Goal: Feedback & Contribution: Contribute content

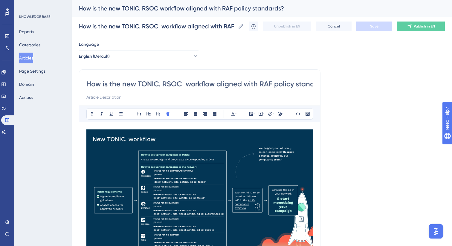
click at [30, 56] on button "Articles" at bounding box center [26, 58] width 14 height 11
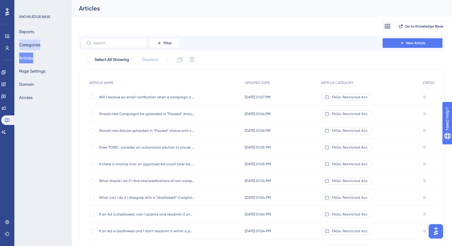
click at [35, 45] on button "Categories" at bounding box center [29, 44] width 21 height 11
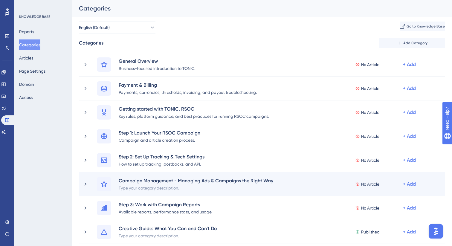
scroll to position [278, 0]
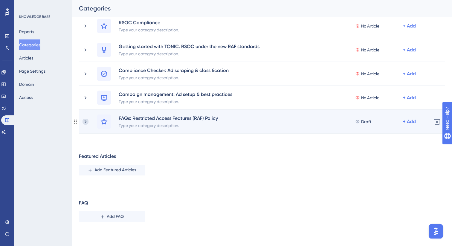
click at [86, 122] on icon at bounding box center [86, 121] width 2 height 3
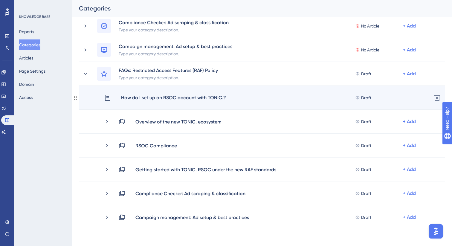
scroll to position [354, 0]
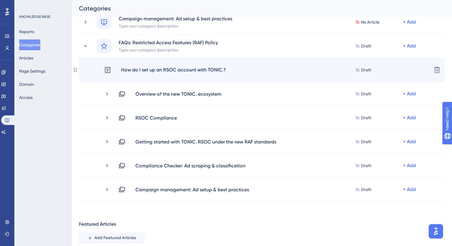
click at [161, 75] on div "How do I set up an RSOC account with TONIC.? Draft + Add Delete" at bounding box center [262, 70] width 366 height 24
click at [208, 69] on div "How do I set up an RSOC account with TONIC.?" at bounding box center [174, 70] width 106 height 8
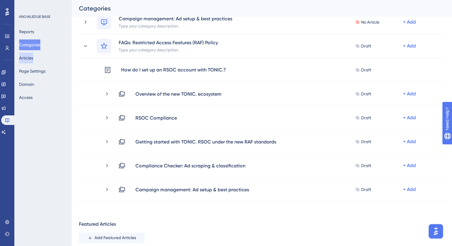
click at [28, 60] on button "Articles" at bounding box center [26, 58] width 14 height 11
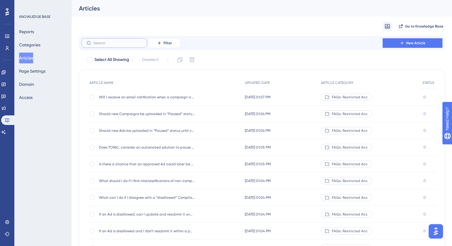
click at [135, 44] on input "text" at bounding box center [118, 43] width 48 height 4
type input "how to a"
checkbox input "true"
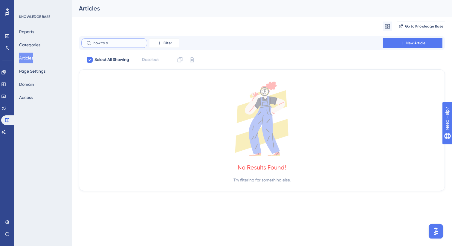
type input "how to"
checkbox input "false"
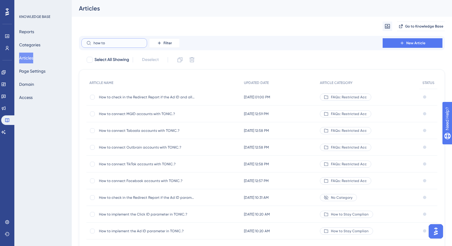
type input "how to s"
checkbox input "true"
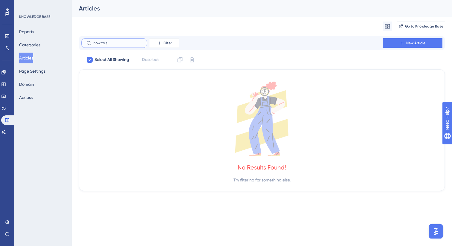
type input "how to"
checkbox input "false"
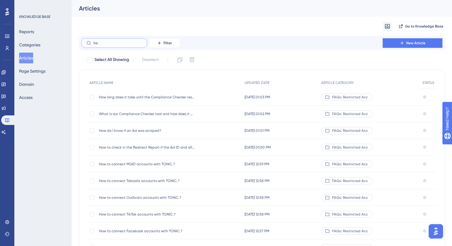
type input "h"
click at [26, 58] on button "Articles" at bounding box center [26, 58] width 14 height 11
click at [28, 45] on button "Categories" at bounding box center [29, 44] width 21 height 11
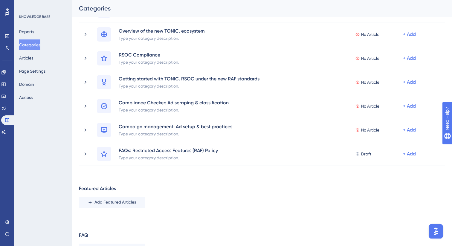
scroll to position [278, 0]
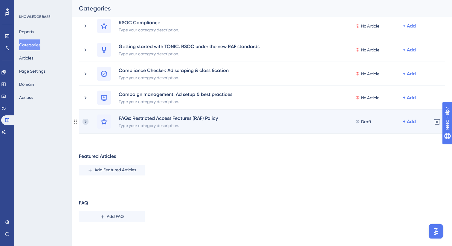
click at [86, 121] on icon at bounding box center [86, 122] width 6 height 6
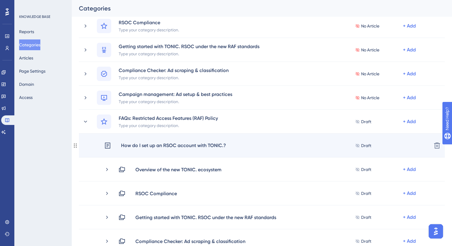
click at [134, 149] on div "How do I set up an RSOC account with TONIC.?" at bounding box center [174, 146] width 106 height 8
click at [141, 146] on div "How do I set up an RSOC account with TONIC.?" at bounding box center [174, 146] width 106 height 8
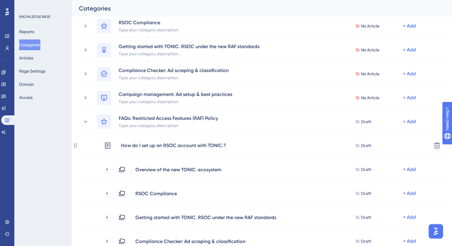
click at [141, 146] on div "How do I set up an RSOC account with TONIC.?" at bounding box center [174, 146] width 106 height 8
click at [33, 58] on button "Articles" at bounding box center [26, 58] width 14 height 11
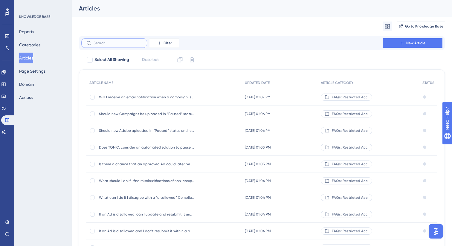
click at [124, 43] on input "text" at bounding box center [118, 43] width 48 height 4
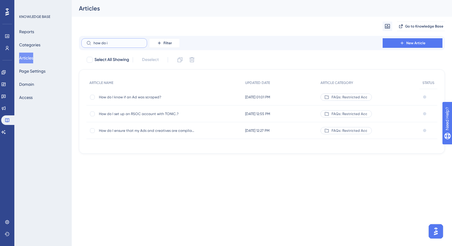
type input "how do i"
click at [143, 115] on span "How do I set up an RSOC account with TONIC.?" at bounding box center [147, 114] width 96 height 5
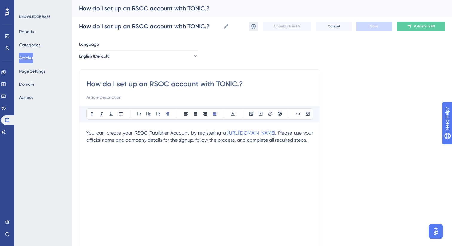
click at [256, 25] on icon at bounding box center [254, 26] width 6 height 6
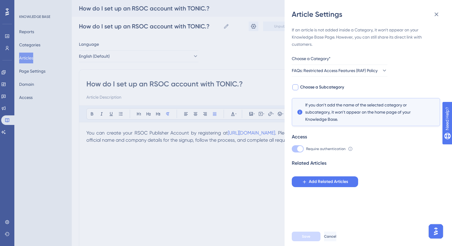
click at [311, 86] on span "Choose a Subcategory" at bounding box center [322, 87] width 44 height 7
checkbox input "true"
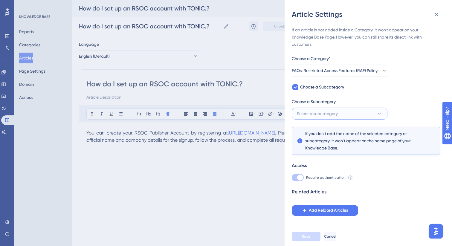
click at [309, 112] on span "Select a subcategory" at bounding box center [317, 113] width 41 height 7
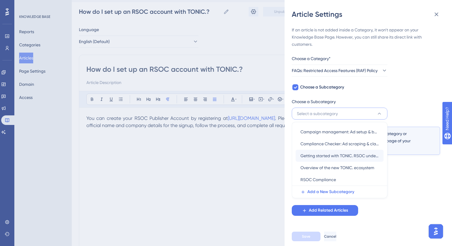
scroll to position [15, 0]
click at [316, 158] on span "Getting started with TONIC. RSOC under the new RAF standards" at bounding box center [340, 155] width 78 height 7
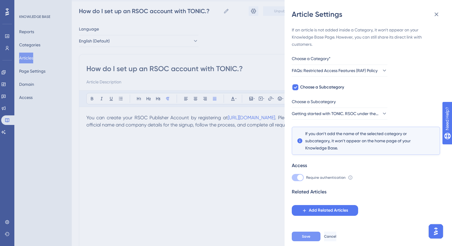
click at [308, 238] on span "Save" at bounding box center [306, 236] width 8 height 5
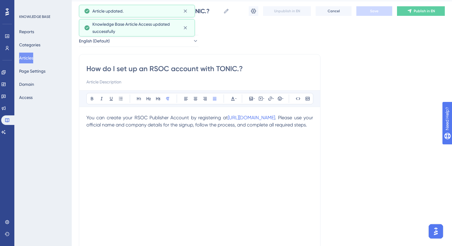
click at [31, 54] on button "Articles" at bounding box center [26, 58] width 14 height 11
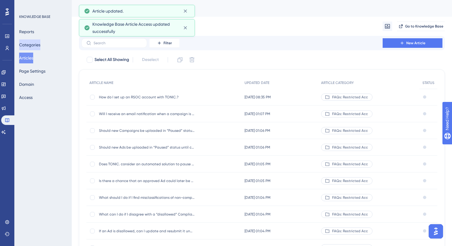
click at [31, 46] on button "Categories" at bounding box center [29, 44] width 21 height 11
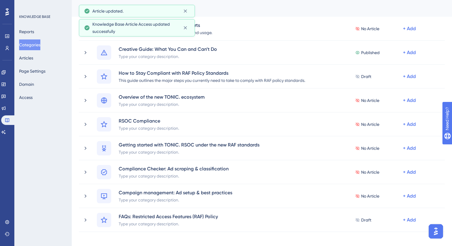
scroll to position [278, 0]
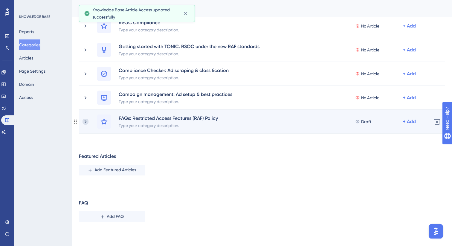
click at [85, 121] on icon at bounding box center [86, 122] width 6 height 6
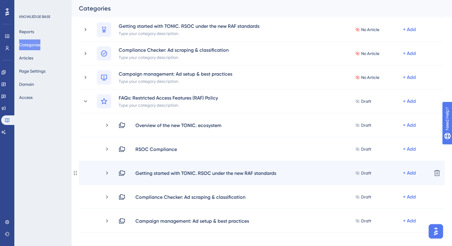
scroll to position [300, 0]
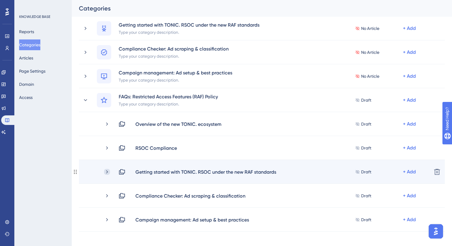
click at [105, 173] on icon at bounding box center [107, 172] width 6 height 6
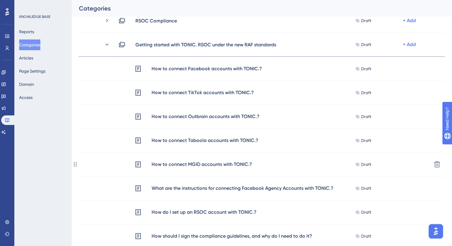
scroll to position [409, 0]
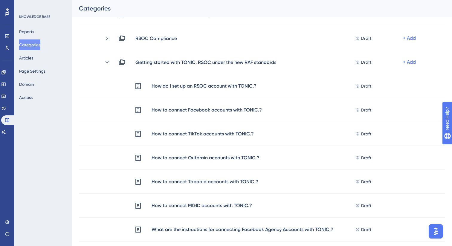
drag, startPoint x: 75, startPoint y: 171, endPoint x: 167, endPoint y: 8, distance: 187.0
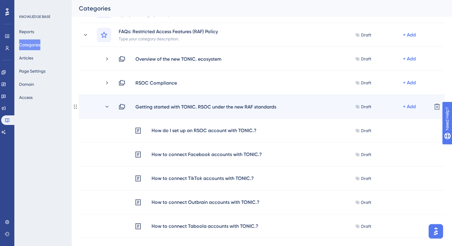
scroll to position [363, 0]
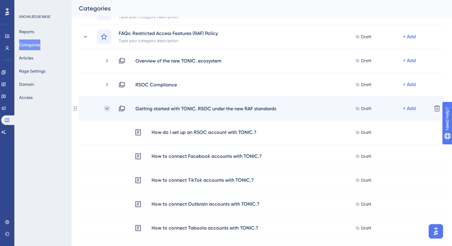
click at [108, 108] on icon at bounding box center [107, 109] width 6 height 6
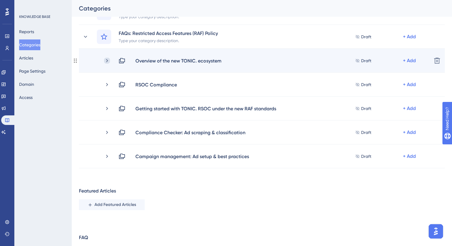
click at [108, 60] on icon at bounding box center [107, 61] width 6 height 6
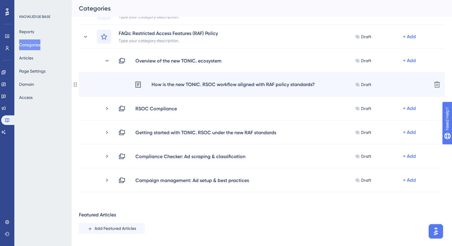
click at [169, 87] on div "How is the new TONIC. RSOC workflow aligned with RAF policy standards?" at bounding box center [233, 85] width 164 height 8
click at [183, 87] on div "How is the new TONIC. RSOC workflow aligned with RAF policy standards?" at bounding box center [233, 85] width 164 height 8
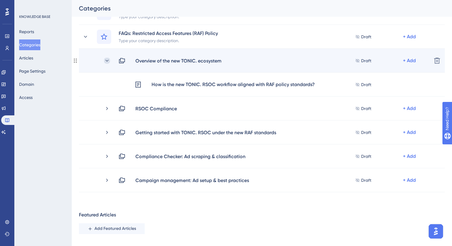
click at [107, 60] on icon at bounding box center [107, 61] width 6 height 6
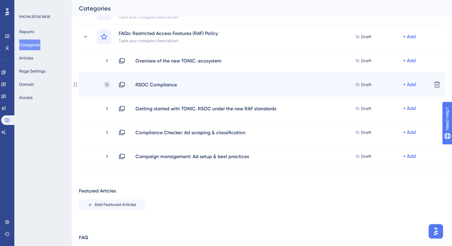
click at [107, 85] on icon at bounding box center [107, 85] width 6 height 6
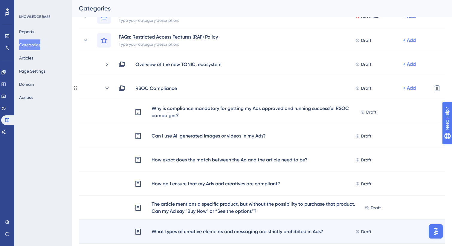
scroll to position [325, 0]
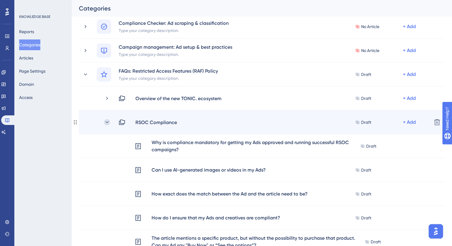
click at [107, 122] on icon at bounding box center [107, 122] width 6 height 6
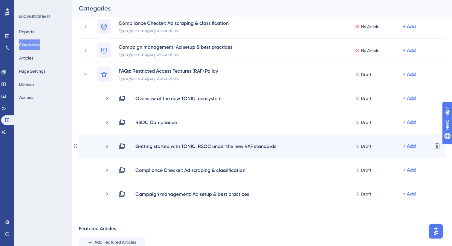
scroll to position [331, 0]
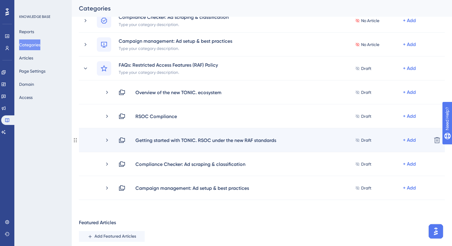
click at [107, 139] on icon at bounding box center [107, 140] width 6 height 6
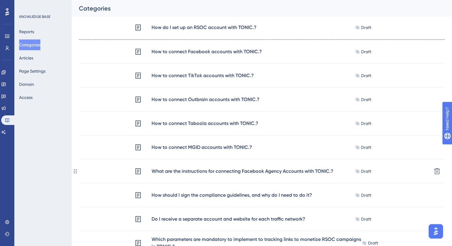
scroll to position [434, 0]
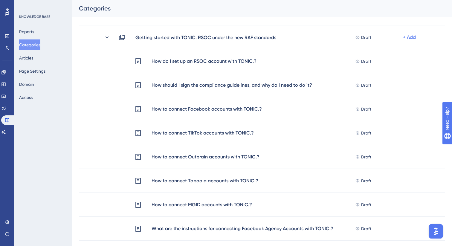
drag, startPoint x: 75, startPoint y: 176, endPoint x: 211, endPoint y: 3, distance: 220.4
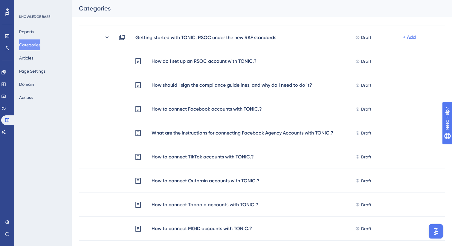
drag, startPoint x: 76, startPoint y: 229, endPoint x: 344, endPoint y: 11, distance: 345.2
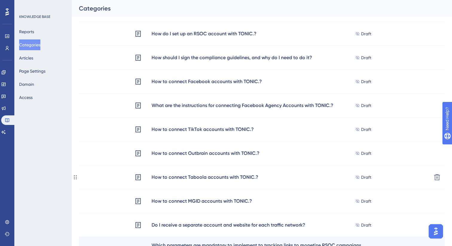
scroll to position [423, 0]
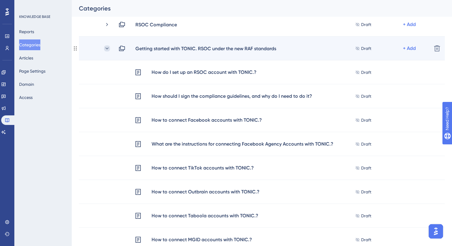
click at [109, 48] on icon at bounding box center [107, 48] width 6 height 6
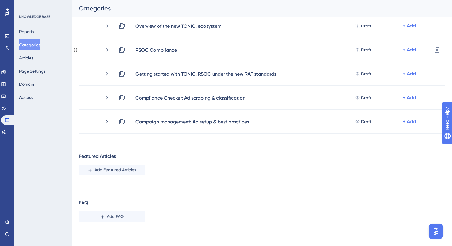
scroll to position [398, 0]
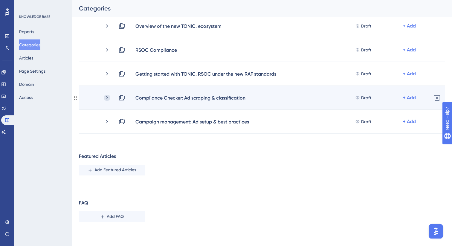
click at [108, 97] on icon at bounding box center [107, 98] width 6 height 6
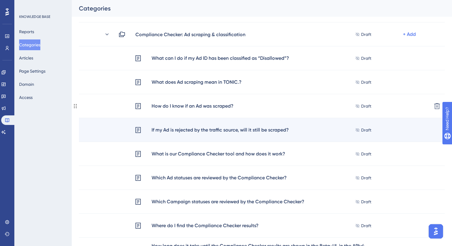
scroll to position [463, 0]
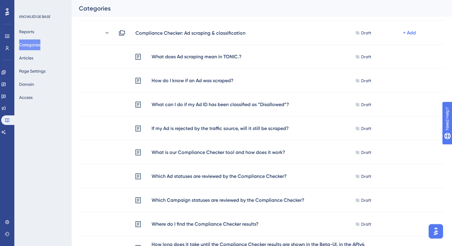
drag, startPoint x: 77, startPoint y: 102, endPoint x: 324, endPoint y: 5, distance: 266.0
drag, startPoint x: 76, startPoint y: 128, endPoint x: 377, endPoint y: 0, distance: 327.3
drag, startPoint x: 76, startPoint y: 152, endPoint x: 355, endPoint y: 1, distance: 318.1
drag, startPoint x: 75, startPoint y: 199, endPoint x: 257, endPoint y: 10, distance: 262.2
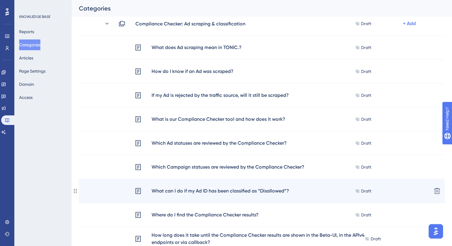
scroll to position [478, 0]
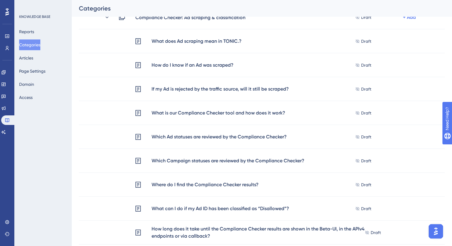
drag, startPoint x: 77, startPoint y: 209, endPoint x: 324, endPoint y: 1, distance: 322.6
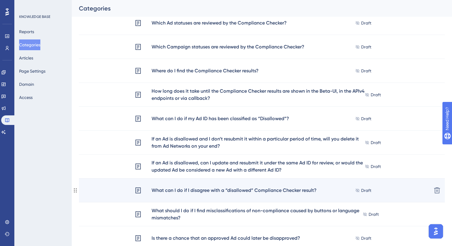
scroll to position [606, 0]
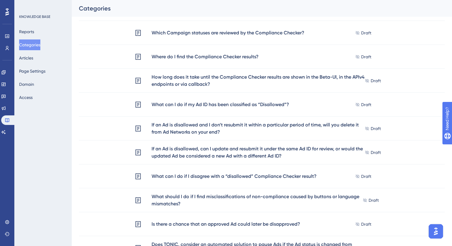
drag, startPoint x: 75, startPoint y: 231, endPoint x: 323, endPoint y: 1, distance: 338.3
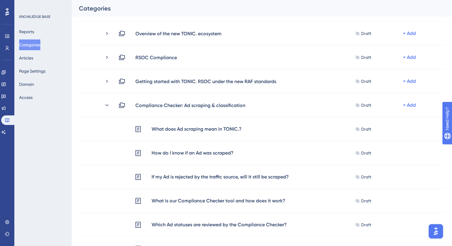
scroll to position [392, 0]
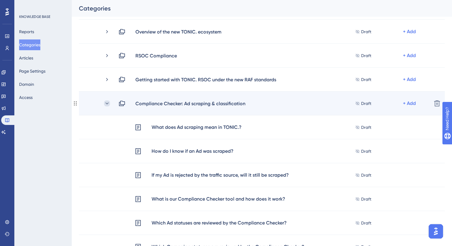
click at [109, 104] on icon at bounding box center [107, 104] width 6 height 6
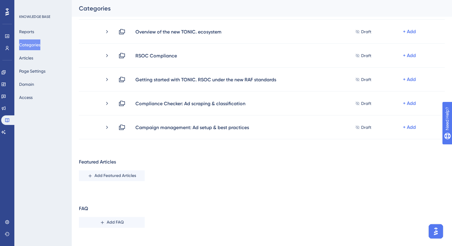
scroll to position [392, 0]
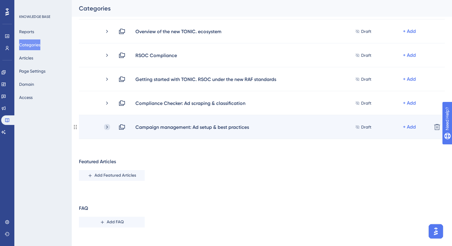
click at [108, 127] on icon at bounding box center [107, 127] width 6 height 6
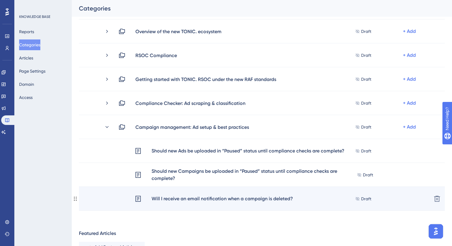
scroll to position [398, 0]
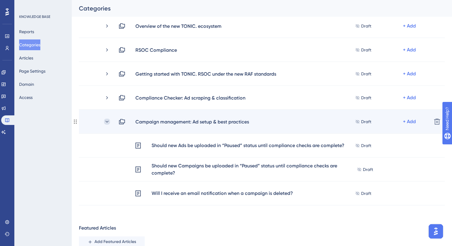
click at [108, 121] on icon at bounding box center [107, 122] width 3 height 2
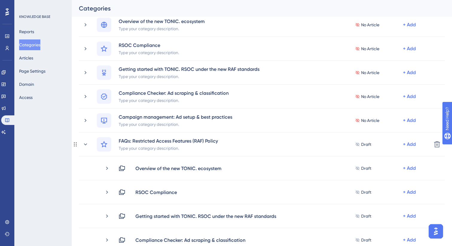
scroll to position [250, 0]
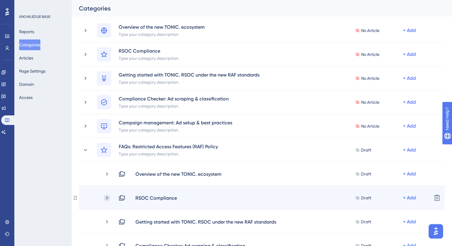
click at [108, 199] on icon at bounding box center [107, 198] width 6 height 6
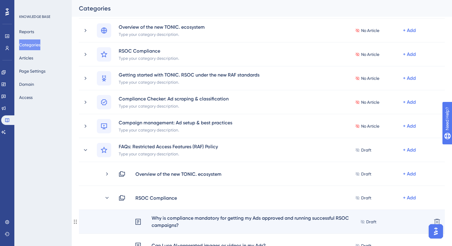
click at [200, 219] on div "Why is compliance mandatory for getting my Ads approved and running successful …" at bounding box center [255, 222] width 209 height 15
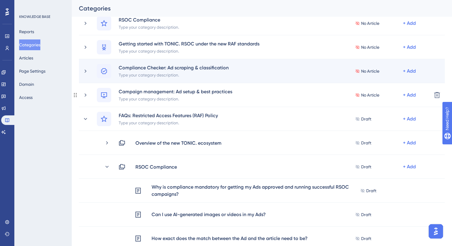
scroll to position [287, 0]
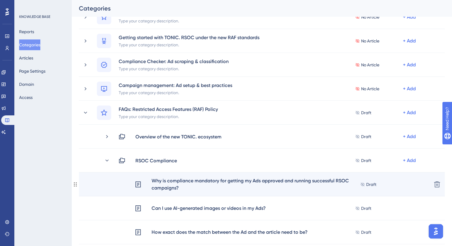
click at [374, 183] on span "Draft" at bounding box center [372, 184] width 10 height 7
click at [332, 180] on div "Why is compliance mandatory for getting my Ads approved and running successful …" at bounding box center [255, 184] width 209 height 15
click at [140, 183] on icon at bounding box center [138, 185] width 5 height 6
click at [168, 179] on div "Why is compliance mandatory for getting my Ads approved and running successful …" at bounding box center [255, 184] width 209 height 15
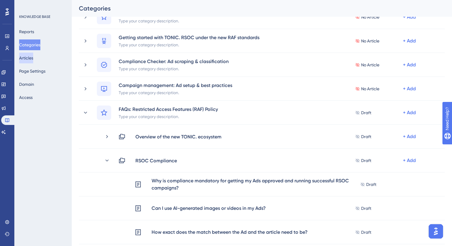
click at [33, 57] on button "Articles" at bounding box center [26, 58] width 14 height 11
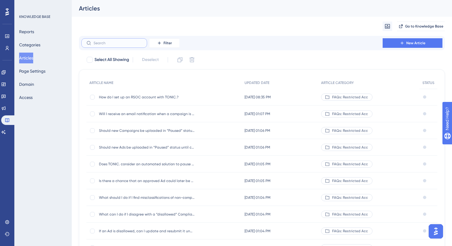
click at [123, 42] on input "text" at bounding box center [118, 43] width 48 height 4
paste input "Why is compliance mandatory for getting our"
type input "Why is compliance mandatory for getting our"
checkbox input "true"
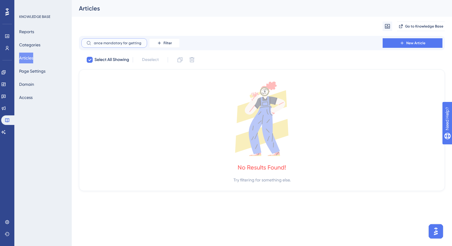
type input "Why is compliance mandatory for getting"
checkbox input "false"
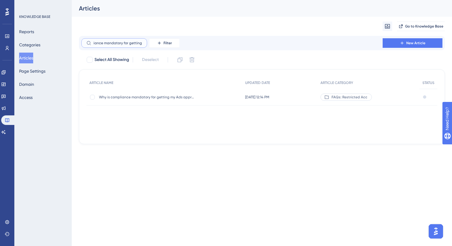
scroll to position [0, 21]
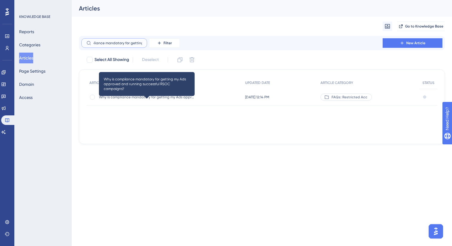
type input "Why is compliance mandatory for getting"
click at [178, 98] on span "Why is compliance mandatory for getting my Ads approved and running successful …" at bounding box center [147, 97] width 96 height 5
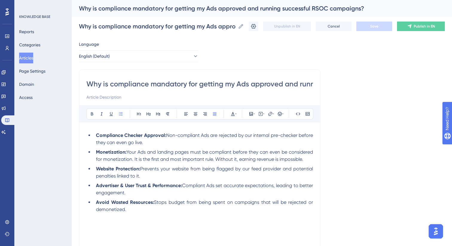
click at [185, 89] on div "Why is compliance mandatory for getting my Ads approved and running successful …" at bounding box center [199, 90] width 227 height 22
click at [229, 80] on input "Why is compliance mandatory for getting my Ads approved and running successful …" at bounding box center [199, 84] width 227 height 10
click at [234, 81] on input "Why is compliance mandatory for getting my Ads approved and running successful …" at bounding box center [199, 84] width 227 height 10
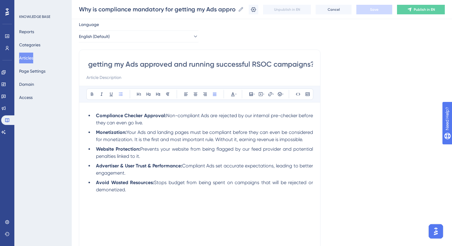
scroll to position [0, 0]
click at [223, 116] on span "Non-compliant Ads are rejected by our internal pre-checker before they can even…" at bounding box center [205, 119] width 218 height 13
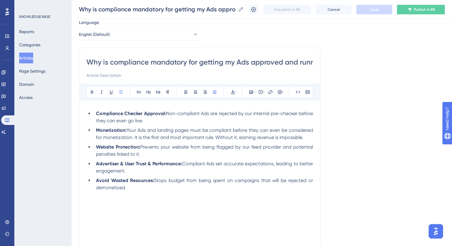
scroll to position [13, 0]
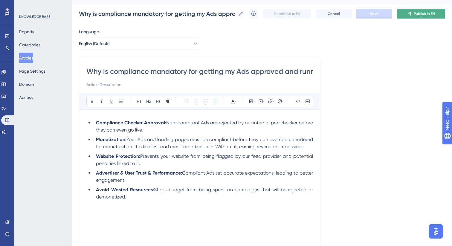
click at [408, 15] on icon at bounding box center [410, 13] width 5 height 5
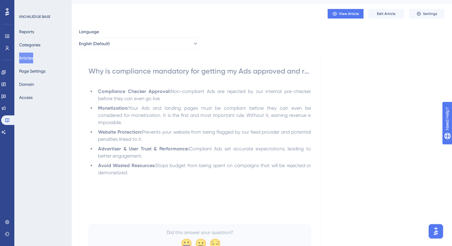
click at [28, 59] on button "Articles" at bounding box center [26, 58] width 14 height 11
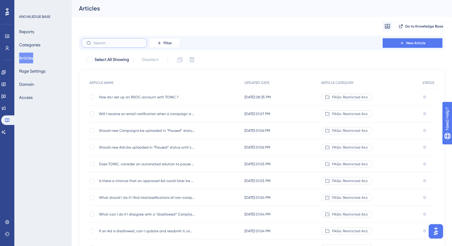
click at [112, 43] on input "text" at bounding box center [118, 43] width 48 height 4
paste input "Can I use AI-generated images o"
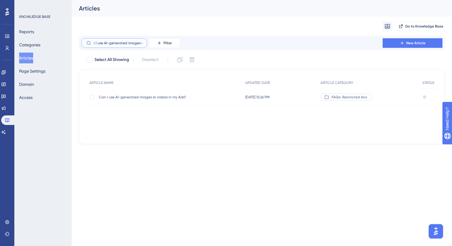
type input "Can I use AI-generated images o"
click at [134, 95] on span "Can I use AI-generated images or videos in my Ads?" at bounding box center [147, 97] width 96 height 5
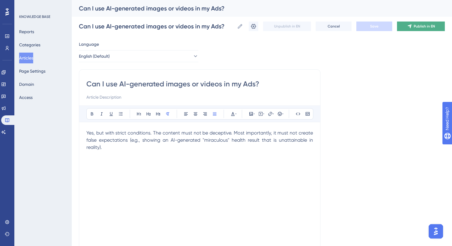
click at [420, 24] on button "Publish in EN" at bounding box center [421, 27] width 48 height 10
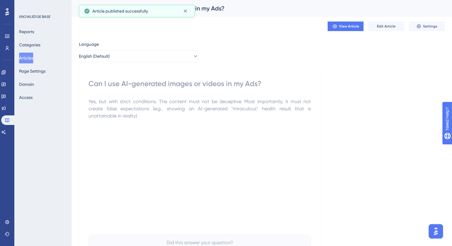
click at [32, 58] on button "Articles" at bounding box center [26, 58] width 14 height 11
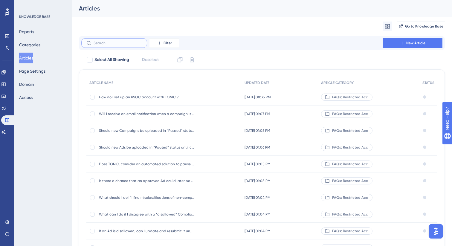
click at [120, 44] on input "text" at bounding box center [118, 43] width 48 height 4
paste input "How exact does the match [PERSON_NAME]"
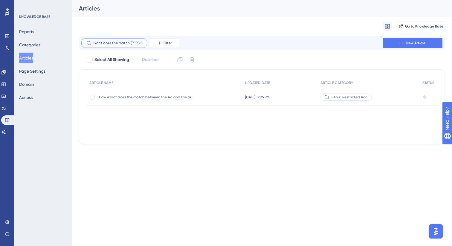
type input "How exact does the match [PERSON_NAME]"
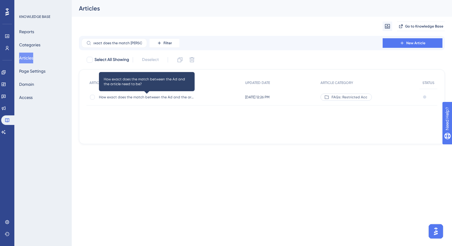
click at [167, 95] on span "How exact does the match between the Ad and the article need to be?" at bounding box center [147, 97] width 96 height 5
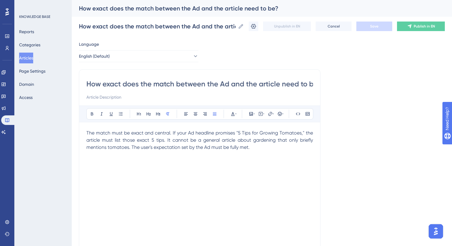
click at [234, 86] on input "How exact does the match between the Ad and the article need to be?" at bounding box center [199, 84] width 227 height 10
click at [410, 25] on icon at bounding box center [410, 27] width 4 height 4
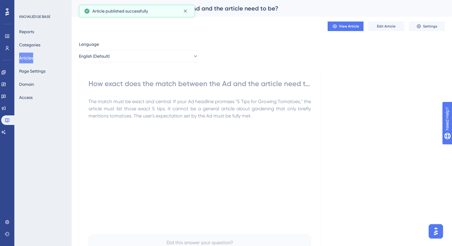
click at [33, 56] on button "Articles" at bounding box center [26, 58] width 14 height 11
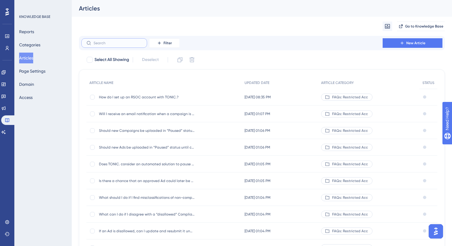
click at [122, 43] on input "text" at bounding box center [118, 43] width 48 height 4
paste input "How do I ensure that my Ads an"
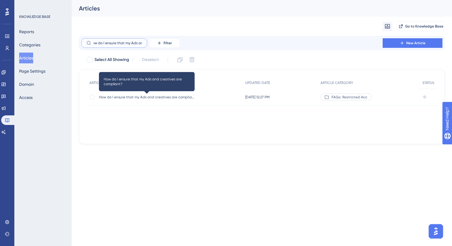
type input "How do I ensure that my Ads an"
click at [171, 95] on span "How do I ensure that my Ads and creatives are compliant?" at bounding box center [147, 97] width 96 height 5
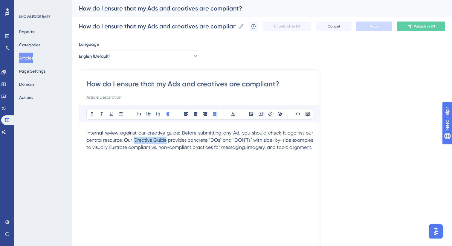
drag, startPoint x: 134, startPoint y: 140, endPoint x: 166, endPoint y: 140, distance: 32.3
click at [166, 140] on span "Internal review against our creative guide: Before submitting any Ad, you shoul…" at bounding box center [200, 140] width 228 height 20
click at [269, 113] on icon at bounding box center [270, 114] width 5 height 5
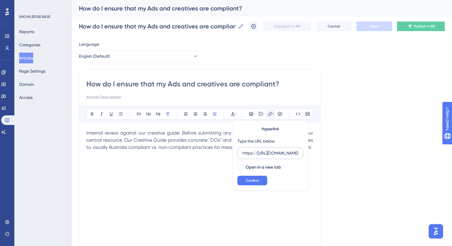
scroll to position [0, 149]
click at [265, 150] on input "https://[URL][DOMAIN_NAME]" at bounding box center [271, 153] width 56 height 7
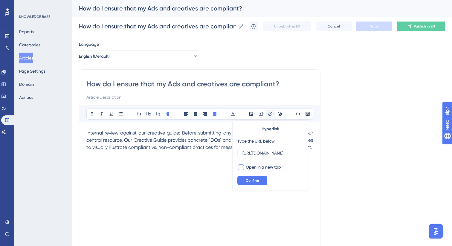
type input "[URL][DOMAIN_NAME]"
click at [241, 167] on div at bounding box center [241, 168] width 6 height 6
checkbox input "true"
click at [249, 181] on span "Confirm" at bounding box center [252, 180] width 13 height 5
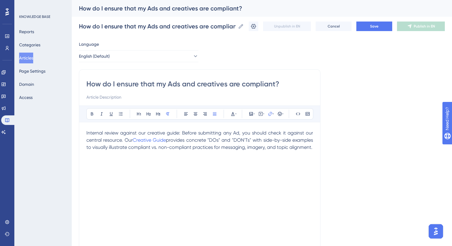
click at [212, 175] on div "Internal review against our creative guide: Before submitting any Ad, you shoul…" at bounding box center [199, 196] width 227 height 132
click at [367, 27] on button "Save" at bounding box center [375, 27] width 36 height 10
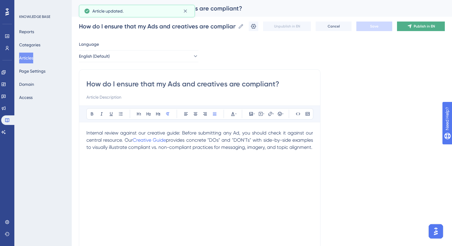
click at [420, 27] on span "Publish in EN" at bounding box center [424, 26] width 21 height 5
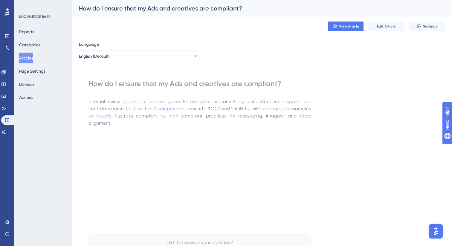
click at [27, 57] on button "Articles" at bounding box center [26, 58] width 14 height 11
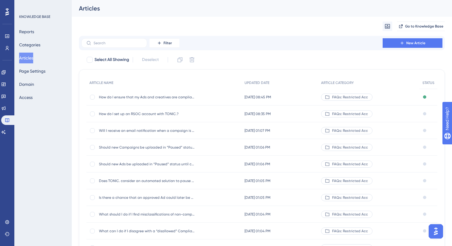
click at [32, 57] on button "Articles" at bounding box center [26, 58] width 14 height 11
click at [104, 46] on label at bounding box center [114, 43] width 66 height 10
click at [104, 45] on input "text" at bounding box center [118, 43] width 48 height 4
paste input "The article mentions a specific product, bu"
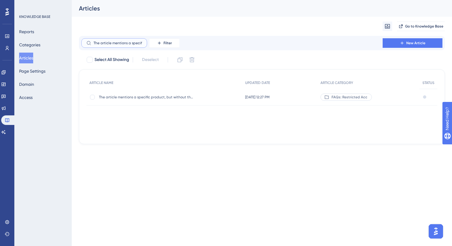
scroll to position [0, 22]
type input "The article mentions a specific product, bu"
click at [155, 98] on span "The article mentions a specific product, but without the possibility to purchas…" at bounding box center [147, 97] width 96 height 5
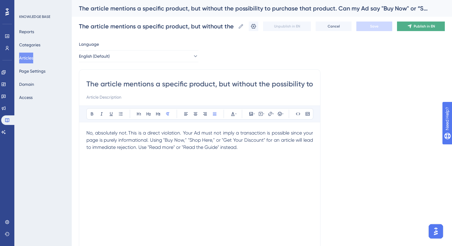
click at [412, 28] on button "Publish in EN" at bounding box center [421, 27] width 48 height 10
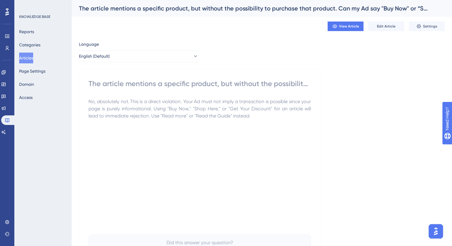
click at [33, 60] on button "Articles" at bounding box center [26, 58] width 14 height 11
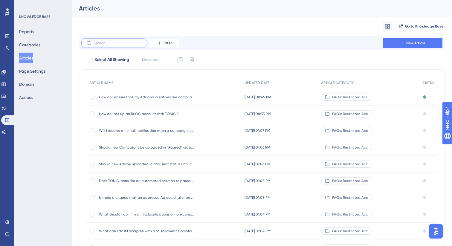
click at [129, 43] on input "text" at bounding box center [118, 43] width 48 height 4
paste input "What types of creative elements and messaging"
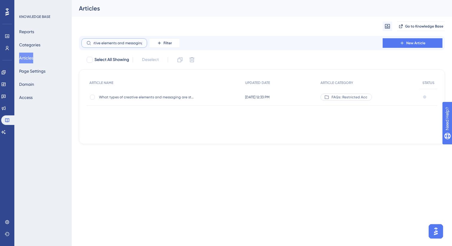
type input "What types of creative elements and messaging"
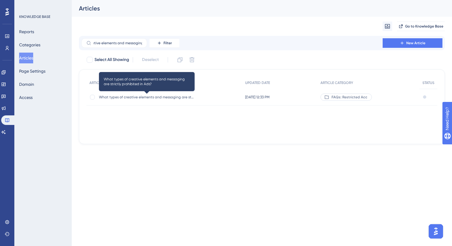
click at [162, 96] on span "What types of creative elements and messaging are strictly prohibited in Ads?" at bounding box center [147, 97] width 96 height 5
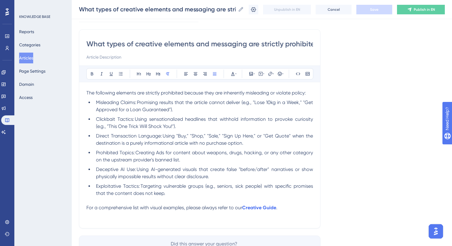
scroll to position [40, 0]
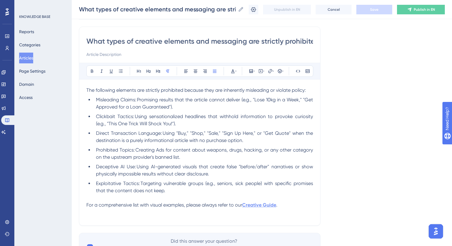
click at [262, 205] on strong "Creative Guide" at bounding box center [259, 205] width 34 height 6
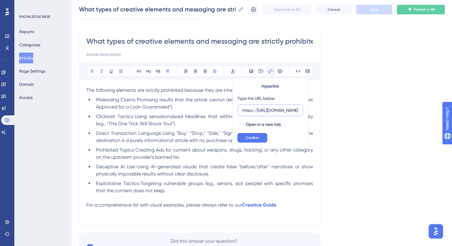
scroll to position [0, 0]
click at [252, 110] on input "https://[URL][DOMAIN_NAME]" at bounding box center [271, 110] width 56 height 7
paste input "text"
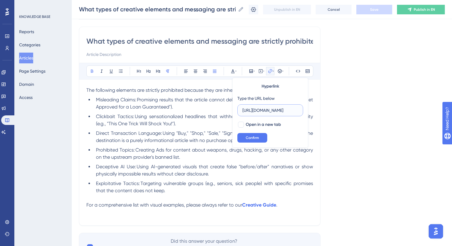
scroll to position [0, 134]
type input "[URL][DOMAIN_NAME]"
click at [243, 125] on div at bounding box center [241, 125] width 6 height 6
checkbox input "true"
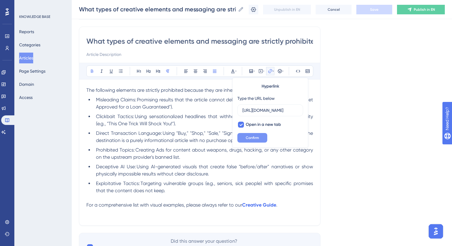
click at [251, 139] on span "Confirm" at bounding box center [252, 138] width 13 height 5
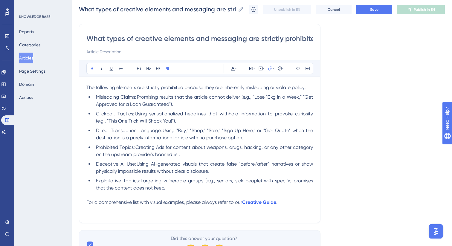
scroll to position [41, 0]
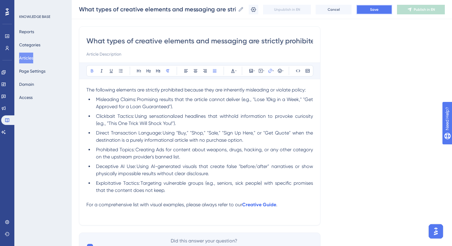
click at [382, 13] on button "Save" at bounding box center [375, 10] width 36 height 10
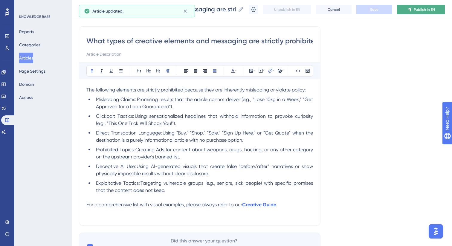
click at [414, 12] on button "Publish in EN" at bounding box center [421, 10] width 48 height 10
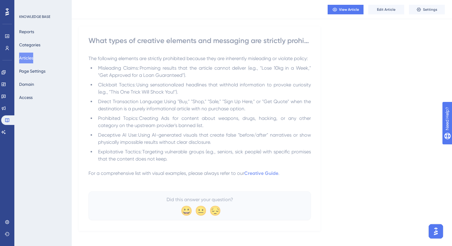
click at [33, 58] on button "Articles" at bounding box center [26, 58] width 14 height 11
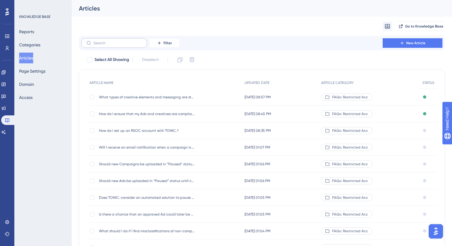
click at [102, 46] on label at bounding box center [114, 43] width 66 height 10
click at [102, 45] on input "text" at bounding box center [118, 43] width 48 height 4
paste input "How does a compliant E"
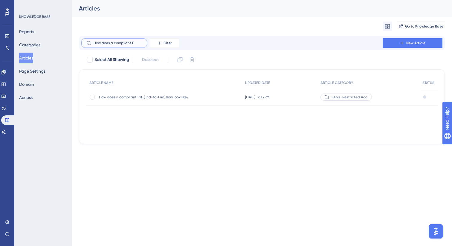
type input "How does a compliant E"
click at [139, 97] on span "How does a compliant E2E (End-to-End) flow look like?" at bounding box center [147, 97] width 96 height 5
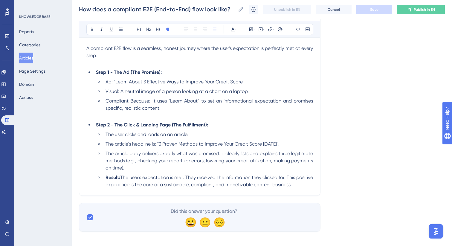
scroll to position [87, 0]
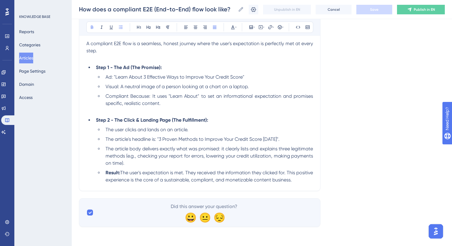
click at [113, 171] on strong "Result:" at bounding box center [113, 173] width 15 height 6
click at [420, 11] on span "Publish in EN" at bounding box center [424, 9] width 21 height 5
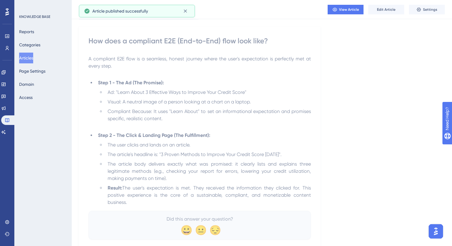
scroll to position [0, 0]
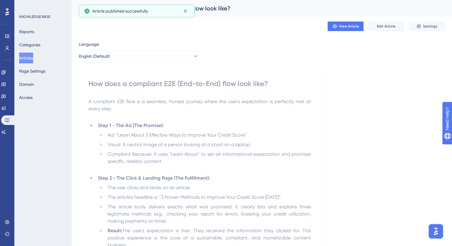
click at [33, 59] on button "Articles" at bounding box center [26, 58] width 14 height 11
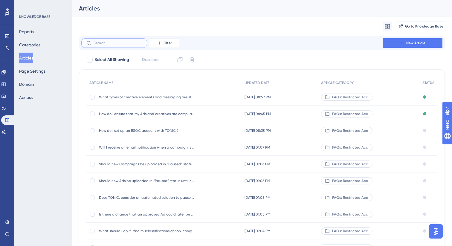
click at [117, 43] on input "text" at bounding box center [118, 43] width 48 height 4
paste input "What best practices should I follow w"
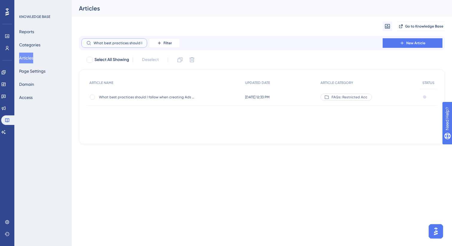
scroll to position [0, 13]
type input "What best practices should I follow w"
click at [143, 95] on span "What best practices should I follow when creating Ads to align with content pag…" at bounding box center [147, 97] width 96 height 5
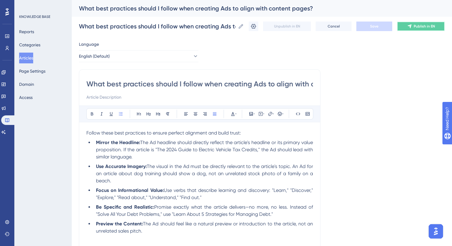
click at [415, 27] on span "Publish in EN" at bounding box center [424, 26] width 21 height 5
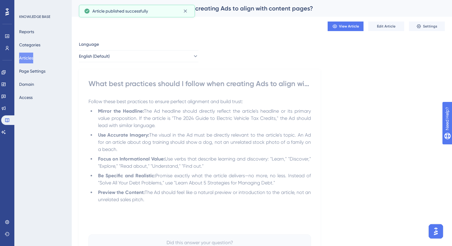
click at [25, 59] on button "Articles" at bounding box center [26, 58] width 14 height 11
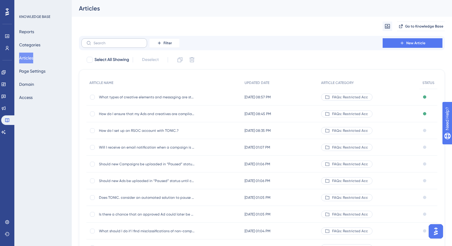
click at [120, 39] on label at bounding box center [114, 43] width 66 height 10
click at [120, 41] on input "text" at bounding box center [118, 43] width 48 height 4
paste input "What is the biggest mis"
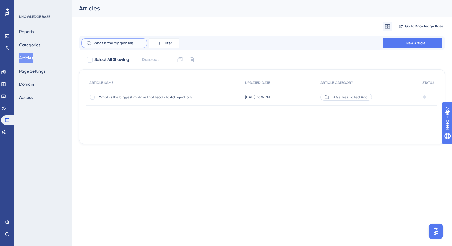
type input "What is the biggest mis"
click at [147, 96] on span "What is the biggest mistake that leads to Ad rejection?" at bounding box center [147, 97] width 96 height 5
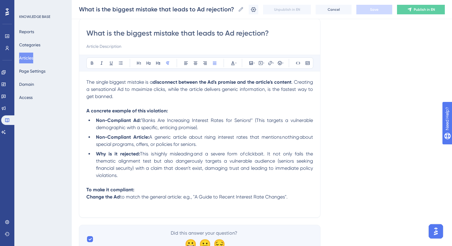
scroll to position [53, 0]
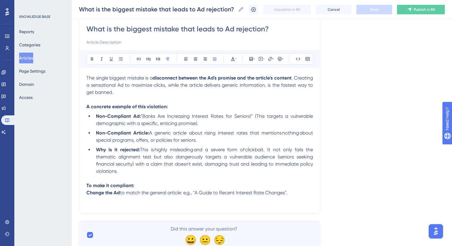
click at [247, 81] on p "The single biggest mistake is a  disconnect between the Ad's promise and the ar…" at bounding box center [199, 86] width 227 height 22
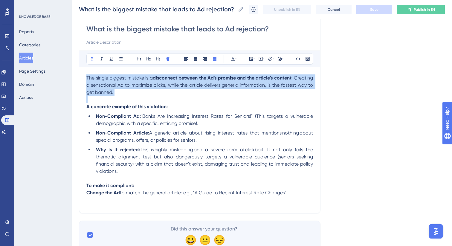
click at [247, 81] on p "The single biggest mistake is a  disconnect between the Ad's promise and the ar…" at bounding box center [199, 86] width 227 height 22
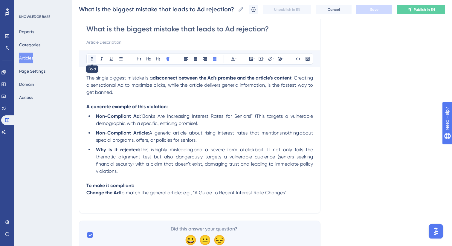
click at [92, 59] on icon at bounding box center [92, 58] width 2 height 3
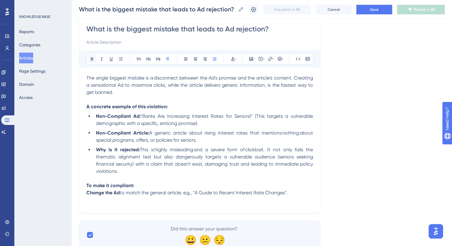
click at [92, 59] on icon at bounding box center [92, 58] width 2 height 3
click at [148, 92] on p "The single biggest mistake is a disconnect between the Ad's promise and the art…" at bounding box center [199, 86] width 227 height 22
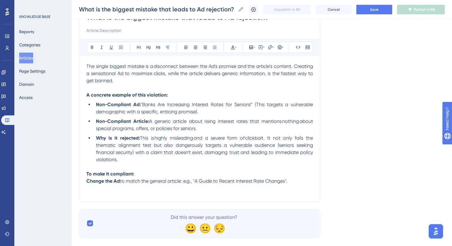
scroll to position [63, 0]
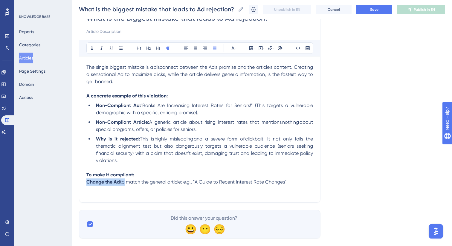
drag, startPoint x: 123, startPoint y: 184, endPoint x: 77, endPoint y: 185, distance: 45.8
click at [77, 185] on div "Performance Users Engagement Widgets Feedback Product Updates Knowledge Base AI…" at bounding box center [262, 93] width 381 height 312
click at [92, 48] on icon at bounding box center [92, 48] width 5 height 5
click at [189, 178] on p "To make it compliant:" at bounding box center [199, 174] width 227 height 7
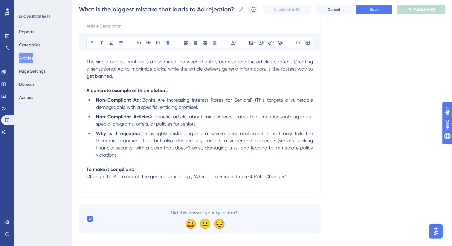
scroll to position [69, 0]
click at [141, 170] on p "To make it compliant:" at bounding box center [199, 168] width 227 height 7
click at [87, 178] on span "Change the Ad to match the general article: e.g., "A Guide to Recent Interest R…" at bounding box center [187, 176] width 202 height 6
click at [119, 44] on icon at bounding box center [120, 42] width 5 height 5
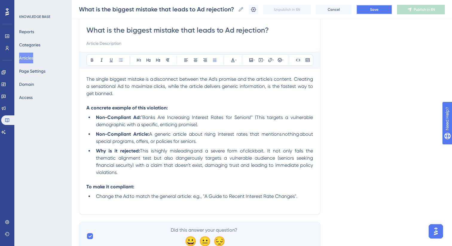
click at [377, 12] on button "Save" at bounding box center [375, 10] width 36 height 10
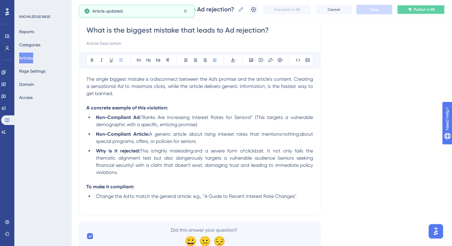
click at [414, 13] on button "Publish in EN" at bounding box center [421, 10] width 48 height 10
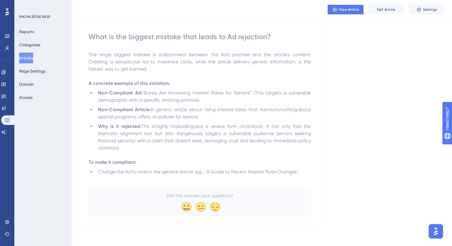
click at [29, 57] on button "Articles" at bounding box center [26, 58] width 14 height 11
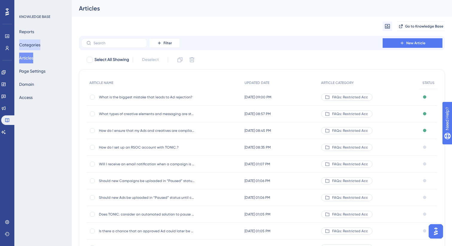
click at [30, 45] on button "Categories" at bounding box center [29, 44] width 21 height 11
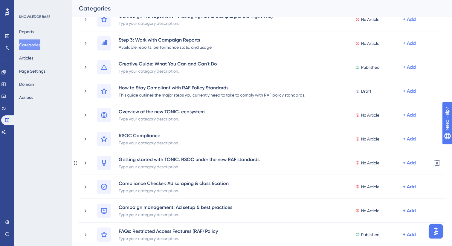
scroll to position [278, 0]
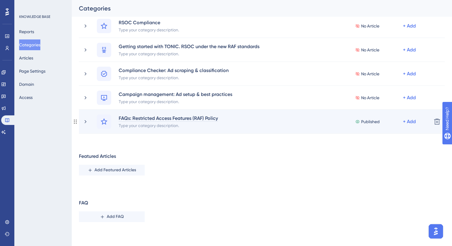
click at [141, 119] on div "FAQs: Restricted Access Features (RAF) Policy" at bounding box center [168, 118] width 100 height 7
click at [88, 122] on icon at bounding box center [86, 122] width 6 height 6
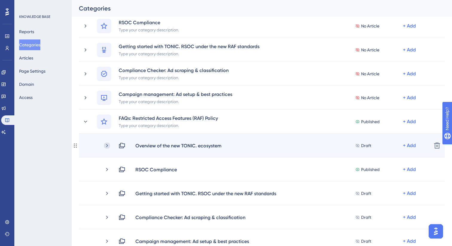
click at [108, 144] on icon at bounding box center [107, 146] width 6 height 6
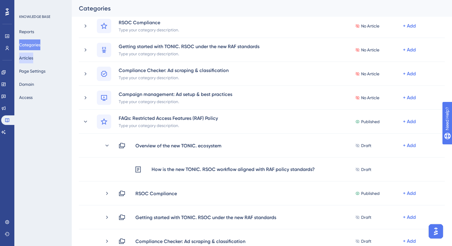
click at [33, 60] on button "Articles" at bounding box center [26, 58] width 14 height 11
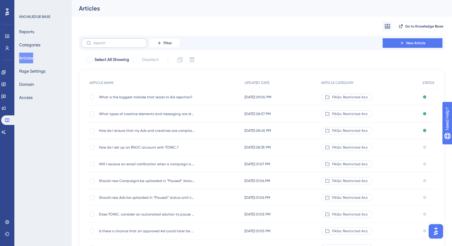
click at [116, 40] on label at bounding box center [114, 43] width 66 height 10
click at [116, 41] on input "text" at bounding box center [118, 43] width 48 height 4
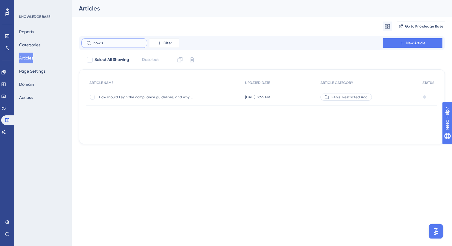
type input "how si"
checkbox input "true"
type input "how s"
checkbox input "false"
type input "how is a"
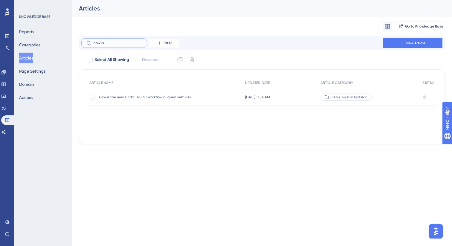
checkbox input "true"
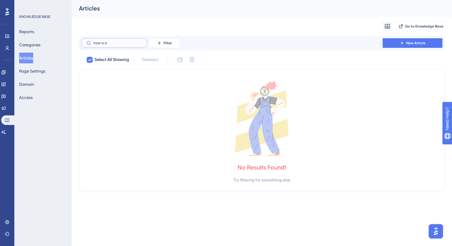
type input "how is"
checkbox input "false"
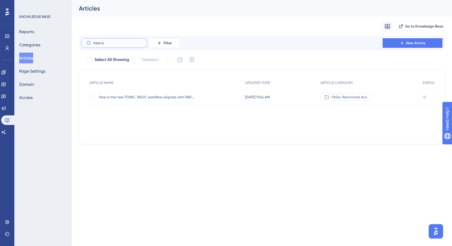
type input "how is"
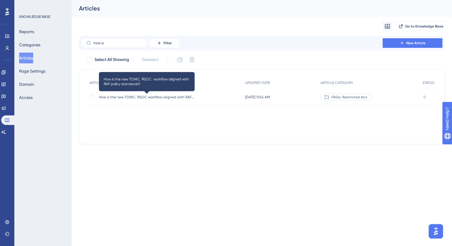
click at [156, 96] on span "How is the new TONIC. RSOC workflow aligned with RAF policy standards?" at bounding box center [147, 97] width 96 height 5
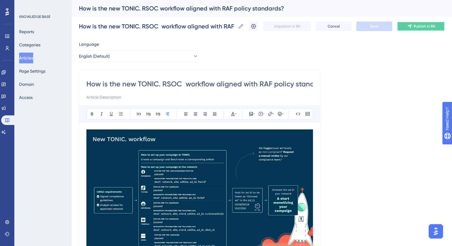
click at [412, 29] on button "Publish in EN" at bounding box center [421, 27] width 48 height 10
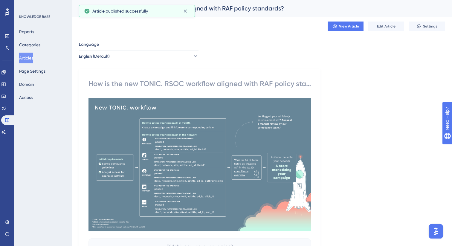
click at [31, 57] on button "Articles" at bounding box center [26, 58] width 14 height 11
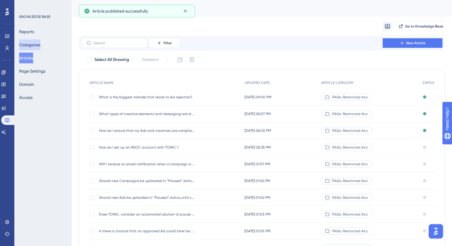
click at [34, 43] on button "Categories" at bounding box center [29, 44] width 21 height 11
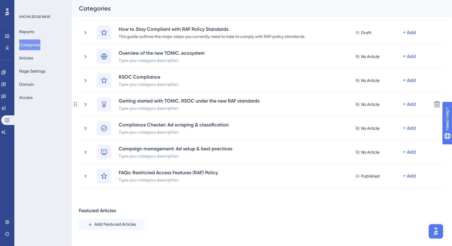
scroll to position [278, 0]
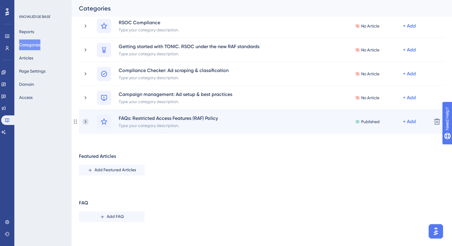
click at [86, 121] on icon at bounding box center [86, 122] width 6 height 6
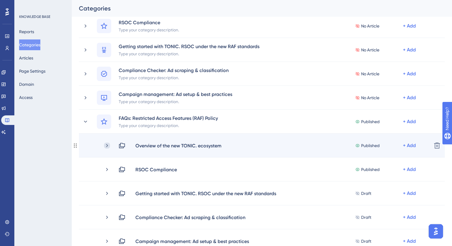
click at [108, 145] on icon at bounding box center [107, 146] width 6 height 6
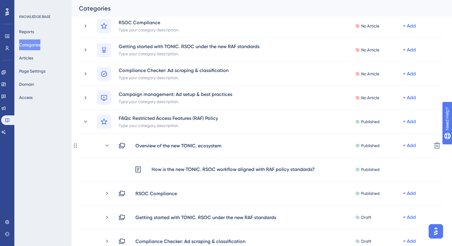
click at [108, 145] on icon at bounding box center [107, 146] width 3 height 2
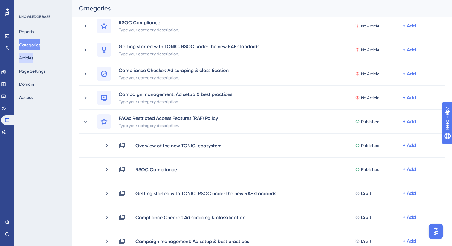
click at [31, 60] on button "Articles" at bounding box center [26, 58] width 14 height 11
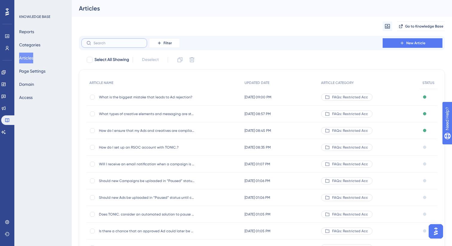
click at [122, 42] on input "text" at bounding box center [118, 43] width 48 height 4
paste input "How do I set up an RSOC account with TONIC.?"
type input "How do I set up an RSOC account with TONIC.?"
checkbox input "true"
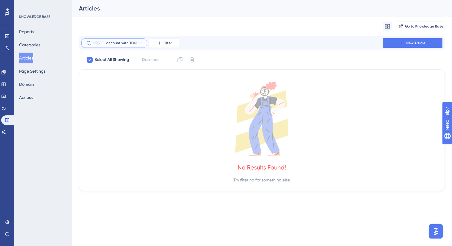
type input "How do I set up an RSOC account with TONIC.?"
checkbox input "false"
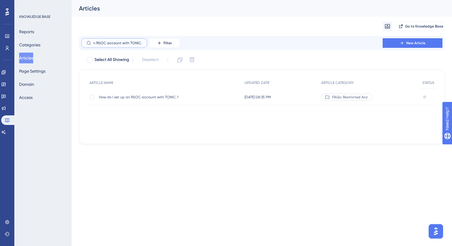
type input "How do I set up an RSOC account with TONIC.?"
click at [171, 96] on span "How do I set up an RSOC account with TONIC.?" at bounding box center [147, 97] width 96 height 5
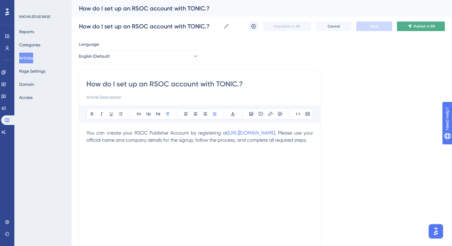
click at [412, 27] on icon at bounding box center [410, 26] width 5 height 5
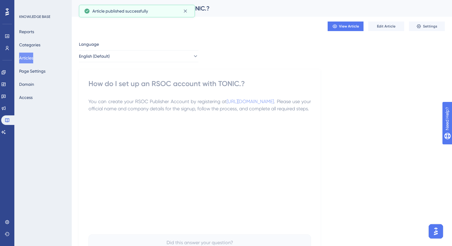
click at [25, 58] on button "Articles" at bounding box center [26, 58] width 14 height 11
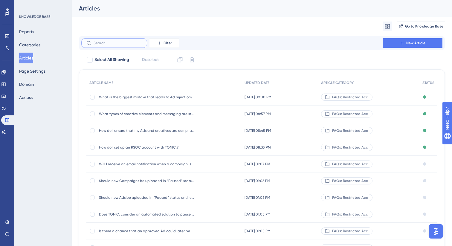
click at [115, 42] on input "text" at bounding box center [118, 43] width 48 height 4
paste input "How should I sign the compliance guid"
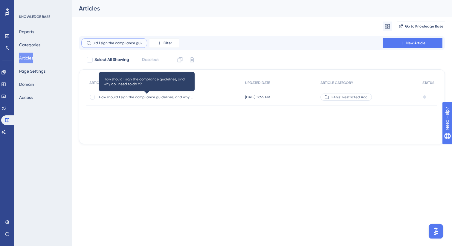
type input "How should I sign the compliance guid"
click at [149, 99] on span "How should I sign the compliance guidelines, and why do I need to do it?" at bounding box center [147, 97] width 96 height 5
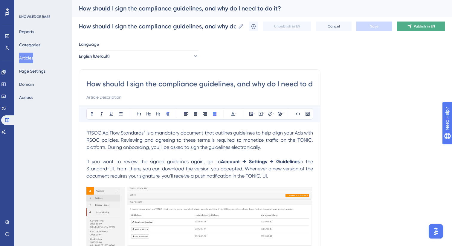
click at [428, 28] on span "Publish in EN" at bounding box center [424, 26] width 21 height 5
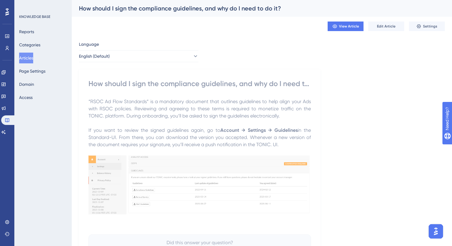
click at [33, 58] on button "Articles" at bounding box center [26, 58] width 14 height 11
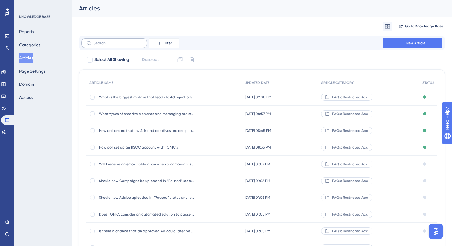
click at [119, 45] on label at bounding box center [114, 43] width 66 height 10
click at [119, 45] on input "text" at bounding box center [118, 43] width 48 height 4
paste input "How to connect Facebook accounts"
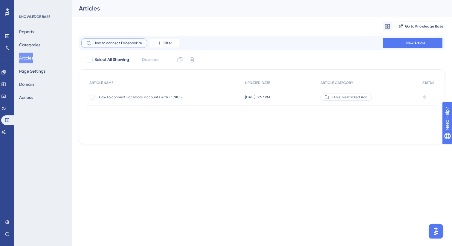
scroll to position [0, 11]
type input "How to connect Facebook accounts"
click at [135, 98] on span "How to connect Facebook accounts with TONIC.?" at bounding box center [147, 97] width 96 height 5
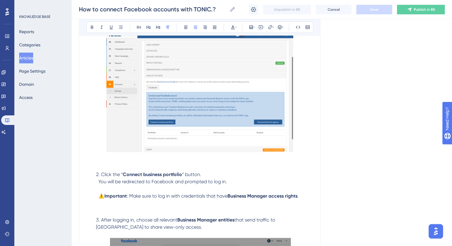
scroll to position [196, 0]
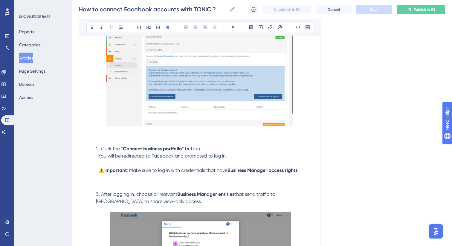
drag, startPoint x: 130, startPoint y: 172, endPoint x: 303, endPoint y: 171, distance: 173.6
click at [303, 171] on p "⚠️ Important : Make sure to log in with credentials that have Business Manager …" at bounding box center [199, 170] width 227 height 7
click at [103, 28] on icon at bounding box center [101, 27] width 5 height 5
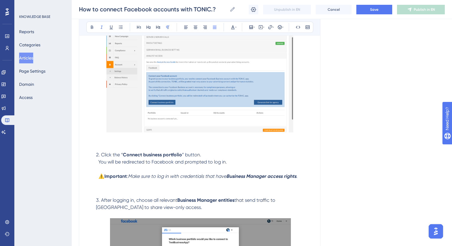
scroll to position [200, 0]
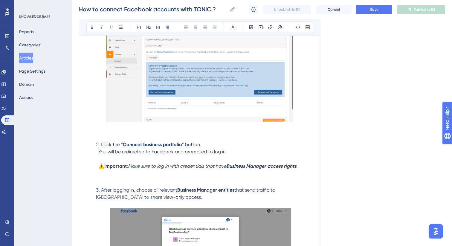
click at [105, 133] on p at bounding box center [199, 135] width 227 height 7
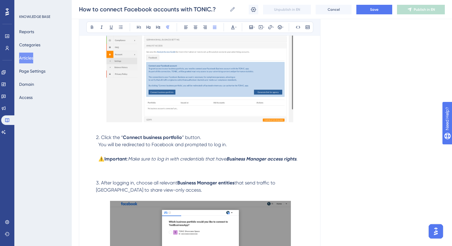
click at [104, 174] on p at bounding box center [199, 173] width 227 height 7
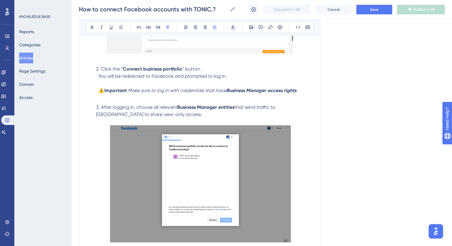
scroll to position [270, 0]
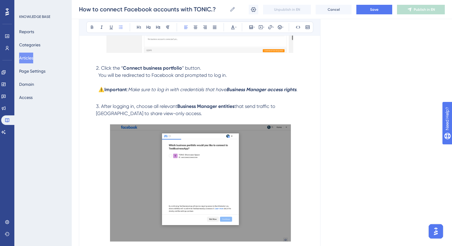
click at [120, 107] on span "After logging in, choose all relevant" at bounding box center [139, 107] width 76 height 6
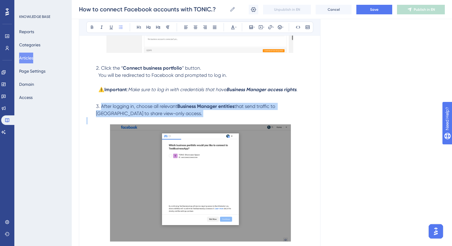
click at [120, 107] on span "After logging in, choose all relevant" at bounding box center [139, 107] width 76 height 6
click at [217, 28] on icon at bounding box center [214, 27] width 5 height 5
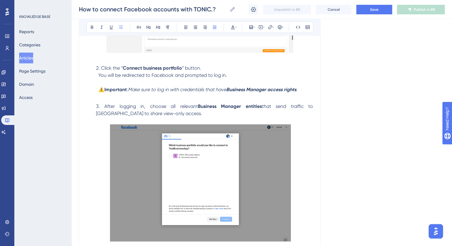
click at [153, 90] on em "Make sure to log in with credentials that have" at bounding box center [177, 90] width 98 height 6
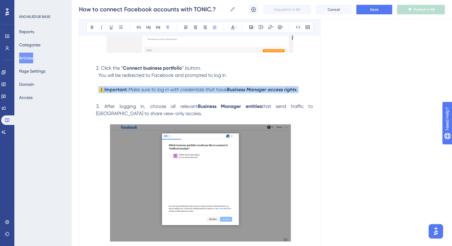
click at [153, 90] on em "Make sure to log in with credentials that have" at bounding box center [177, 90] width 98 height 6
click at [215, 29] on icon at bounding box center [214, 27] width 5 height 5
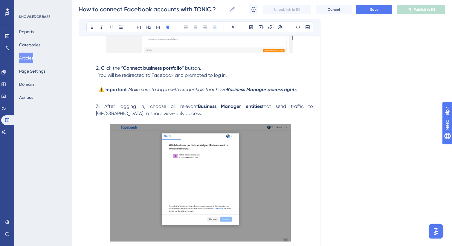
click at [141, 72] on li "Click the “ Connect business portfolio ” button." at bounding box center [204, 68] width 220 height 7
click at [145, 75] on span "You will be redirected to Facebook and prompted to log in." at bounding box center [162, 75] width 129 height 6
drag, startPoint x: 232, startPoint y: 76, endPoint x: 90, endPoint y: 61, distance: 142.9
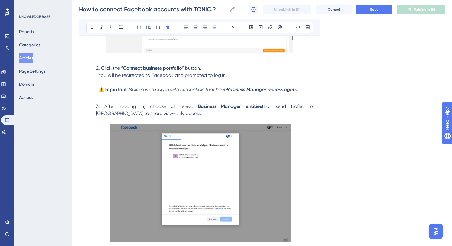
click at [215, 29] on icon at bounding box center [215, 27] width 4 height 3
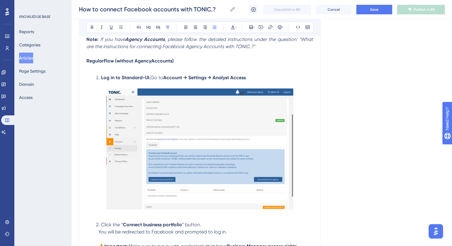
scroll to position [105, 0]
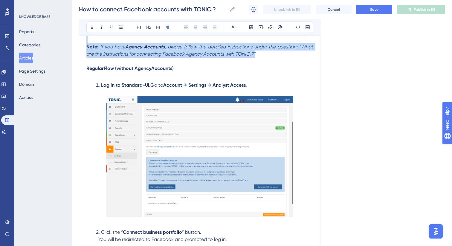
drag, startPoint x: 256, startPoint y: 54, endPoint x: 110, endPoint y: 41, distance: 147.5
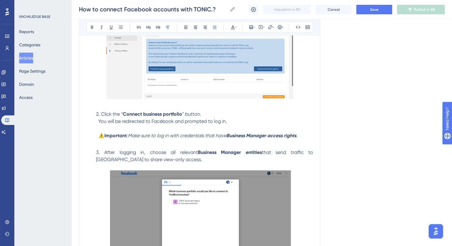
scroll to position [325, 0]
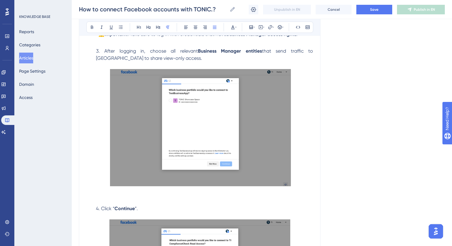
click at [116, 199] on p at bounding box center [199, 199] width 227 height 7
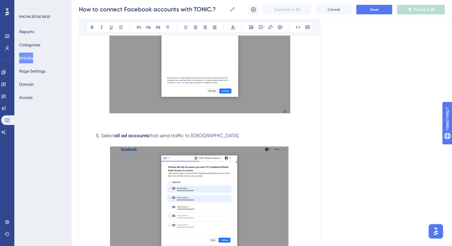
scroll to position [546, 0]
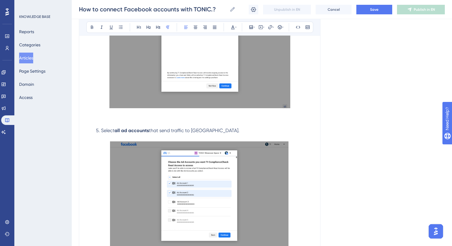
click at [171, 121] on p at bounding box center [199, 121] width 227 height 7
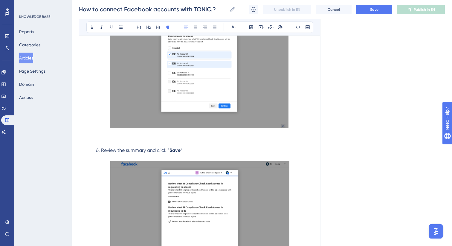
scroll to position [674, 0]
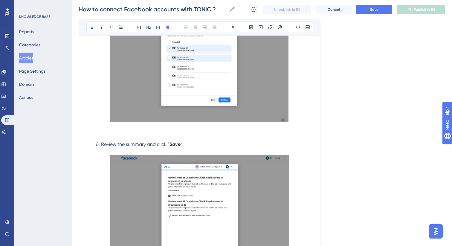
click at [159, 133] on p at bounding box center [199, 134] width 227 height 7
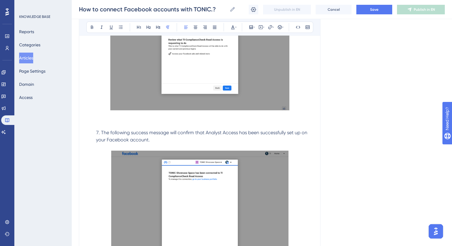
scroll to position [876, 0]
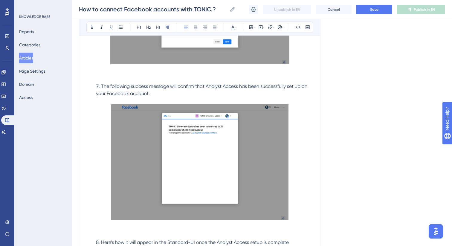
click at [157, 78] on p at bounding box center [199, 76] width 227 height 7
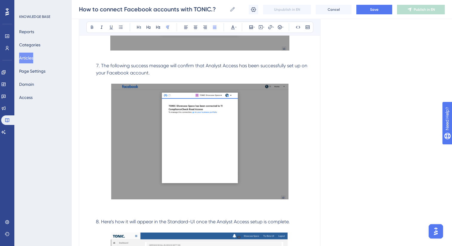
scroll to position [952, 0]
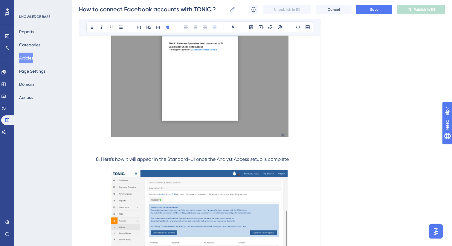
click at [118, 150] on p at bounding box center [199, 149] width 227 height 7
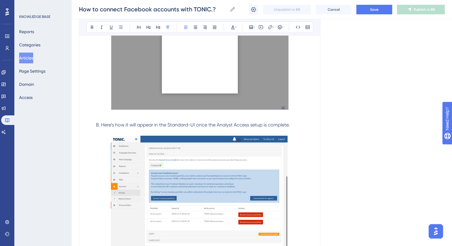
scroll to position [997, 0]
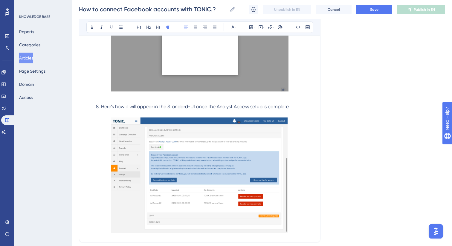
click at [151, 106] on span "Here’s how it will appear in the Standard-UI once the Analyst Access setup is c…" at bounding box center [195, 107] width 189 height 6
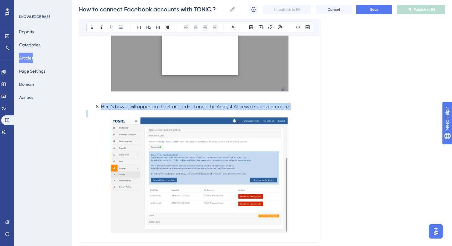
click at [151, 106] on span "Here’s how it will appear in the Standard-UI once the Analyst Access setup is c…" at bounding box center [195, 107] width 189 height 6
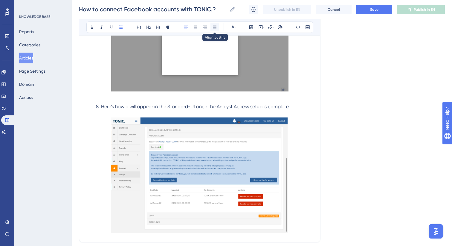
click at [214, 29] on icon at bounding box center [215, 27] width 4 height 3
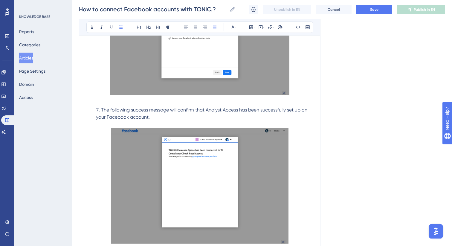
scroll to position [847, 0]
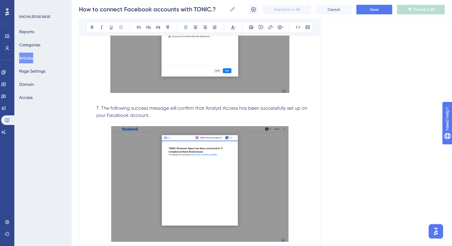
click at [171, 109] on span "The following success message will confirm that Analyst Access has been success…" at bounding box center [202, 111] width 213 height 13
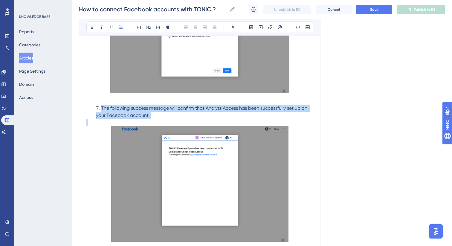
click at [171, 109] on span "The following success message will confirm that Analyst Access has been success…" at bounding box center [202, 111] width 213 height 13
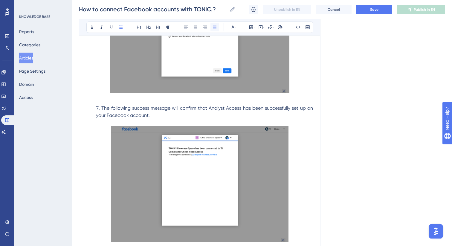
click at [215, 26] on icon at bounding box center [215, 27] width 4 height 3
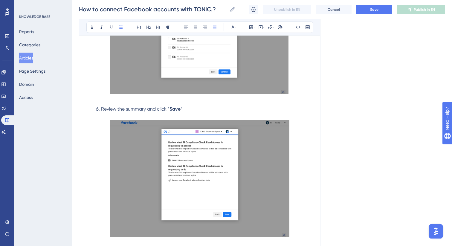
scroll to position [698, 0]
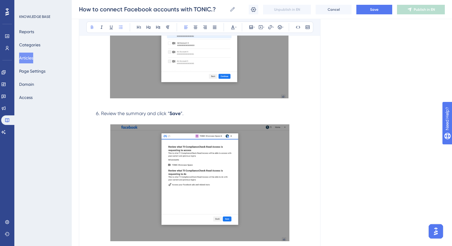
click at [177, 116] on strong "Save" at bounding box center [175, 114] width 11 height 6
click at [216, 28] on icon at bounding box center [215, 27] width 4 height 3
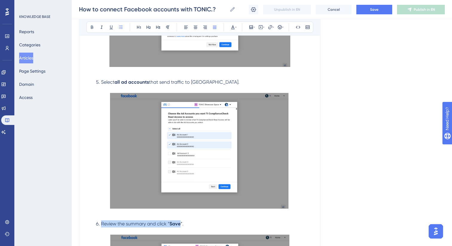
scroll to position [585, 0]
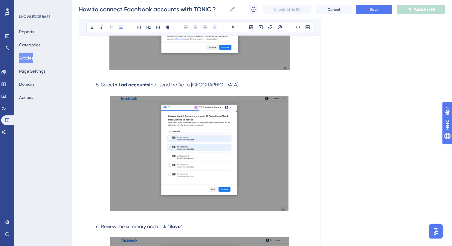
click at [192, 86] on span "that send traffic to [GEOGRAPHIC_DATA]." at bounding box center [194, 85] width 91 height 6
click at [216, 26] on icon at bounding box center [214, 27] width 5 height 5
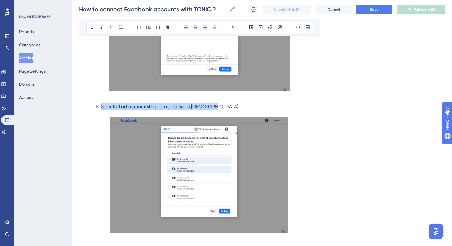
scroll to position [561, 0]
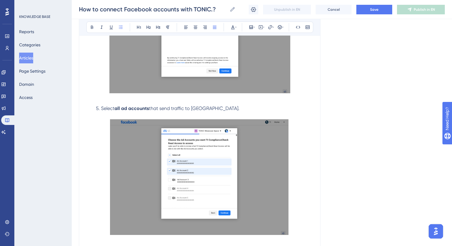
click at [126, 108] on strong "all ad accounts" at bounding box center [132, 109] width 34 height 6
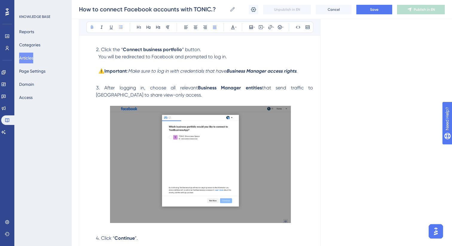
scroll to position [288, 0]
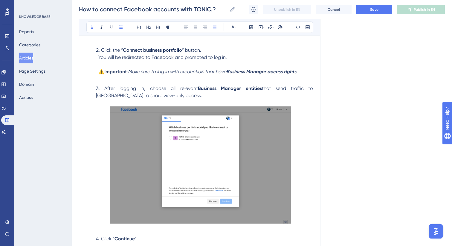
click at [148, 89] on span "After logging in, choose all relevant" at bounding box center [150, 89] width 93 height 6
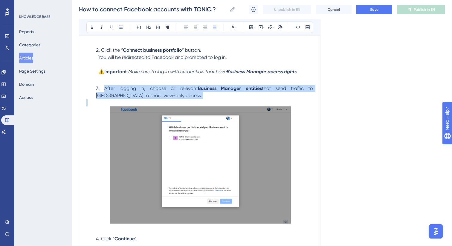
click at [148, 89] on span "After logging in, choose all relevant" at bounding box center [150, 89] width 93 height 6
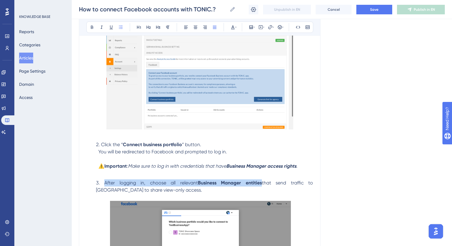
scroll to position [0, 0]
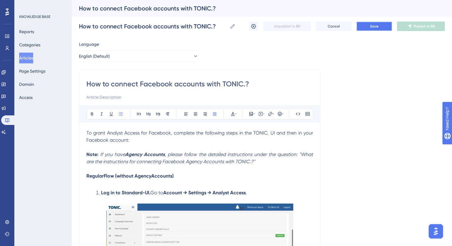
click at [369, 27] on button "Save" at bounding box center [375, 27] width 36 height 10
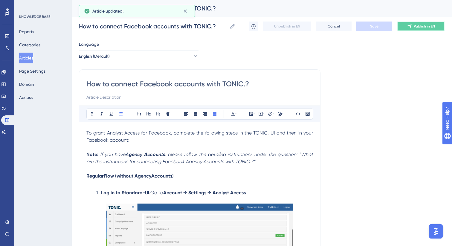
click at [410, 28] on icon at bounding box center [410, 26] width 5 height 5
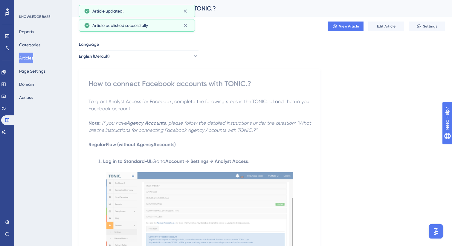
click at [30, 57] on button "Articles" at bounding box center [26, 58] width 14 height 11
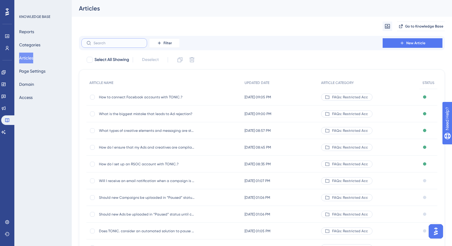
click at [130, 42] on input "text" at bounding box center [118, 43] width 48 height 4
paste input "What are the instructions for"
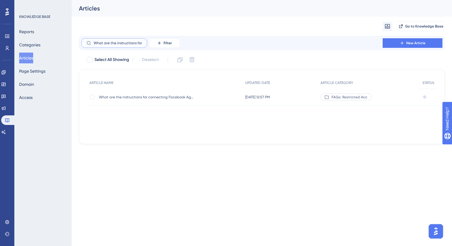
type input "What are the instructions for"
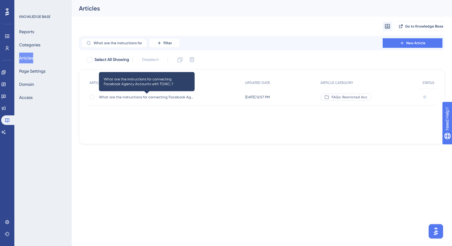
click at [120, 97] on span "What are the instructions for connecting Facebook Agency Accounts with TONIC.?" at bounding box center [147, 97] width 96 height 5
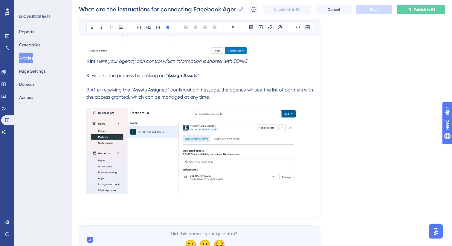
scroll to position [534, 0]
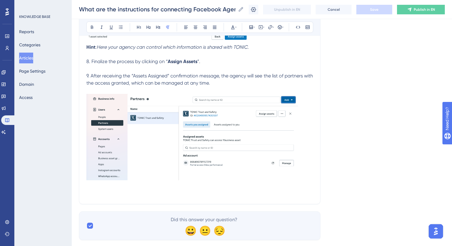
click at [179, 139] on img at bounding box center [192, 137] width 212 height 86
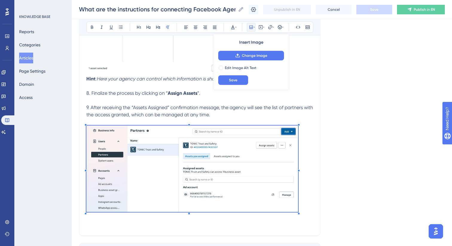
scroll to position [487, 0]
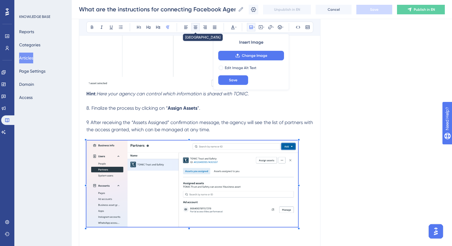
click at [196, 26] on icon at bounding box center [195, 27] width 5 height 5
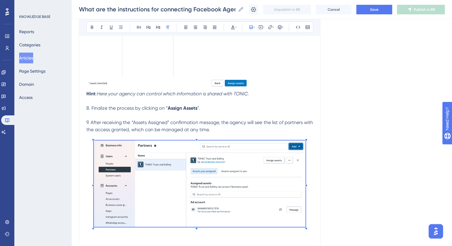
click at [170, 68] on img at bounding box center [167, 25] width 163 height 126
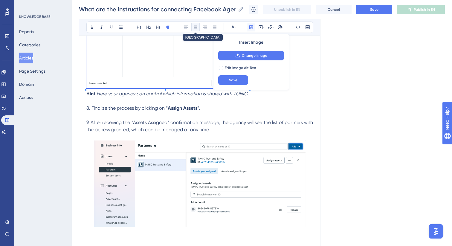
click at [196, 28] on icon at bounding box center [195, 27] width 5 height 5
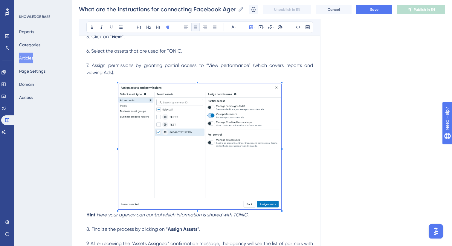
scroll to position [360, 0]
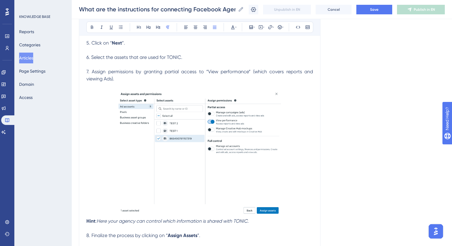
click at [195, 78] on p "7. Assign permissions by granting partial access to “View performance” (which c…" at bounding box center [199, 75] width 227 height 14
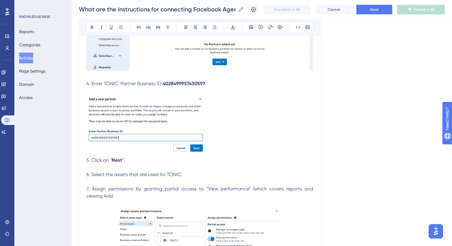
scroll to position [231, 0]
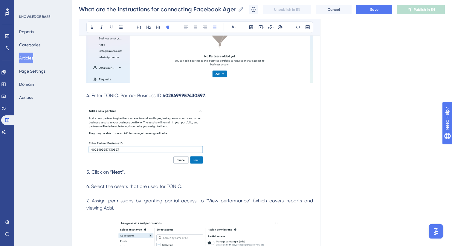
click at [182, 127] on img at bounding box center [145, 137] width 119 height 60
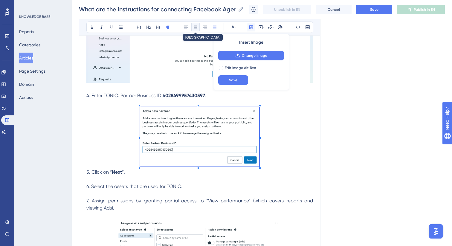
click at [198, 27] on button at bounding box center [196, 27] width 8 height 8
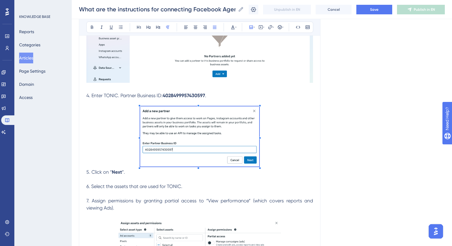
click at [121, 146] on p at bounding box center [199, 138] width 227 height 62
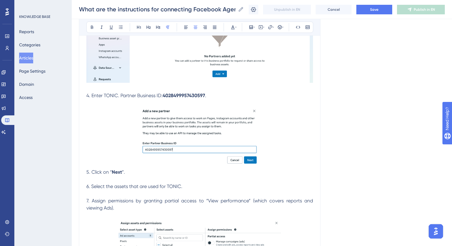
click at [158, 77] on img at bounding box center [199, 25] width 227 height 115
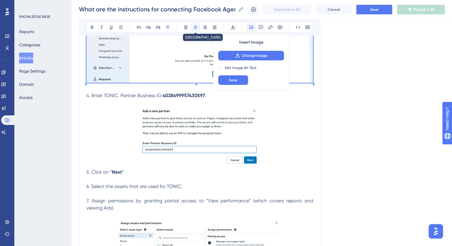
click at [197, 27] on icon at bounding box center [195, 27] width 5 height 5
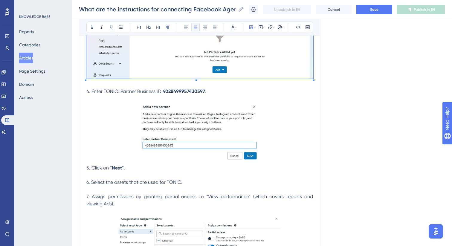
scroll to position [346, 0]
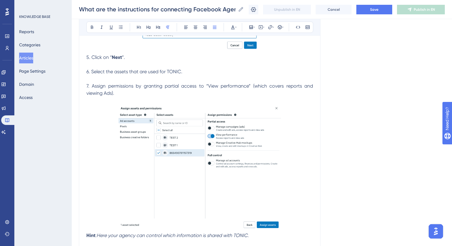
click at [182, 85] on span "7. Assign permissions by granting partial access to “View performance” (which c…" at bounding box center [200, 89] width 228 height 13
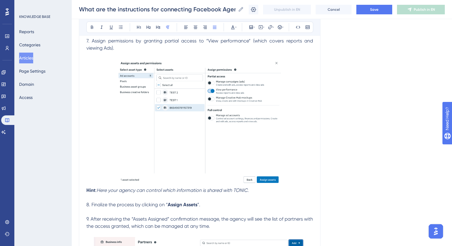
scroll to position [499, 0]
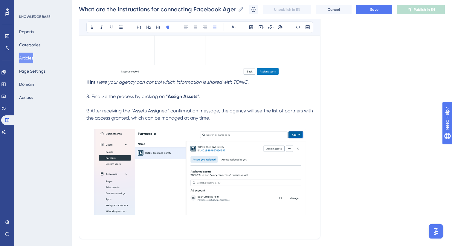
click at [182, 115] on p "9. After receiving the “Assets Assigned” confirmation message, the agency will …" at bounding box center [199, 114] width 227 height 14
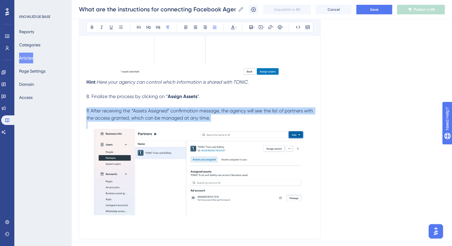
click at [182, 115] on p "9. After receiving the “Assets Assigned” confirmation message, the agency will …" at bounding box center [199, 114] width 227 height 14
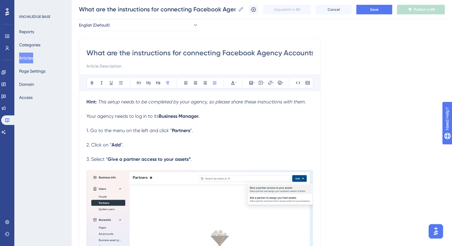
scroll to position [0, 0]
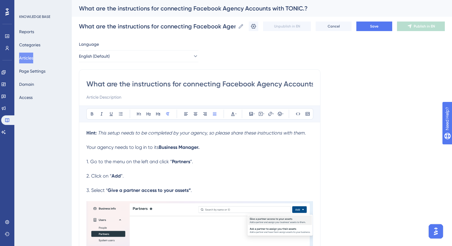
click at [375, 31] on div "What are the instructions for connecting Facebook Agency Accounts with TONIC.? …" at bounding box center [262, 26] width 366 height 19
click at [376, 27] on span "Save" at bounding box center [374, 26] width 8 height 5
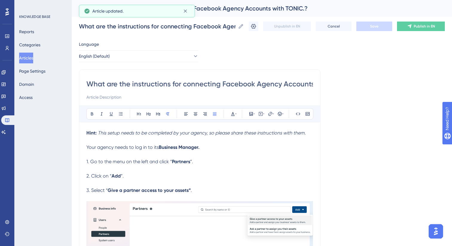
click at [26, 57] on button "Articles" at bounding box center [26, 58] width 14 height 11
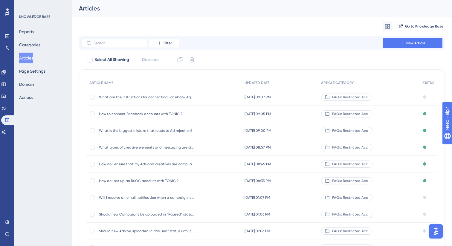
click at [133, 116] on span "How to connect Facebook accounts with TONIC.?" at bounding box center [147, 114] width 96 height 5
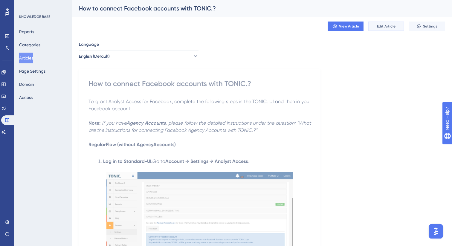
click at [377, 27] on button "Edit Article" at bounding box center [387, 27] width 36 height 10
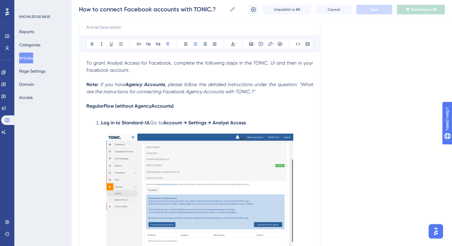
scroll to position [52, 0]
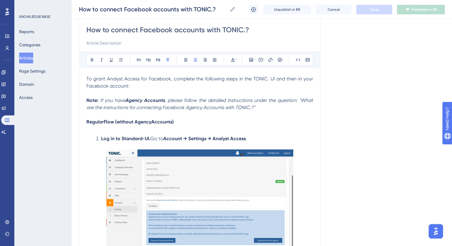
click at [176, 178] on img at bounding box center [200, 210] width 187 height 121
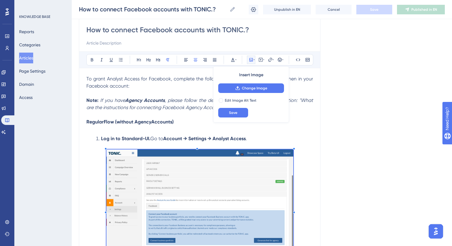
scroll to position [210, 0]
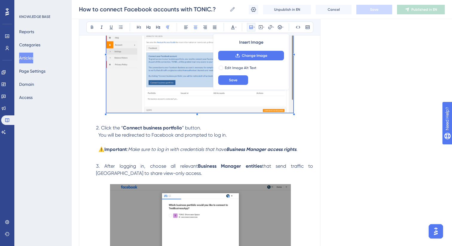
click at [175, 202] on img at bounding box center [200, 242] width 181 height 117
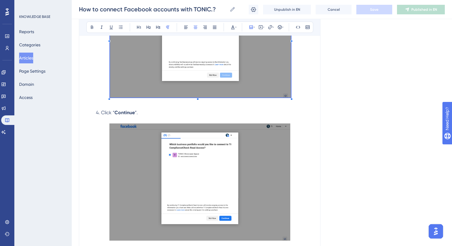
click at [179, 145] on img at bounding box center [200, 182] width 181 height 117
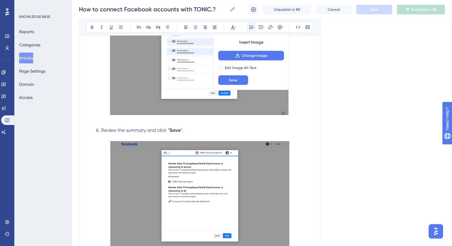
click at [182, 162] on img at bounding box center [199, 199] width 179 height 117
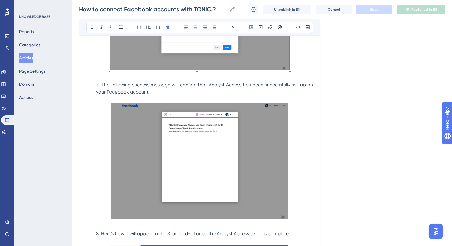
scroll to position [967, 0]
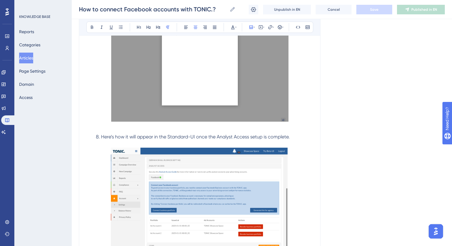
click at [191, 105] on img at bounding box center [199, 64] width 177 height 116
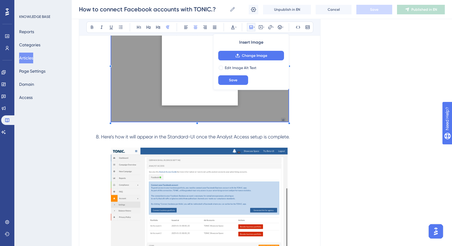
click at [190, 181] on img at bounding box center [199, 206] width 177 height 116
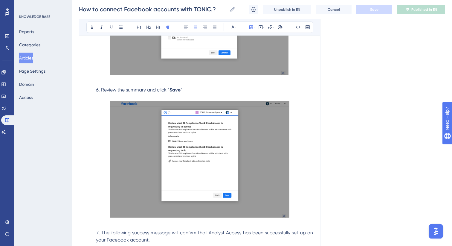
scroll to position [387, 0]
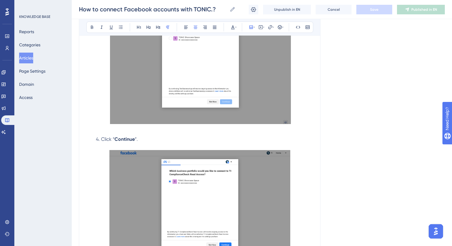
click at [33, 56] on button "Articles" at bounding box center [26, 58] width 14 height 11
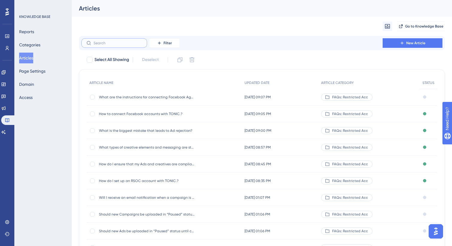
click at [127, 45] on input "text" at bounding box center [118, 43] width 48 height 4
paste input "TikTok"
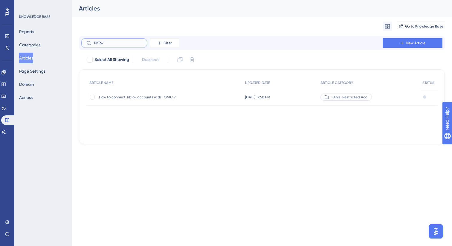
type input "TikTok"
click at [148, 100] on div "How to connect TikTok accounts with TONIC.? How to connect TikTok accounts with…" at bounding box center [147, 97] width 96 height 17
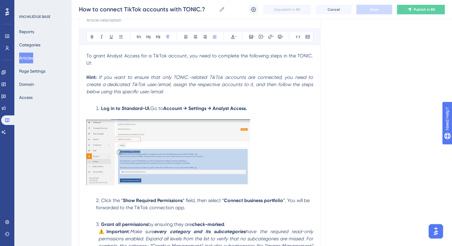
click at [146, 135] on img at bounding box center [168, 152] width 164 height 66
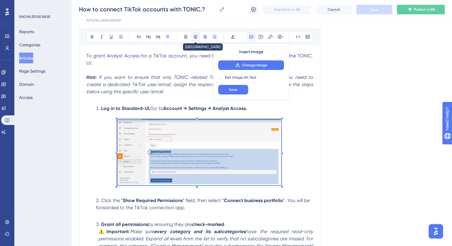
click at [194, 38] on icon at bounding box center [195, 36] width 5 height 5
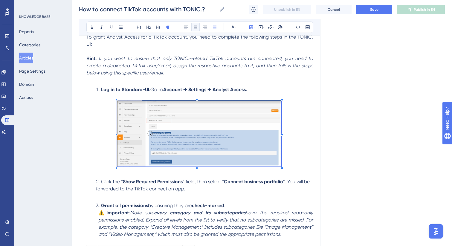
scroll to position [141, 0]
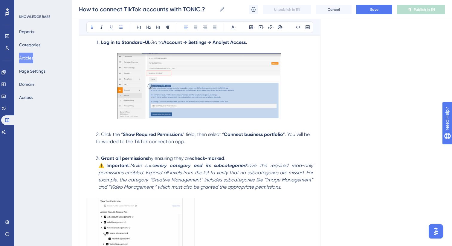
click at [166, 132] on strong "Show Required Permissions" at bounding box center [153, 135] width 60 height 6
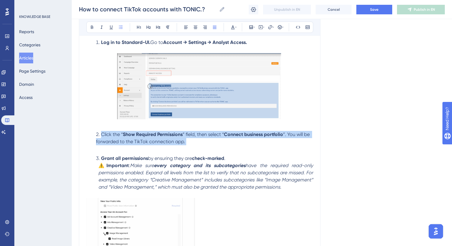
click at [166, 132] on strong "Show Required Permissions" at bounding box center [153, 135] width 60 height 6
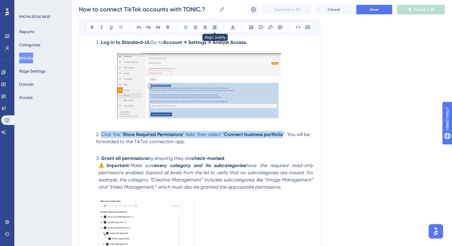
click at [217, 23] on button at bounding box center [215, 27] width 8 height 8
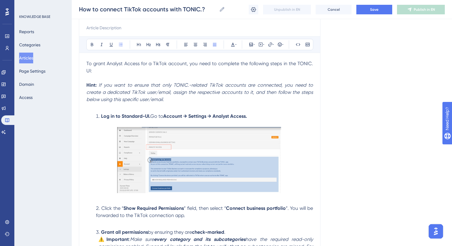
click at [173, 86] on em "If you want to ensure that only TONIC.-related TikTok accounts are connected, y…" at bounding box center [200, 92] width 228 height 20
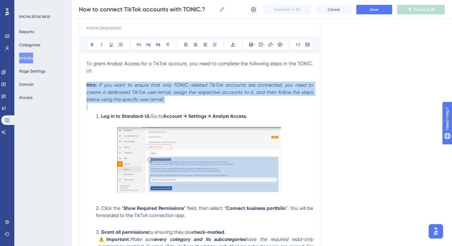
click at [173, 86] on em "If you want to ensure that only TONIC.-related TikTok accounts are connected, y…" at bounding box center [200, 92] width 228 height 20
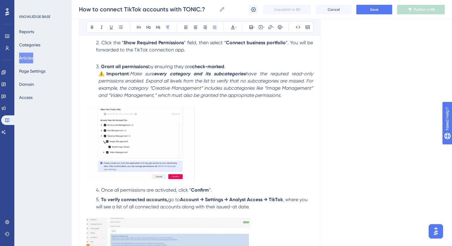
scroll to position [233, 0]
click at [164, 70] on strong "every category and its subcategories" at bounding box center [200, 73] width 92 height 6
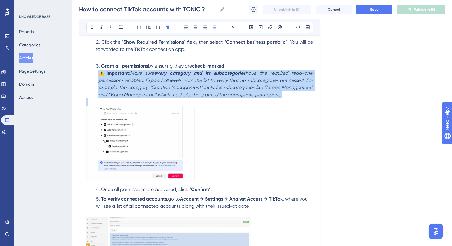
click at [164, 70] on strong "every category and its subcategories" at bounding box center [200, 73] width 92 height 6
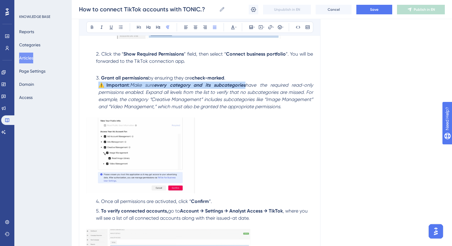
scroll to position [218, 0]
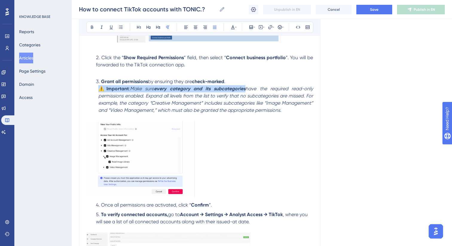
click at [169, 132] on img at bounding box center [140, 159] width 109 height 76
click at [197, 27] on icon at bounding box center [195, 27] width 5 height 5
click at [213, 26] on icon at bounding box center [214, 27] width 5 height 5
click at [171, 121] on img at bounding box center [140, 159] width 109 height 76
click at [197, 27] on icon at bounding box center [196, 27] width 4 height 3
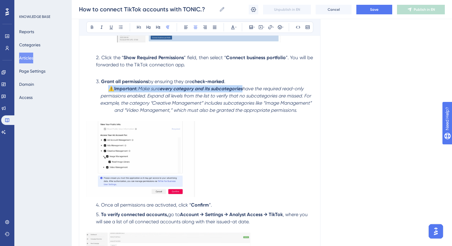
click at [163, 148] on img at bounding box center [140, 159] width 109 height 76
click at [143, 145] on img at bounding box center [140, 159] width 109 height 76
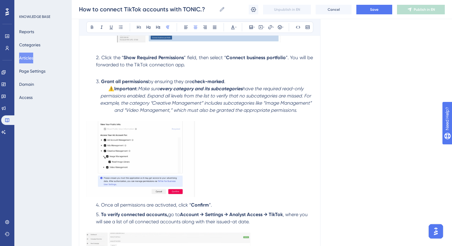
click at [269, 142] on p at bounding box center [199, 160] width 227 height 78
click at [186, 155] on img at bounding box center [140, 159] width 109 height 76
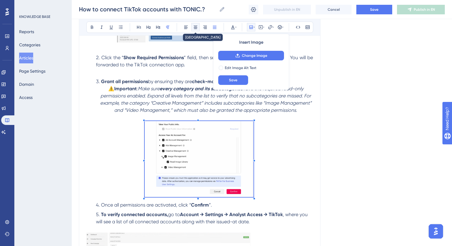
click at [196, 26] on icon at bounding box center [195, 27] width 5 height 5
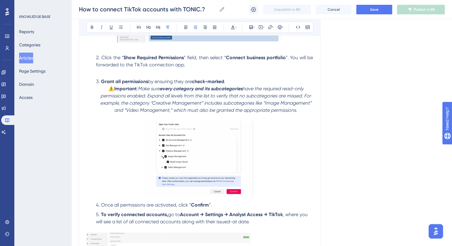
click at [195, 91] on em "have the required read-only permissions enabled. Expand all levels from the lis…" at bounding box center [206, 99] width 213 height 27
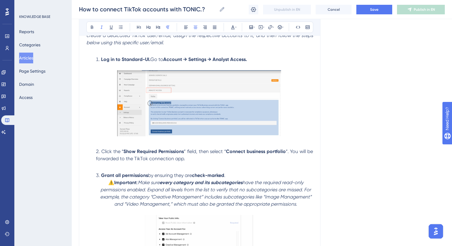
scroll to position [119, 0]
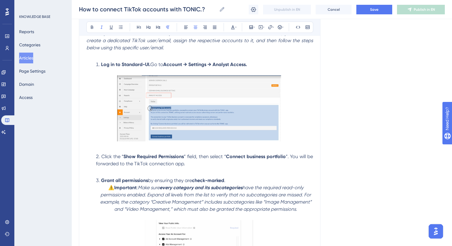
click at [195, 91] on img at bounding box center [199, 108] width 164 height 66
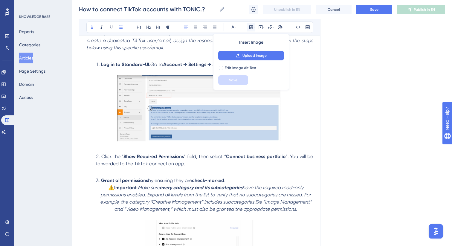
click at [184, 170] on div "To grant Analyst Access for a TikTok account, you need to complete the followin…" at bounding box center [199, 199] width 227 height 382
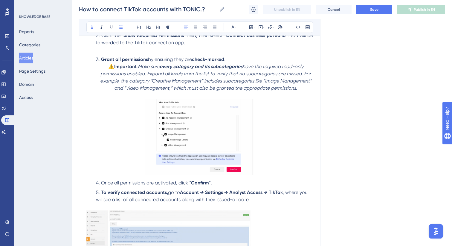
scroll to position [240, 0]
click at [196, 77] on em "have the required read-only permissions enabled. Expand all levels from the lis…" at bounding box center [206, 77] width 213 height 27
click at [301, 83] on p "⚠️ Important : Make sure every category and its subcategories have the required…" at bounding box center [199, 77] width 227 height 29
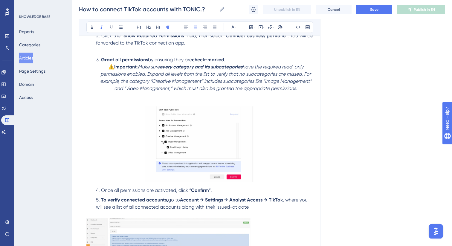
click at [212, 67] on em "have the required read-only permissions enabled. Expand all levels from the lis…" at bounding box center [206, 77] width 213 height 27
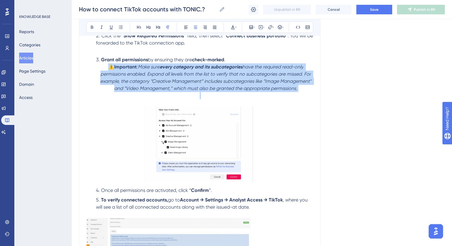
click at [212, 67] on em "have the required read-only permissions enabled. Expand all levels from the lis…" at bounding box center [206, 77] width 213 height 27
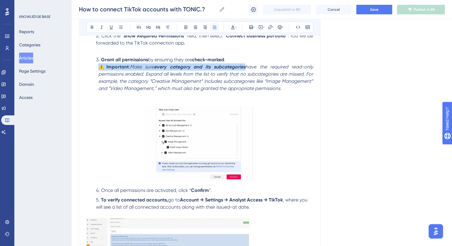
click at [215, 27] on icon at bounding box center [214, 27] width 5 height 5
click at [184, 143] on img at bounding box center [199, 145] width 109 height 76
click at [185, 92] on p at bounding box center [199, 95] width 227 height 7
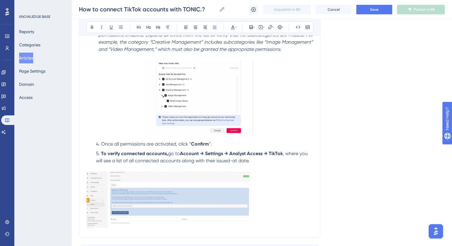
scroll to position [283, 0]
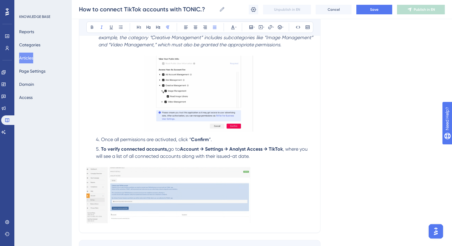
click at [206, 182] on img at bounding box center [168, 195] width 165 height 56
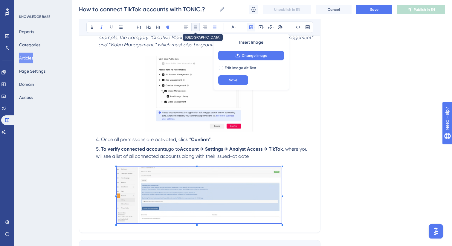
click at [197, 26] on icon at bounding box center [195, 27] width 5 height 5
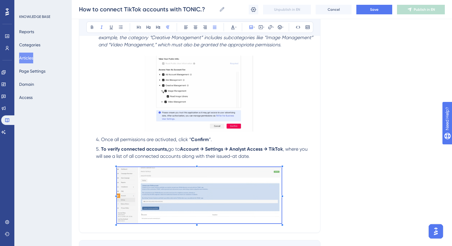
click at [189, 136] on li "Once all permissions are activated, click “ Confirm ”." at bounding box center [204, 139] width 220 height 7
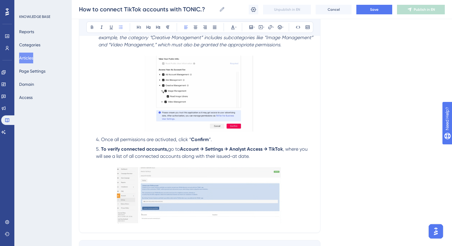
click at [180, 177] on img at bounding box center [199, 195] width 165 height 56
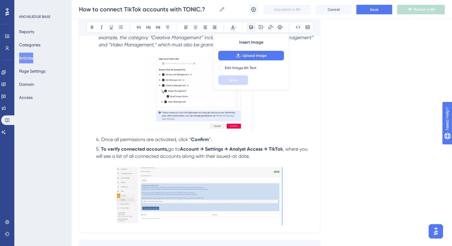
drag, startPoint x: 282, startPoint y: 217, endPoint x: 289, endPoint y: 227, distance: 11.4
click at [289, 227] on div "How to connect TikTok accounts with TONIC.? Bold Italic Underline Bullet Point …" at bounding box center [200, 8] width 242 height 449
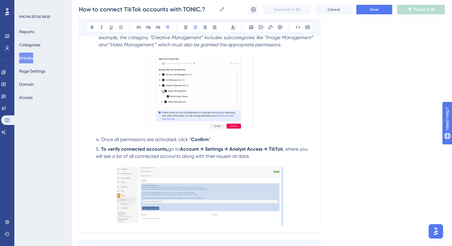
click at [265, 204] on img at bounding box center [199, 195] width 165 height 56
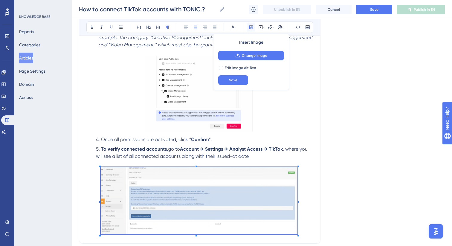
click at [314, 246] on div "Language English (Default) How to connect TikTok accounts with TONIC.? Bold Ita…" at bounding box center [262, 17] width 366 height 525
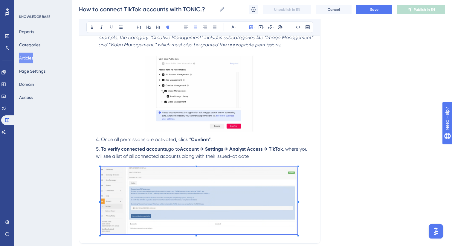
click at [371, 181] on div "Language English (Default) How to connect TikTok accounts with TONIC.? Bold Ita…" at bounding box center [262, 17] width 366 height 525
click at [356, 142] on div "Language English (Default) How to connect TikTok accounts with TONIC.? Bold Ita…" at bounding box center [262, 17] width 366 height 525
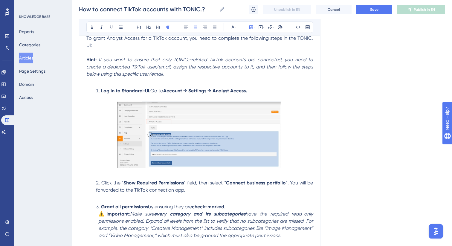
scroll to position [78, 0]
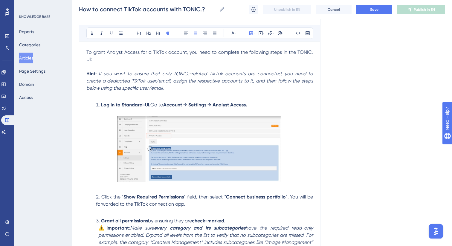
click at [242, 154] on img at bounding box center [199, 149] width 164 height 66
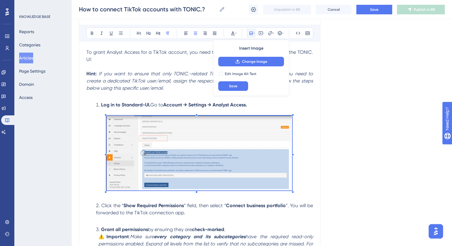
click at [303, 190] on div "To grant Analyst Access for a TikTok account, you need to complete the followin…" at bounding box center [199, 249] width 227 height 401
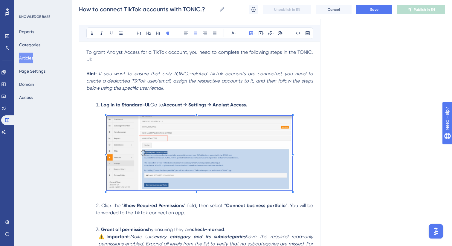
click at [354, 136] on div "Language English (Default) How to connect TikTok accounts with TONIC.? Bold Ita…" at bounding box center [262, 227] width 366 height 534
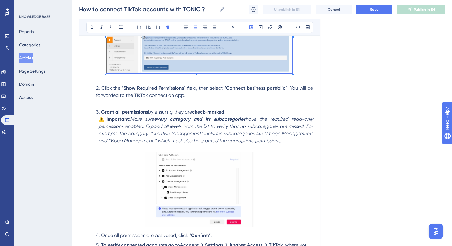
scroll to position [339, 0]
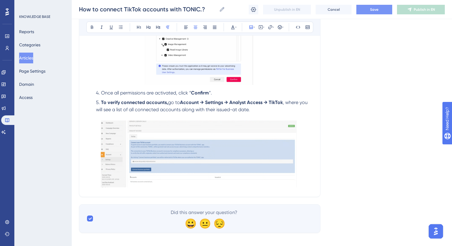
click at [369, 12] on button "Save" at bounding box center [375, 10] width 36 height 10
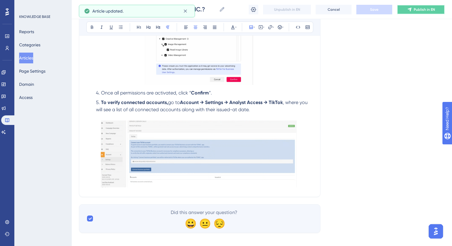
click at [418, 12] on button "Publish in EN" at bounding box center [421, 10] width 48 height 10
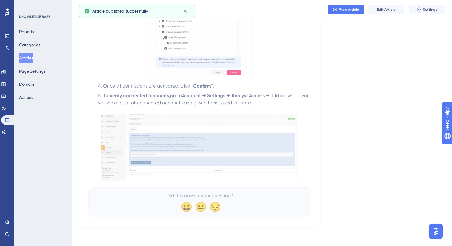
click at [24, 59] on button "Articles" at bounding box center [26, 58] width 14 height 11
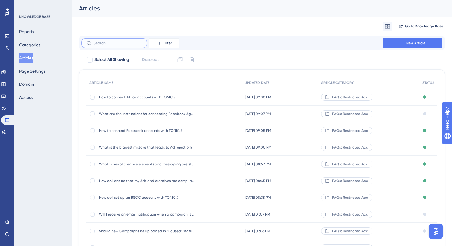
click at [129, 45] on input "text" at bounding box center [118, 43] width 48 height 4
paste input "Outbrain"
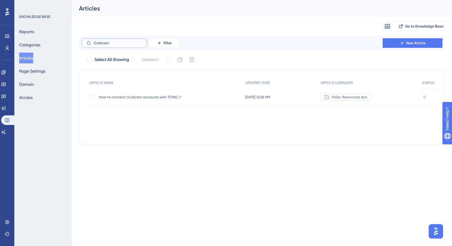
type input "Outbrain"
click at [152, 98] on span "How to connect Outbrain accounts with TONIC.?" at bounding box center [147, 97] width 96 height 5
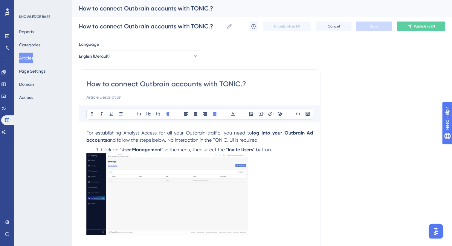
click at [162, 197] on img at bounding box center [167, 195] width 162 height 82
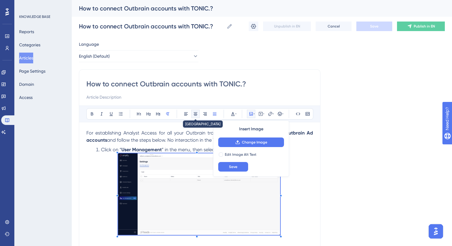
click at [195, 112] on icon at bounding box center [195, 114] width 5 height 5
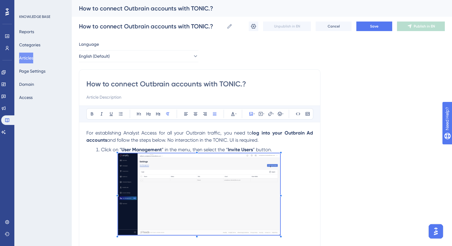
click at [213, 126] on div "Bold Italic Underline Bullet Point Heading 1 Heading 2 Heading 3 Normal Align L…" at bounding box center [199, 242] width 227 height 273
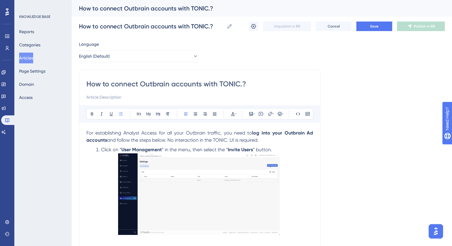
click at [280, 151] on li "Click on “ User Management ” in the menu, then select the “ Invite Users ” butt…" at bounding box center [204, 149] width 220 height 7
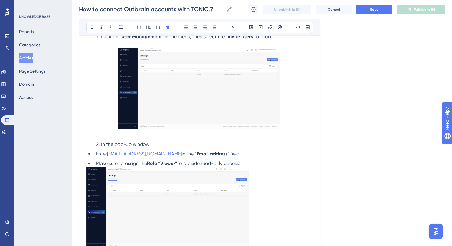
scroll to position [114, 0]
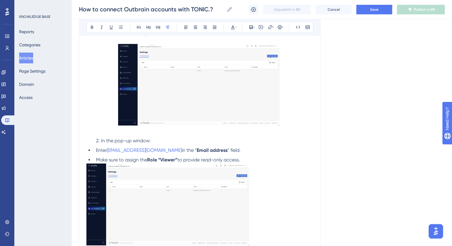
click at [221, 194] on img at bounding box center [167, 205] width 163 height 82
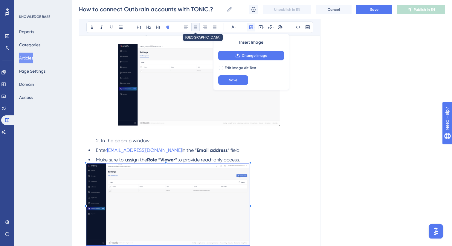
click at [195, 27] on icon at bounding box center [195, 27] width 5 height 5
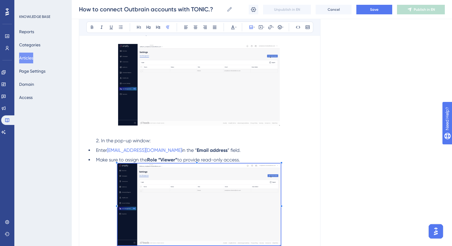
click at [254, 162] on li "Make sure to assign the Role “Viewer” to provide read-only access." at bounding box center [204, 160] width 220 height 7
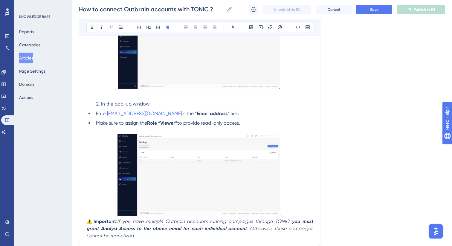
scroll to position [208, 0]
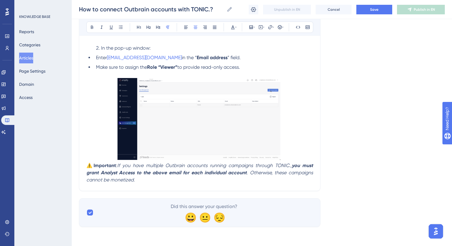
click at [296, 154] on p at bounding box center [199, 120] width 227 height 84
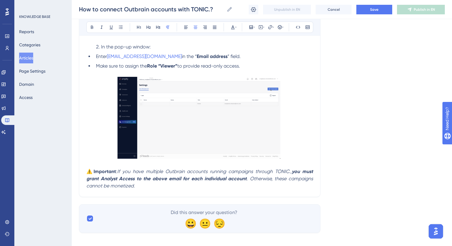
scroll to position [215, 0]
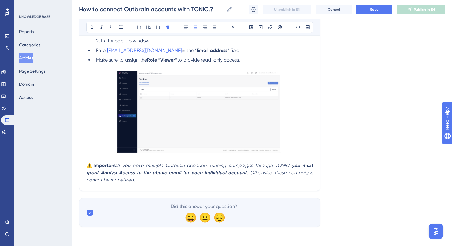
click at [244, 164] on em "If you have multiple Outbrain accounts running campaigns through TONIC.," at bounding box center [204, 166] width 175 height 6
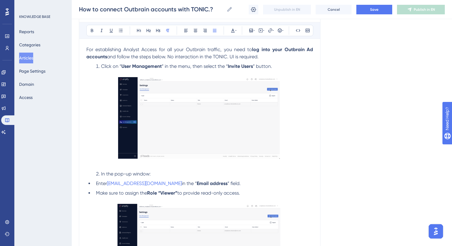
scroll to position [78, 0]
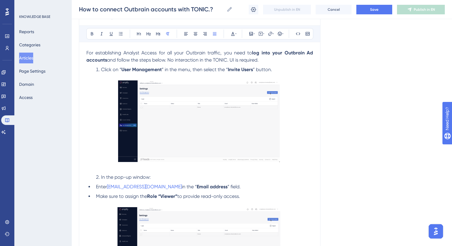
click at [202, 117] on img at bounding box center [199, 121] width 162 height 82
click at [274, 156] on img at bounding box center [199, 121] width 162 height 82
click at [274, 159] on img at bounding box center [199, 121] width 162 height 82
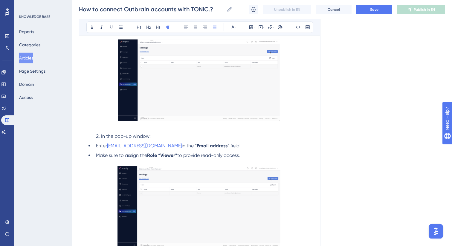
scroll to position [195, 0]
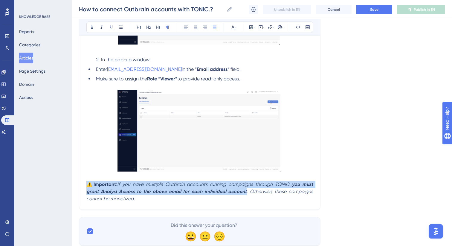
click at [266, 144] on img at bounding box center [199, 131] width 163 height 82
click at [259, 149] on img at bounding box center [199, 131] width 163 height 82
click at [244, 191] on strong "you must grant Analyst Access to the above email for each individual account" at bounding box center [200, 188] width 228 height 13
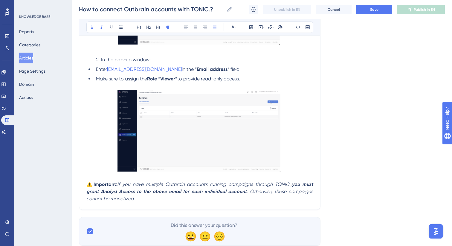
click at [247, 142] on img at bounding box center [199, 131] width 163 height 82
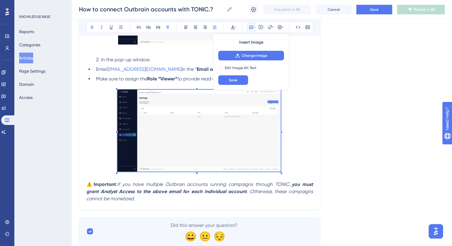
click at [281, 172] on span at bounding box center [281, 170] width 1 height 6
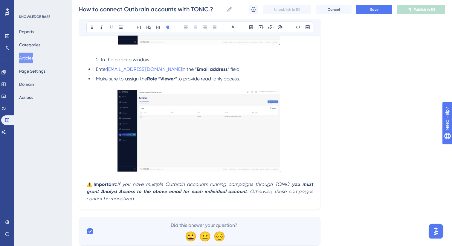
click at [271, 158] on img at bounding box center [199, 131] width 163 height 82
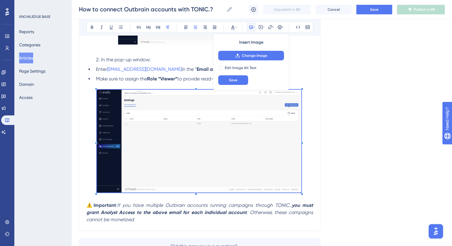
click at [322, 198] on div "Language English (Default) How to connect Outbrain accounts with TONIC.? Bold I…" at bounding box center [262, 55] width 366 height 424
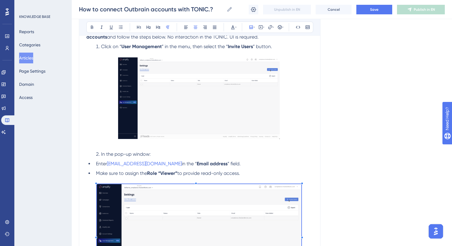
scroll to position [81, 0]
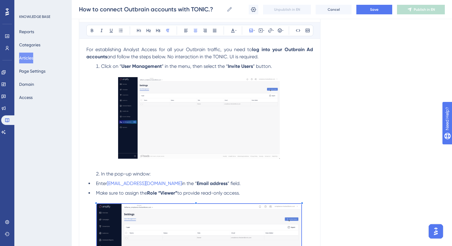
click at [259, 121] on img at bounding box center [199, 118] width 162 height 82
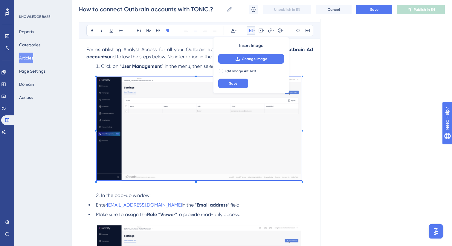
click at [324, 201] on div "Language English (Default) How to connect Outbrain accounts with TONIC.? Bold I…" at bounding box center [262, 180] width 366 height 446
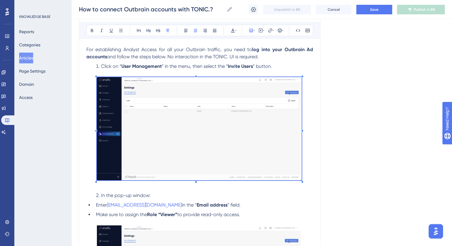
click at [338, 178] on div "Language English (Default) How to connect Outbrain accounts with TONIC.? Bold I…" at bounding box center [262, 180] width 366 height 446
click at [318, 176] on div "How to connect Outbrain accounts with TONIC.? Bold Italic Underline Bullet Poin…" at bounding box center [200, 176] width 242 height 381
click at [304, 206] on li "Enter [EMAIL_ADDRESS][DOMAIN_NAME] in the “ Email address ” field." at bounding box center [204, 205] width 220 height 7
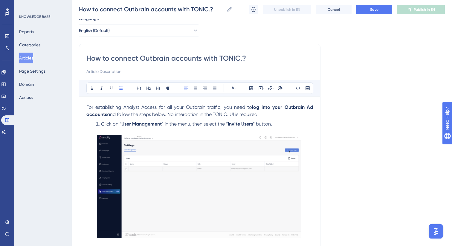
scroll to position [161, 0]
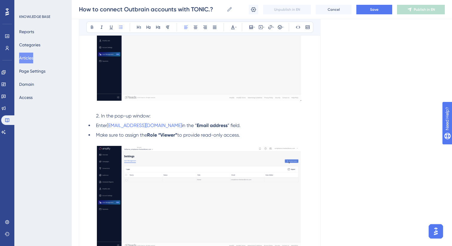
drag, startPoint x: 258, startPoint y: 137, endPoint x: 70, endPoint y: 128, distance: 188.1
click at [72, 128] on div "Performance Users Engagement Widgets Feedback Product Updates Knowledge Base AI…" at bounding box center [262, 85] width 381 height 493
click at [193, 110] on div "For establishing Analyst Access for all your Outbrain traffic, you need to log …" at bounding box center [199, 122] width 227 height 313
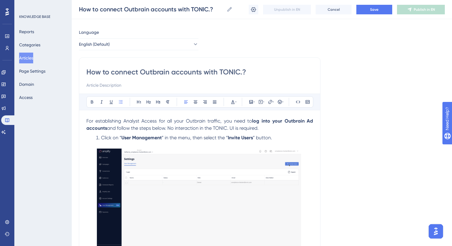
scroll to position [0, 0]
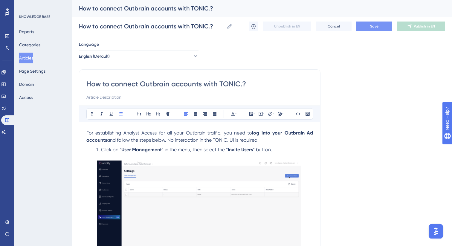
click at [376, 27] on span "Save" at bounding box center [374, 26] width 8 height 5
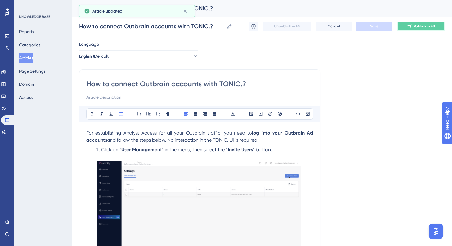
click at [411, 29] on button "Publish in EN" at bounding box center [421, 27] width 48 height 10
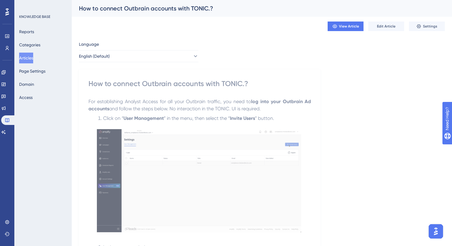
click at [29, 58] on button "Articles" at bounding box center [26, 58] width 14 height 11
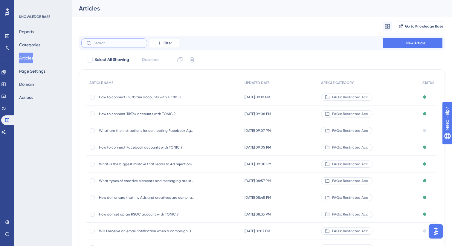
click at [123, 44] on input "text" at bounding box center [118, 43] width 48 height 4
paste input "Taboola"
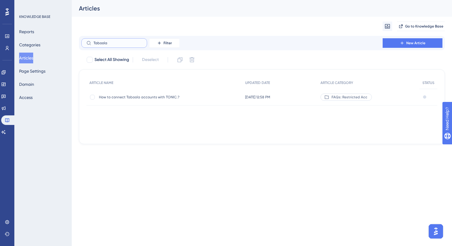
type input "Taboola"
click at [159, 99] on span "How to connect Taboola accounts with TONIC.?" at bounding box center [147, 97] width 96 height 5
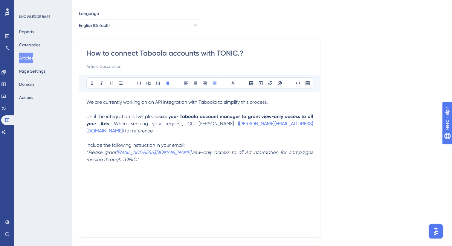
scroll to position [75, 0]
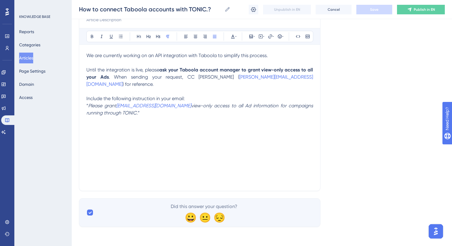
click at [87, 103] on span "“" at bounding box center [87, 106] width 2 height 6
drag, startPoint x: 154, startPoint y: 106, endPoint x: 78, endPoint y: 52, distance: 93.6
click at [78, 52] on div "Performance Users Engagement Widgets Feedback Product Updates Knowledge Base AI…" at bounding box center [262, 81] width 381 height 312
click at [210, 142] on div "We are currently working on an API integration with Taboola to simplify this pr…" at bounding box center [199, 118] width 227 height 132
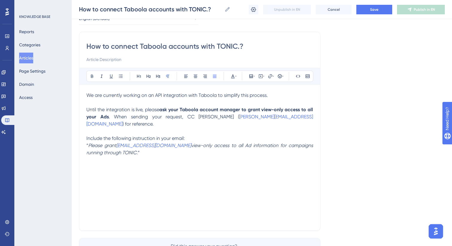
scroll to position [34, 0]
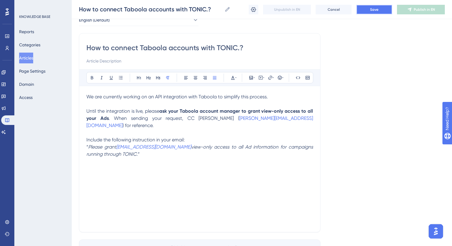
click at [369, 9] on button "Save" at bounding box center [375, 10] width 36 height 10
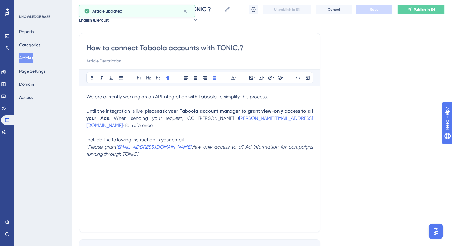
click at [412, 10] on icon at bounding box center [410, 9] width 5 height 5
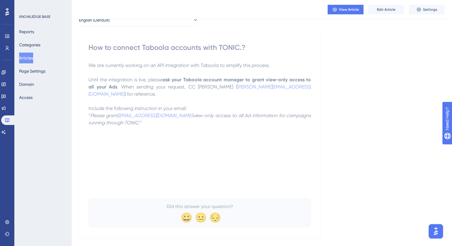
click at [22, 60] on button "Articles" at bounding box center [26, 58] width 14 height 11
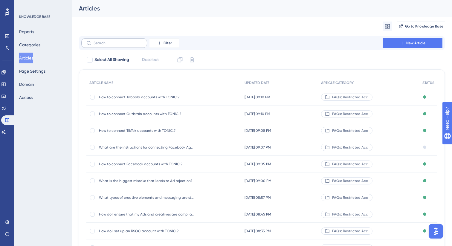
click at [120, 47] on label at bounding box center [114, 43] width 66 height 10
click at [120, 45] on input "text" at bounding box center [118, 43] width 48 height 4
paste input "MGID"
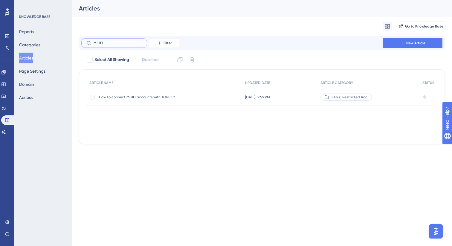
type input "MGID"
click at [148, 93] on div "How to connect MGID accounts with TONIC.? How to connect MGID accounts with TON…" at bounding box center [147, 97] width 96 height 17
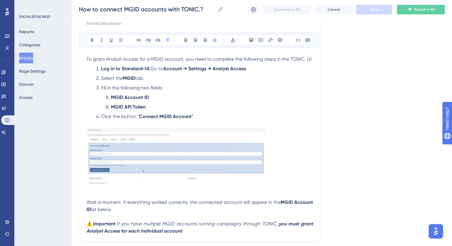
scroll to position [84, 0]
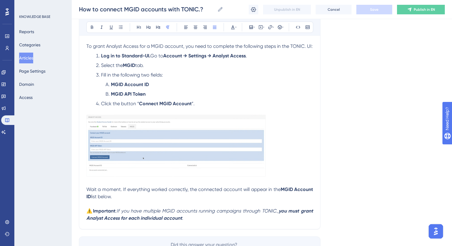
click at [192, 220] on p "⚠️ Important : If you have multiple MGID accounts running campaigns through TON…" at bounding box center [199, 215] width 227 height 14
drag, startPoint x: 200, startPoint y: 221, endPoint x: 86, endPoint y: 190, distance: 118.4
click at [86, 190] on div "How to connect MGID accounts with TONIC.? Bold Italic Underline Bullet Point He…" at bounding box center [200, 106] width 242 height 247
click at [294, 189] on strong "MGID Account ID" at bounding box center [200, 193] width 228 height 13
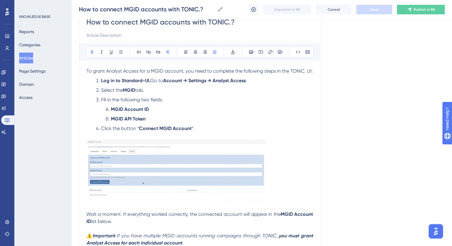
scroll to position [70, 0]
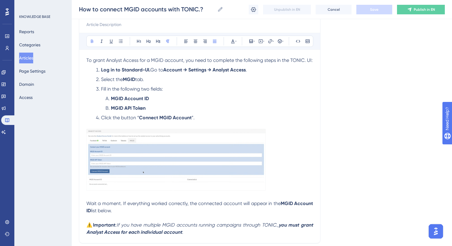
click at [245, 160] on img at bounding box center [176, 160] width 180 height 62
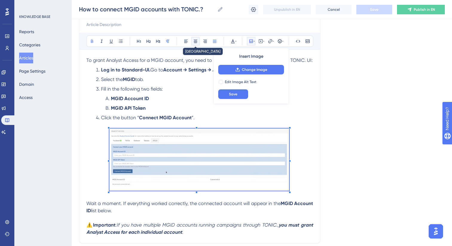
click at [197, 42] on icon at bounding box center [196, 41] width 4 height 3
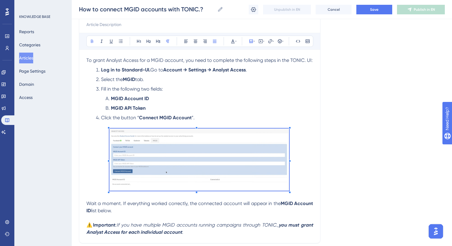
click at [203, 152] on img at bounding box center [200, 160] width 180 height 62
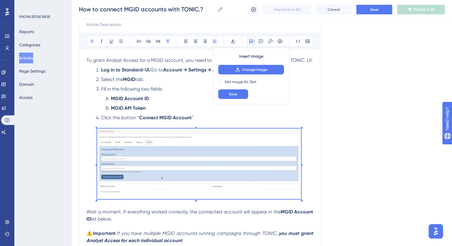
click at [313, 212] on div "To grant Analyst Access for a MGID account, you need to complete the following …" at bounding box center [199, 151] width 227 height 188
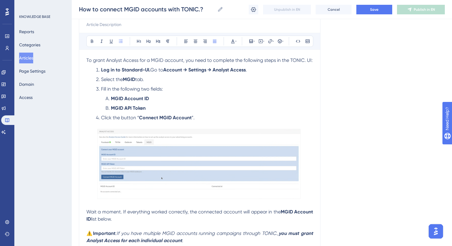
click at [295, 113] on ol "Log in to Standard-UI. Go to Account → Settings → Analyst Access . Select the M…" at bounding box center [199, 93] width 227 height 55
click at [361, 8] on button "Save" at bounding box center [375, 10] width 36 height 10
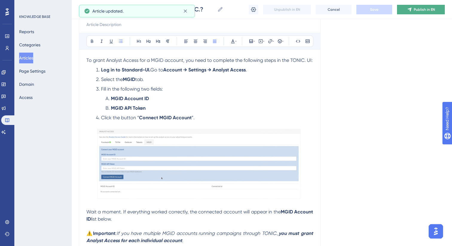
click at [413, 12] on button "Publish in EN" at bounding box center [421, 10] width 48 height 10
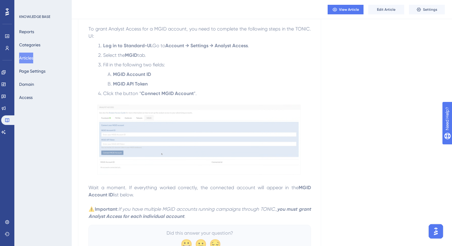
click at [32, 55] on button "Articles" at bounding box center [26, 58] width 14 height 11
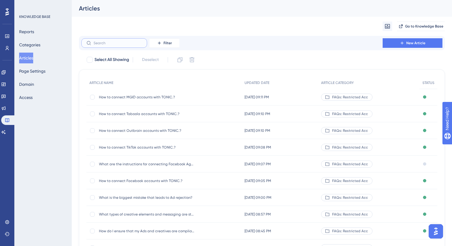
click at [121, 43] on input "text" at bounding box center [118, 43] width 48 height 4
paste input "Do I receive a separate account and websi"
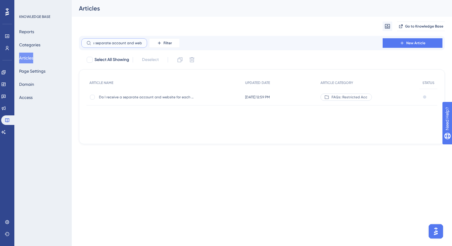
type input "Do I receive a separate account and websi"
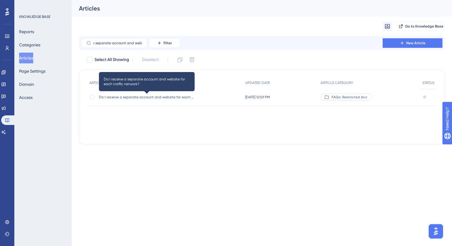
scroll to position [0, 0]
click at [145, 97] on span "Do I receive a separate account and website for each traffic network?" at bounding box center [147, 97] width 96 height 5
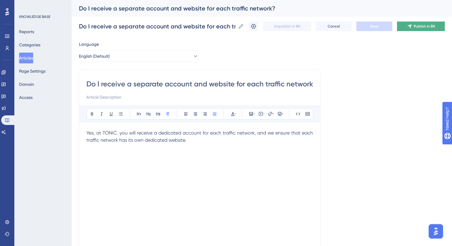
click at [411, 26] on icon at bounding box center [410, 27] width 4 height 4
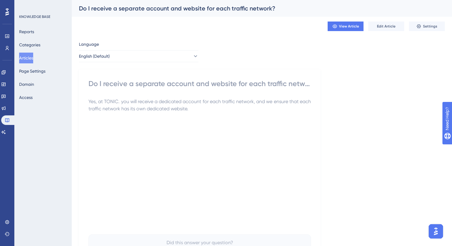
click at [28, 57] on button "Articles" at bounding box center [26, 58] width 14 height 11
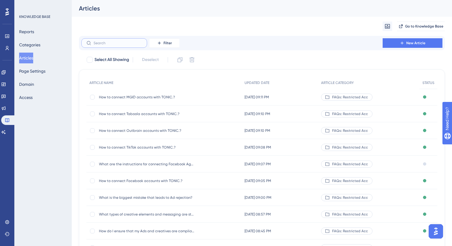
click at [130, 45] on input "text" at bounding box center [118, 43] width 48 height 4
paste input "Which parameters are mandatory to implement to tracking links to monetize RSOC …"
type input "Which parameters are mandatory to implement to tracking links to monetize RSOC …"
checkbox input "true"
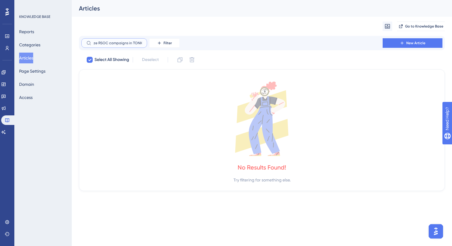
type input "Which parameters are mandatory to implement to tracking links to monetize RSOC …"
checkbox input "false"
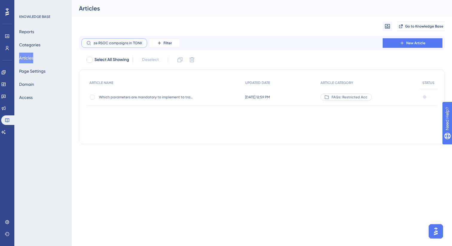
scroll to position [0, 125]
type input "Which parameters are mandatory to implement to tracking links to monetize RSOC …"
click at [162, 98] on span "Which parameters are mandatory to implement to tracking links to monetize RSOC …" at bounding box center [147, 97] width 96 height 5
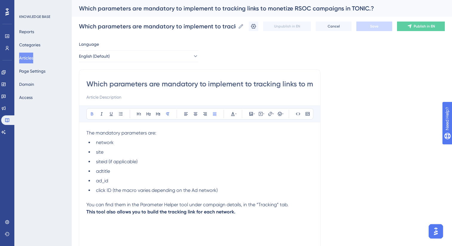
click at [238, 213] on p "This tool also allows you to build the tracking link for each network." at bounding box center [199, 212] width 227 height 7
drag, startPoint x: 244, startPoint y: 213, endPoint x: 71, endPoint y: 206, distance: 173.4
click at [72, 206] on div "Performance Users Engagement Widgets Feedback Product Updates Knowledge Base AI…" at bounding box center [262, 157] width 381 height 314
click at [214, 116] on icon at bounding box center [214, 114] width 5 height 5
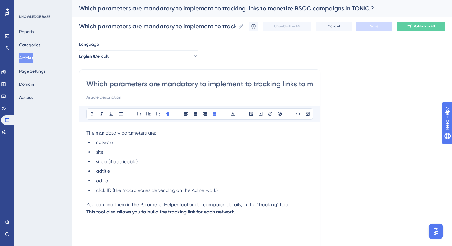
click at [250, 213] on p "This tool also allows you to build the tracking link for each network." at bounding box center [199, 212] width 227 height 7
click at [368, 25] on button "Save" at bounding box center [375, 27] width 36 height 10
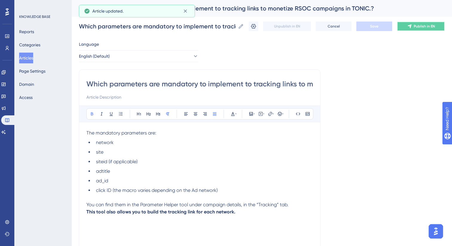
click at [421, 27] on span "Publish in EN" at bounding box center [424, 26] width 21 height 5
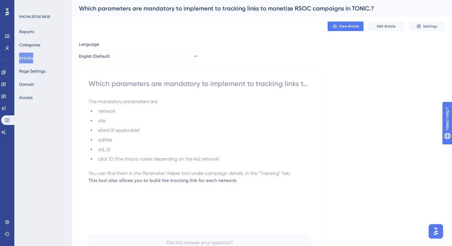
click at [33, 59] on button "Articles" at bounding box center [26, 58] width 14 height 11
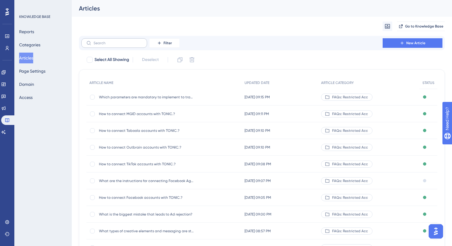
click at [109, 46] on label at bounding box center [114, 43] width 66 height 10
click at [109, 45] on input "text" at bounding box center [118, 43] width 48 height 4
paste input "How to check in the Redire"
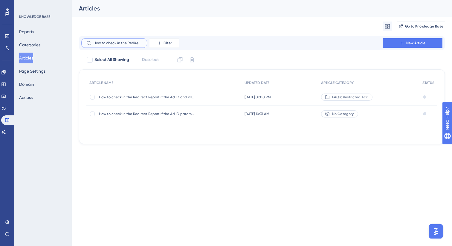
type input "How to check in the Redire"
click at [180, 100] on div "How to check in the Redirect Report if the Ad ID and all mandatory parameters a…" at bounding box center [147, 97] width 96 height 17
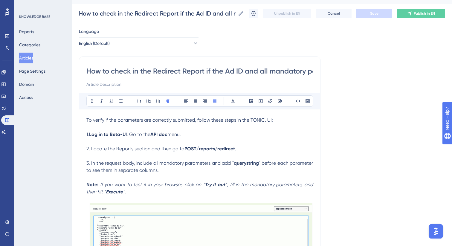
click at [177, 121] on span "To verify if the parameters are correctly submitted, follow these steps in the …" at bounding box center [179, 120] width 187 height 6
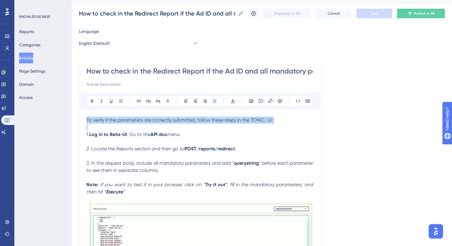
click at [177, 121] on span "To verify if the parameters are correctly submitted, follow these steps in the …" at bounding box center [179, 120] width 187 height 6
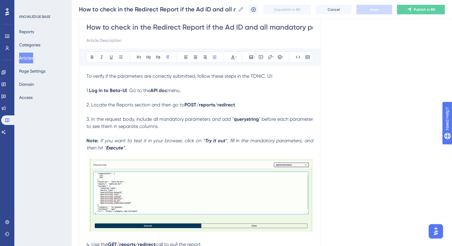
scroll to position [59, 0]
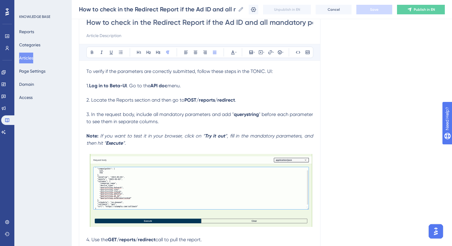
click at [126, 99] on span "2. Locate the Reports section and then go to" at bounding box center [135, 100] width 98 height 6
click at [92, 52] on icon at bounding box center [92, 52] width 2 height 3
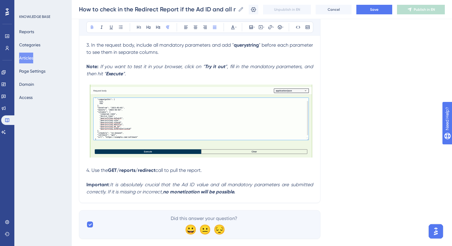
scroll to position [142, 0]
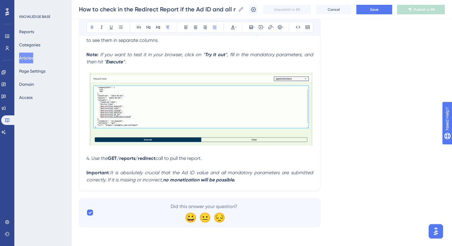
click at [175, 116] on img at bounding box center [199, 109] width 227 height 73
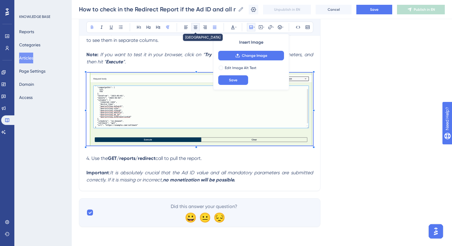
click at [197, 28] on icon at bounding box center [195, 27] width 5 height 5
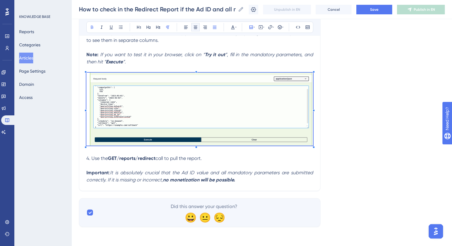
scroll to position [0, 0]
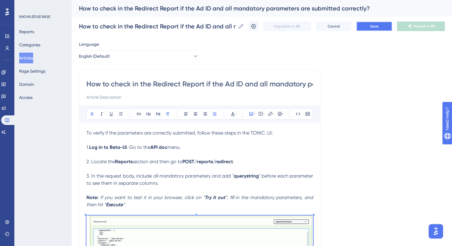
click at [372, 25] on span "Save" at bounding box center [374, 26] width 8 height 5
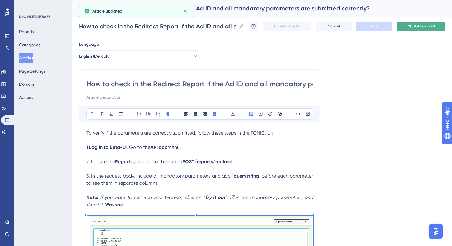
click at [413, 27] on button "Publish in EN" at bounding box center [421, 27] width 48 height 10
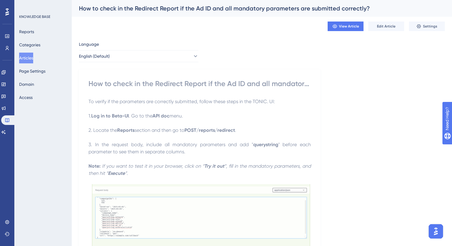
click at [28, 60] on button "Articles" at bounding box center [26, 58] width 14 height 11
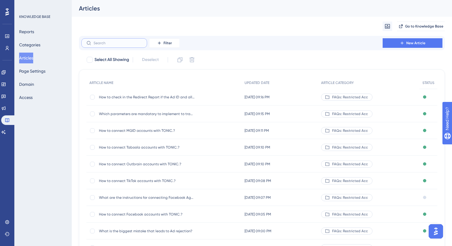
click at [110, 44] on input "text" at bounding box center [118, 43] width 48 height 4
paste input "What should I keep in mind when s"
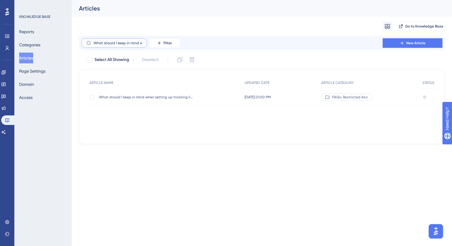
scroll to position [0, 8]
type input "What should I keep in mind when s"
click at [153, 94] on div "What should I keep in mind when setting up tracking links in [GEOGRAPHIC_DATA]?…" at bounding box center [147, 97] width 96 height 17
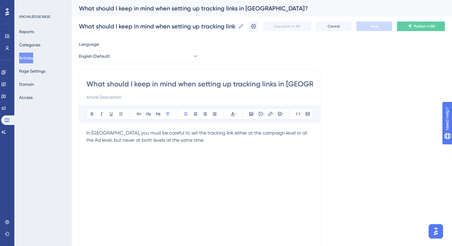
click at [184, 132] on span "In [GEOGRAPHIC_DATA], you must be careful to set the tracking link either at th…" at bounding box center [197, 136] width 222 height 13
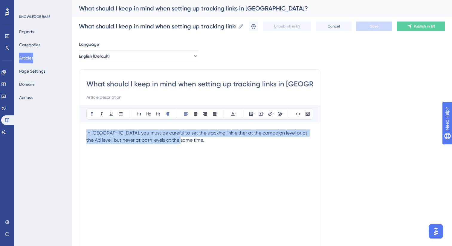
click at [184, 132] on span "In [GEOGRAPHIC_DATA], you must be careful to set the tracking link either at th…" at bounding box center [197, 136] width 222 height 13
click at [215, 114] on icon at bounding box center [214, 114] width 5 height 5
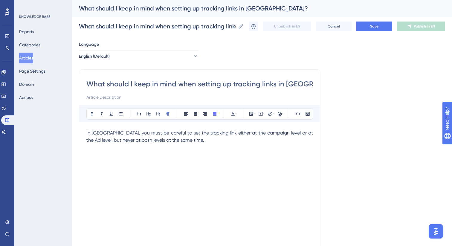
click at [206, 150] on div "In [GEOGRAPHIC_DATA], you must be careful to set the tracking link either at th…" at bounding box center [199, 196] width 227 height 132
click at [367, 30] on button "Save" at bounding box center [375, 27] width 36 height 10
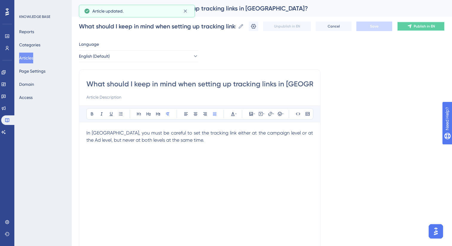
click at [412, 27] on button "Publish in EN" at bounding box center [421, 27] width 48 height 10
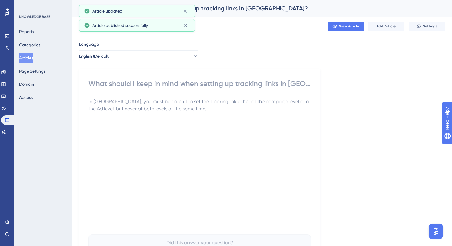
click at [33, 59] on button "Articles" at bounding box center [26, 58] width 14 height 11
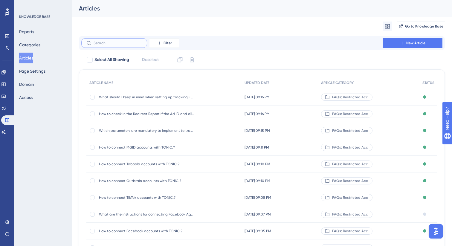
click at [107, 44] on input "text" at bounding box center [118, 43] width 48 height 4
paste input "What does Ad scraping mean"
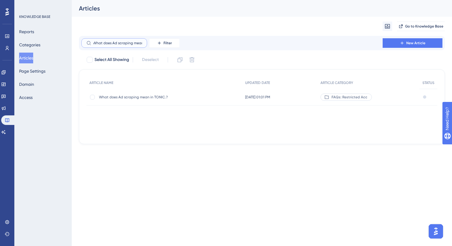
type input "What does Ad scraping mean"
click at [135, 98] on span "What does Ad scraping mean in TONIC.?" at bounding box center [147, 97] width 96 height 5
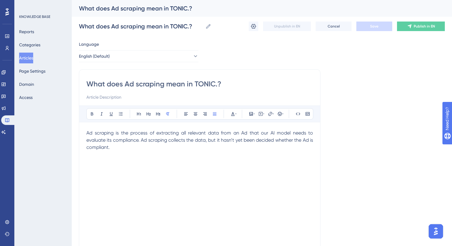
click at [174, 138] on span "Ad scraping is the process of extracting all relevant data from an Ad that our …" at bounding box center [200, 140] width 228 height 20
click at [401, 29] on button "Publish in EN" at bounding box center [421, 27] width 48 height 10
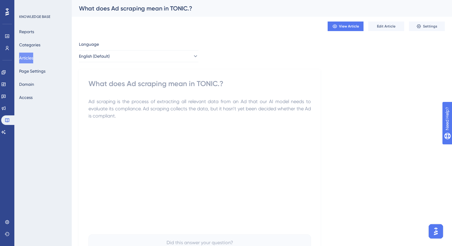
click at [30, 58] on button "Articles" at bounding box center [26, 58] width 14 height 11
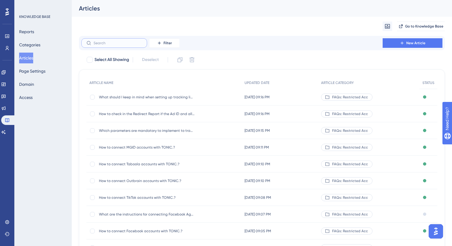
click at [127, 43] on input "text" at bounding box center [118, 43] width 48 height 4
paste input "How do I know if an Ad w"
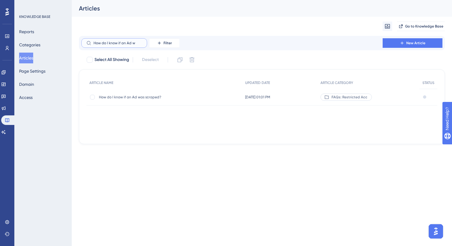
type input "How do I know if an Ad w"
click at [145, 99] on div "How do I know if an Ad was scraped? How do I know if an Ad was scraped?" at bounding box center [147, 97] width 96 height 17
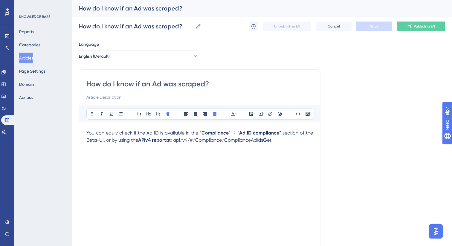
click at [191, 133] on span "You can easily check if the Ad ID is available in the “" at bounding box center [143, 133] width 115 height 6
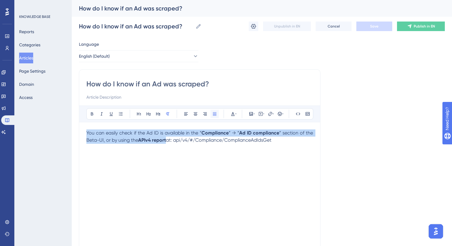
click at [214, 116] on button at bounding box center [215, 114] width 8 height 8
click at [214, 115] on icon at bounding box center [215, 114] width 4 height 3
click at [193, 144] on p "You can easily check if the Ad ID is available in the “ Compliance ” → “ Ad ID …" at bounding box center [199, 137] width 227 height 14
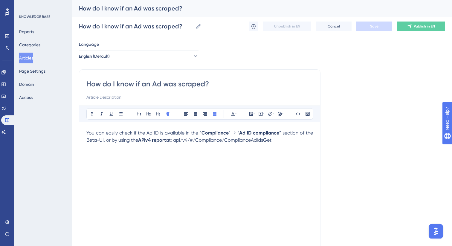
click at [162, 141] on strong "APIv4 report" at bounding box center [152, 140] width 28 height 6
click at [218, 114] on button at bounding box center [215, 114] width 8 height 8
click at [91, 113] on icon at bounding box center [92, 114] width 5 height 5
click at [166, 152] on div "You can easily check if the Ad ID is available in the “ Compliance ” → “ Ad ID …" at bounding box center [199, 196] width 227 height 132
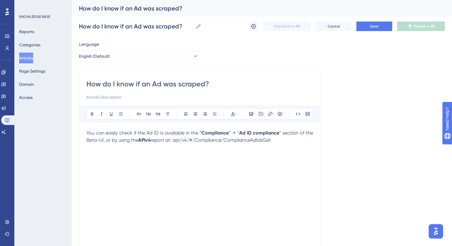
click at [281, 142] on p "You can easily check if the Ad ID is available in the “ Compliance ” → “ Ad ID …" at bounding box center [199, 137] width 227 height 14
click at [381, 30] on button "Save" at bounding box center [375, 27] width 36 height 10
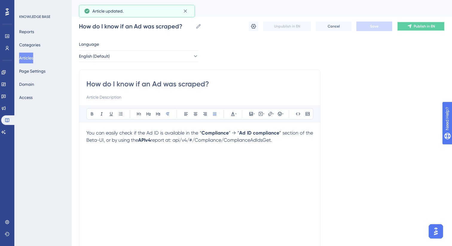
click at [416, 29] on button "Publish in EN" at bounding box center [421, 27] width 48 height 10
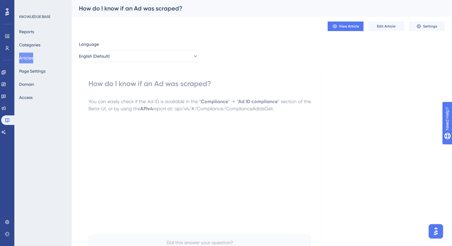
click at [28, 56] on button "Articles" at bounding box center [26, 58] width 14 height 11
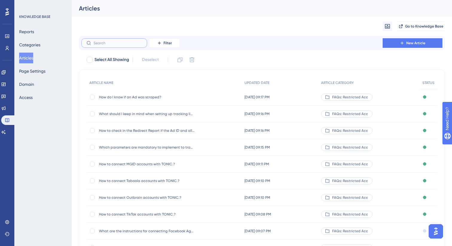
click at [131, 45] on input "text" at bounding box center [118, 43] width 48 height 4
paste input "If my Ad is rejected by the tra"
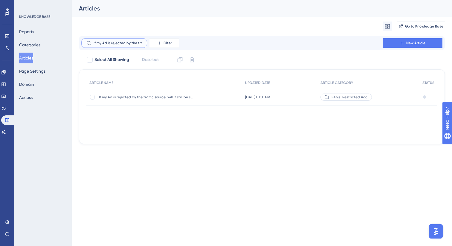
type input "If my Ad is rejected by the tra"
click at [164, 104] on div "If my Ad is rejected by the traffic source, will it still be scraped? If my Ad …" at bounding box center [147, 97] width 96 height 17
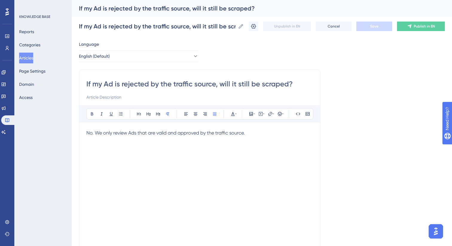
click at [162, 132] on span "No. We only review Ads that are valid and approved by the traffic source." at bounding box center [165, 133] width 159 height 6
click at [418, 26] on span "Publish in EN" at bounding box center [424, 26] width 21 height 5
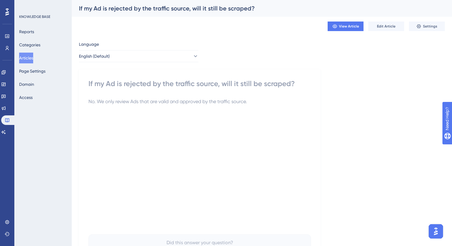
click at [30, 57] on button "Articles" at bounding box center [26, 58] width 14 height 11
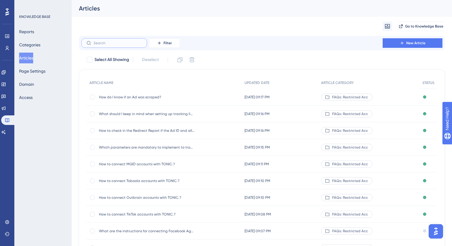
click at [130, 45] on input "text" at bounding box center [118, 43] width 48 height 4
paste input "What is our Compliance Chec"
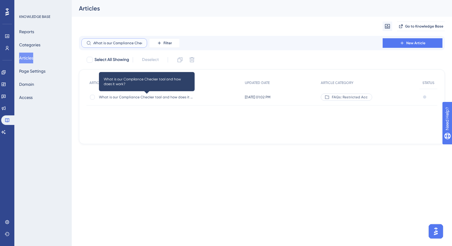
type input "What is our Compliance Chec"
click at [148, 97] on span "What is our Compliance Checker tool and how does it work?" at bounding box center [147, 97] width 96 height 5
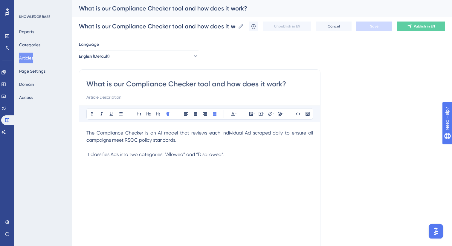
click at [232, 153] on p "It classifies Ads into two categories: “Allowed” and “Disallowed”." at bounding box center [199, 154] width 227 height 7
click at [174, 155] on span "It classifies Ads into two categories: “Allowed” and “Disallowed”." at bounding box center [155, 155] width 138 height 6
click at [419, 28] on span "Publish in EN" at bounding box center [424, 26] width 21 height 5
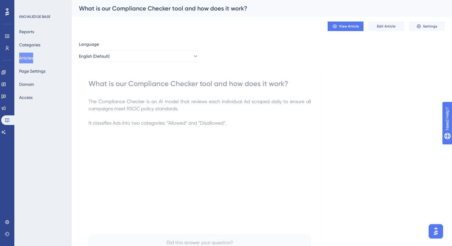
click at [31, 58] on button "Articles" at bounding box center [26, 58] width 14 height 11
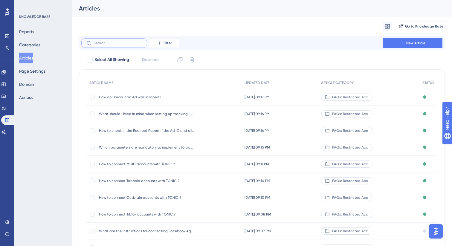
click at [105, 45] on input "text" at bounding box center [118, 43] width 48 height 4
paste input "Which Ad statuses are revie"
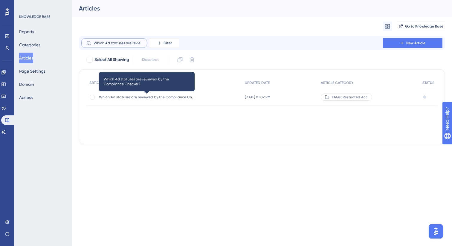
type input "Which Ad statuses are revie"
click at [146, 96] on span "Which Ad statuses are reviewed by the Compliance Checker?" at bounding box center [147, 97] width 96 height 5
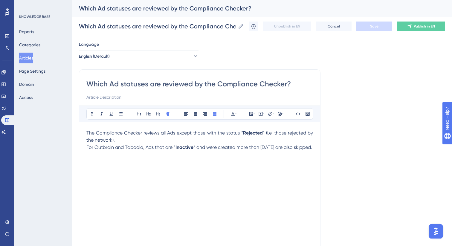
click at [100, 139] on span "” (i.e. those rejected by the network)." at bounding box center [200, 136] width 228 height 13
drag, startPoint x: 109, startPoint y: 156, endPoint x: 79, endPoint y: 126, distance: 41.9
click at [79, 126] on div "Which Ad statuses are reviewed by the Compliance Checker? Bold Italic Underline…" at bounding box center [200, 168] width 242 height 199
click at [147, 134] on span "The Compliance Checker reviews all Ads except those with the status “" at bounding box center [164, 133] width 157 height 6
click at [256, 133] on strong "Rejected" at bounding box center [253, 133] width 20 height 6
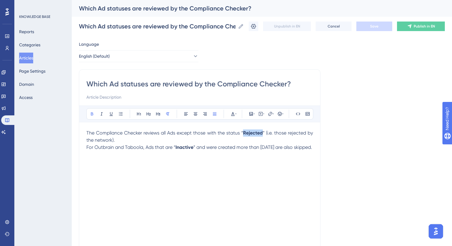
click at [256, 133] on strong "Rejected" at bounding box center [253, 133] width 20 height 6
click at [90, 114] on icon at bounding box center [92, 114] width 5 height 5
click at [183, 147] on strong "Inactive" at bounding box center [185, 148] width 18 height 6
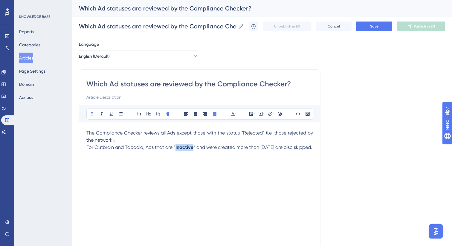
click at [183, 147] on strong "Inactive" at bounding box center [185, 148] width 18 height 6
click at [90, 116] on icon at bounding box center [92, 114] width 5 height 5
click at [370, 26] on button "Save" at bounding box center [375, 27] width 36 height 10
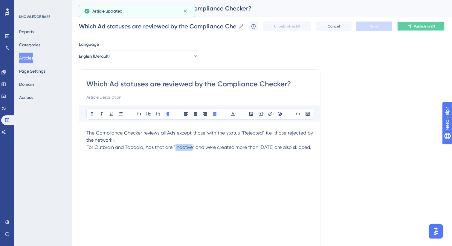
click at [417, 26] on span "Publish in EN" at bounding box center [424, 26] width 21 height 5
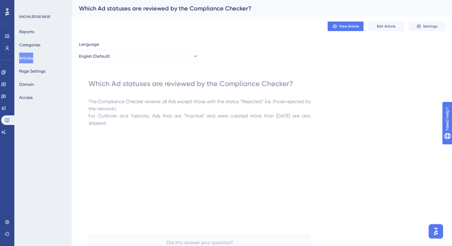
click at [29, 58] on button "Articles" at bounding box center [26, 58] width 14 height 11
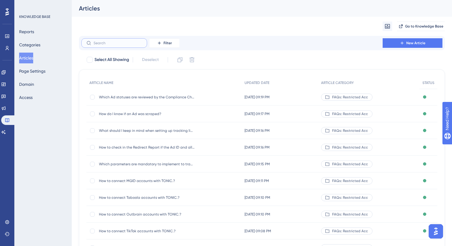
click at [120, 44] on input "text" at bounding box center [118, 43] width 48 height 4
paste input "Which Campaign statuses are revi"
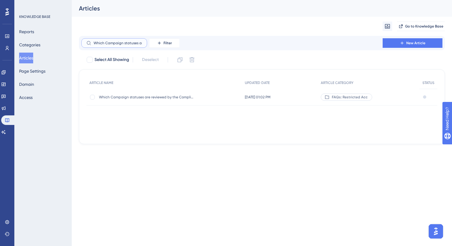
scroll to position [0, 8]
type input "Which Campaign statuses are revi"
click at [141, 91] on div "Which Campaign statuses are reviewed by the Compliance Checker? Which Campaign …" at bounding box center [147, 97] width 96 height 17
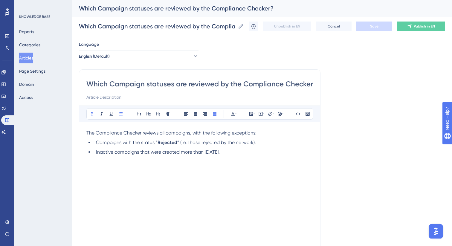
click at [167, 143] on strong "Rejected" at bounding box center [168, 143] width 20 height 6
click at [93, 116] on icon at bounding box center [92, 114] width 5 height 5
click at [116, 143] on span "Campaigns with the status “Rejected” (i.e. those rejected by the network)." at bounding box center [176, 143] width 160 height 6
click at [238, 153] on li "Inactive campaigns that were created more than [DATE]." at bounding box center [204, 152] width 220 height 7
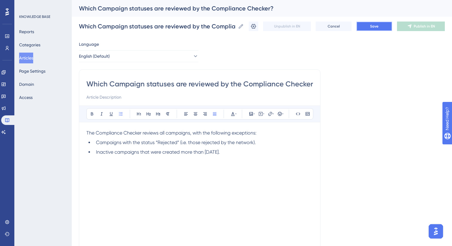
click at [372, 26] on span "Save" at bounding box center [374, 26] width 8 height 5
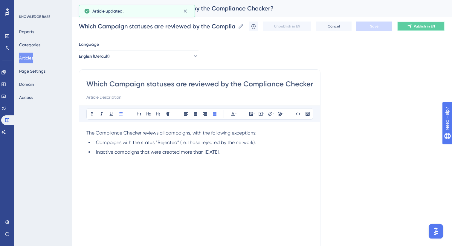
click at [413, 28] on button "Publish in EN" at bounding box center [421, 27] width 48 height 10
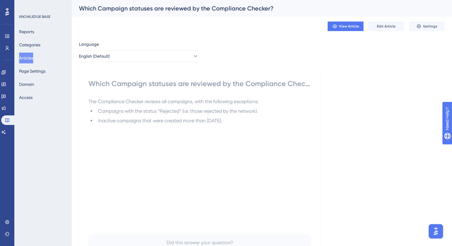
click at [29, 57] on button "Articles" at bounding box center [26, 58] width 14 height 11
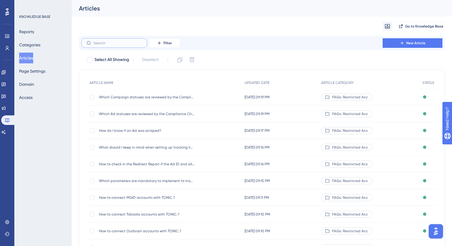
click at [117, 42] on input "text" at bounding box center [118, 43] width 48 height 4
paste input "Where do I find the Compliance Checker results?"
type input "Where do I find the Compliance Checker results?"
checkbox input "true"
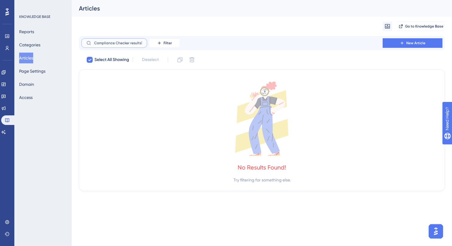
type input "Where do I find the Compliance Checker results?"
checkbox input "false"
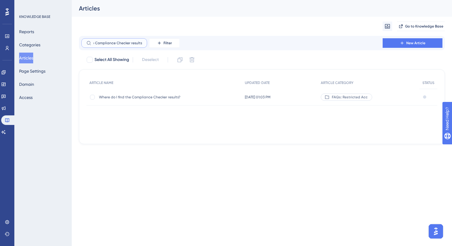
type input "Where do I find the Compliance Checker results?"
click at [153, 102] on div "Where do I find the Compliance Checker results? Where do I find the Compliance …" at bounding box center [147, 97] width 96 height 17
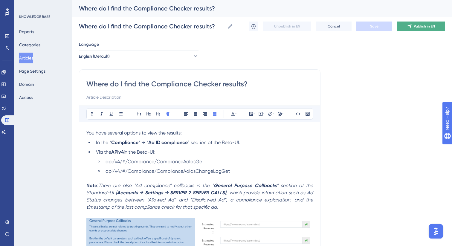
click at [416, 28] on span "Publish in EN" at bounding box center [424, 26] width 21 height 5
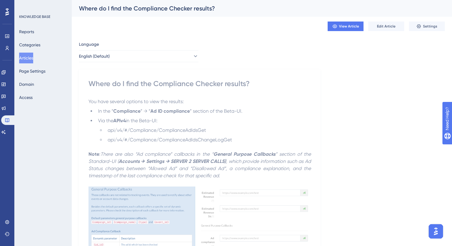
click at [31, 59] on button "Articles" at bounding box center [26, 58] width 14 height 11
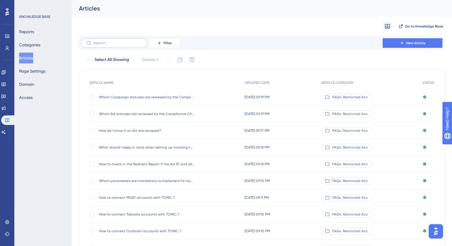
click at [135, 45] on label at bounding box center [114, 43] width 66 height 10
click at [135, 45] on input "text" at bounding box center [118, 43] width 48 height 4
paste input "How long does it take until the Compliance"
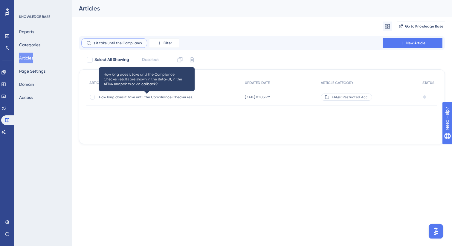
type input "How long does it take until the Compliance"
click at [161, 98] on span "How long does it take until the Compliance Checker results are shown in the Bet…" at bounding box center [147, 97] width 96 height 5
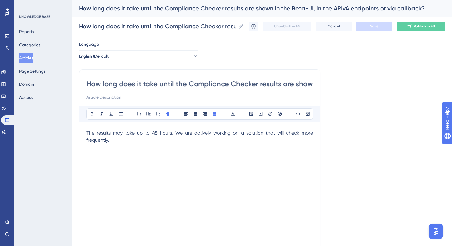
click at [173, 132] on span "The results may take up to 48 hours. We are actively working on a solution that…" at bounding box center [200, 136] width 228 height 13
click at [407, 25] on button "Publish in EN" at bounding box center [421, 27] width 48 height 10
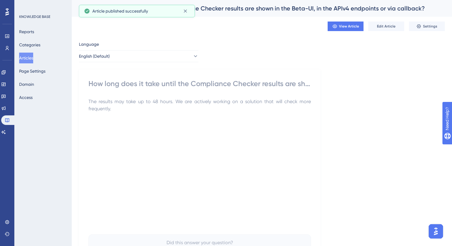
click at [16, 63] on div "KNOWLEDGE BASE Reports Categories Articles Page Settings Domain Access" at bounding box center [42, 123] width 57 height 246
click at [25, 60] on button "Articles" at bounding box center [26, 58] width 14 height 11
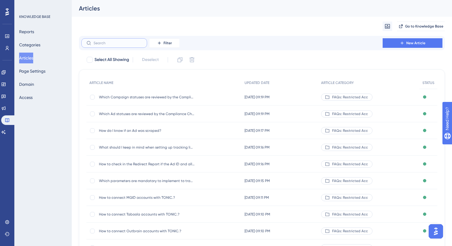
click at [130, 45] on input "text" at bounding box center [118, 43] width 48 height 4
paste input "What can I do if my Ad ID has been c"
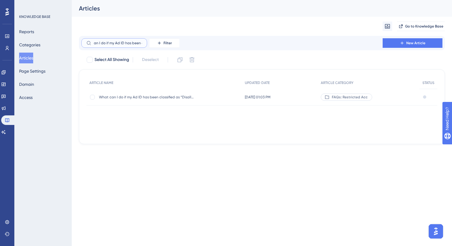
type input "What can I do if my Ad ID has been c"
click at [155, 94] on div "What can I do if my Ad ID has been classified as “Disallowed”? What can I do if…" at bounding box center [147, 97] width 96 height 17
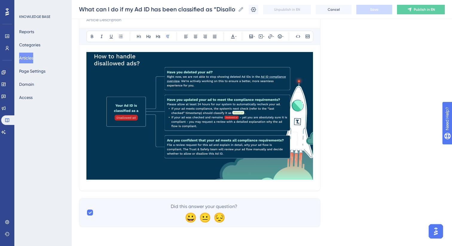
scroll to position [71, 0]
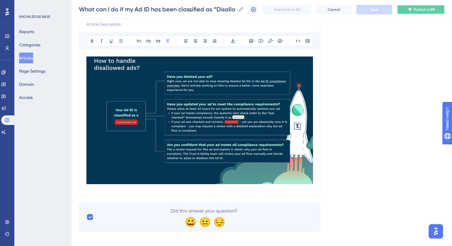
click at [408, 8] on icon at bounding box center [410, 9] width 5 height 5
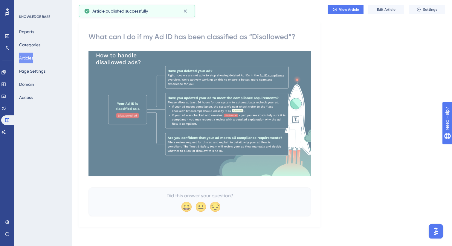
scroll to position [45, 0]
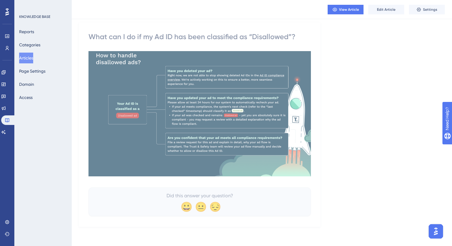
click at [31, 60] on button "Articles" at bounding box center [26, 58] width 14 height 11
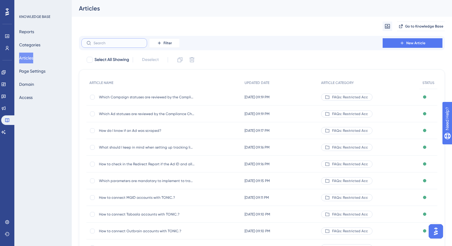
click at [108, 44] on input "text" at bounding box center [118, 43] width 48 height 4
paste input "If an Ad is disallowed and I don’t res"
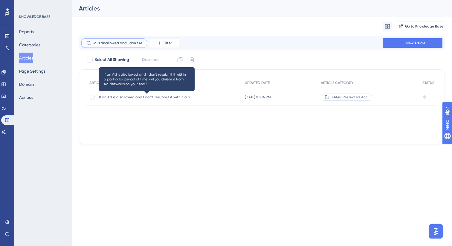
type input "If an Ad is disallowed and I don’t res"
click at [140, 95] on span "If an Ad is disallowed and I don’t resubmit it within a particular period of ti…" at bounding box center [147, 97] width 96 height 5
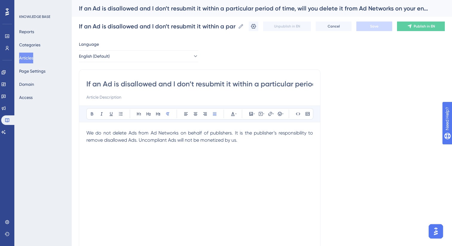
click at [198, 140] on span "We do not delete Ads from Ad Networks on behalf of publishers. It is the publis…" at bounding box center [200, 136] width 228 height 13
click at [406, 29] on button "Publish in EN" at bounding box center [421, 27] width 48 height 10
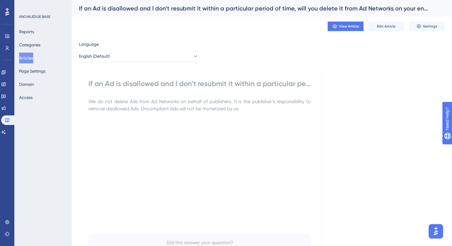
click at [33, 58] on button "Articles" at bounding box center [26, 58] width 14 height 11
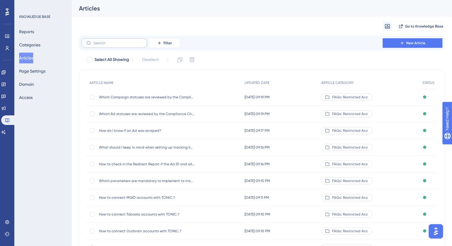
click at [122, 45] on label at bounding box center [114, 43] width 66 height 10
click at [122, 45] on input "text" at bounding box center [118, 43] width 48 height 4
paste input "If an Ad is disallowed, can I update and resubm"
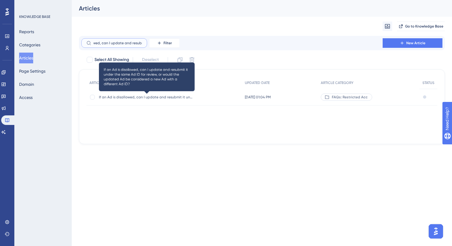
type input "If an Ad is disallowed, can I update and resubm"
click at [160, 95] on span "If an Ad is disallowed, can I update and resubmit it under the same Ad ID for r…" at bounding box center [147, 97] width 96 height 5
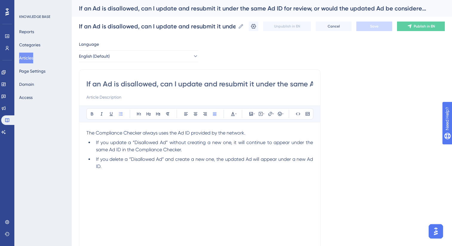
drag, startPoint x: 112, startPoint y: 168, endPoint x: 81, endPoint y: 132, distance: 47.1
click at [81, 132] on div "If an Ad is disallowed, can I update and resubmit it under the same Ad ID for r…" at bounding box center [200, 168] width 242 height 199
click at [416, 29] on button "Publish in EN" at bounding box center [421, 27] width 48 height 10
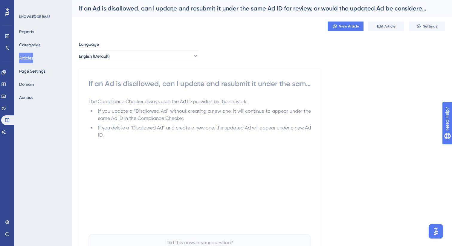
click at [29, 59] on button "Articles" at bounding box center [26, 58] width 14 height 11
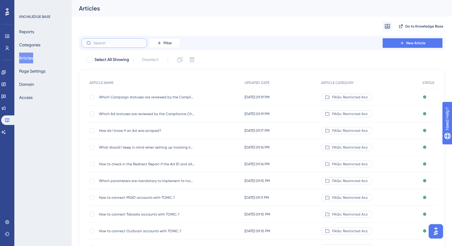
click at [117, 42] on input "text" at bounding box center [118, 43] width 48 height 4
paste input "What can I do if I disagree with a “disallowed” Com"
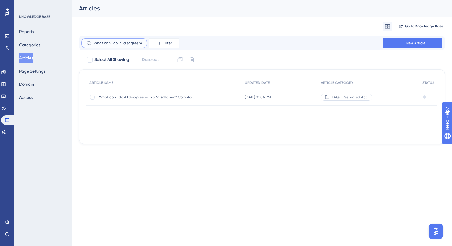
scroll to position [0, 36]
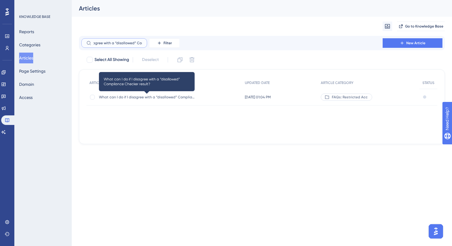
type input "What can I do if I disagree with a “disallowed” Com"
click at [136, 99] on span "What can I do if I disagree with a “disallowed” Compliance Checker result?" at bounding box center [147, 97] width 96 height 5
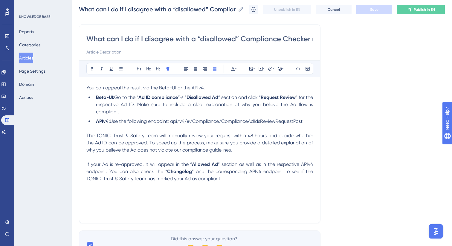
scroll to position [45, 0]
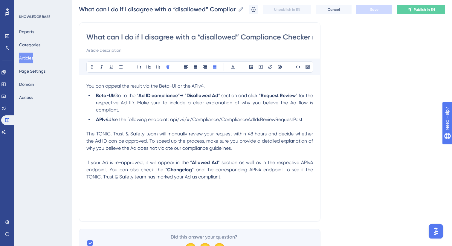
click at [307, 163] on span "” section as well as in the respective APIv4 endpoint. You can also check the “" at bounding box center [200, 166] width 228 height 13
click at [260, 37] on input "What can I do if I disagree with a “disallowed” Compliance Checker result?" at bounding box center [199, 37] width 227 height 10
drag, startPoint x: 97, startPoint y: 96, endPoint x: 113, endPoint y: 98, distance: 16.6
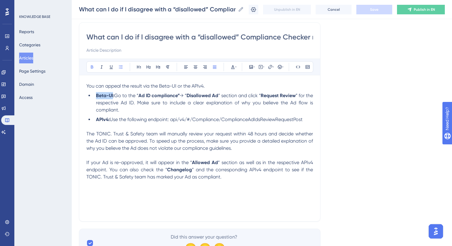
click at [113, 98] on strong "Beta-UI:" at bounding box center [105, 96] width 18 height 6
click at [268, 69] on button at bounding box center [270, 67] width 8 height 8
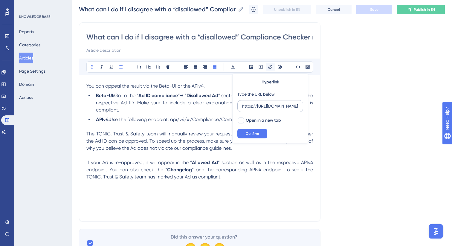
click at [266, 111] on label "https://[URL][DOMAIN_NAME]" at bounding box center [271, 106] width 66 height 12
click at [266, 110] on input "https://[URL][DOMAIN_NAME]" at bounding box center [271, 106] width 56 height 7
click at [266, 111] on label "https://[URL][DOMAIN_NAME]" at bounding box center [271, 106] width 66 height 12
click at [266, 110] on input "https://[URL][DOMAIN_NAME]" at bounding box center [271, 106] width 56 height 7
click at [266, 111] on label "https://[URL][DOMAIN_NAME]" at bounding box center [271, 106] width 66 height 12
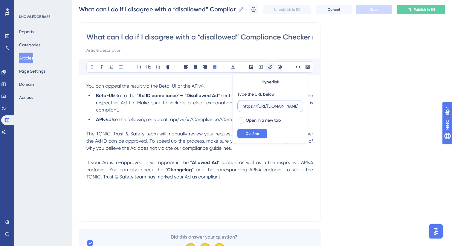
click at [266, 110] on input "https://[URL][DOMAIN_NAME]" at bounding box center [271, 106] width 56 height 7
click at [266, 106] on input "https://[URL][DOMAIN_NAME]" at bounding box center [271, 106] width 56 height 7
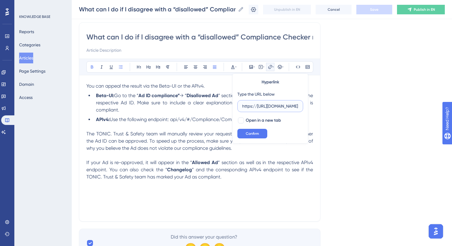
paste input "text"
type input "[URL][DOMAIN_NAME]"
click at [240, 122] on div at bounding box center [241, 121] width 6 height 6
checkbox input "true"
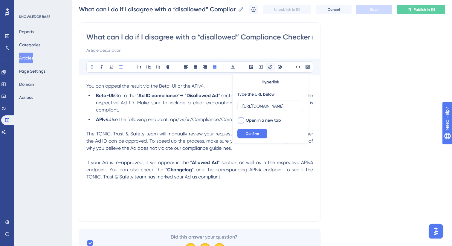
scroll to position [0, 0]
click at [245, 136] on button "Confirm" at bounding box center [253, 134] width 30 height 10
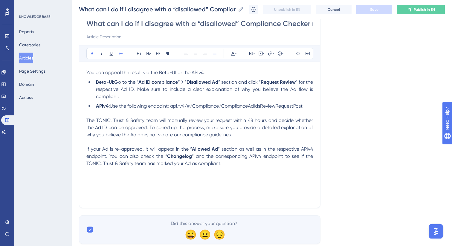
scroll to position [75, 0]
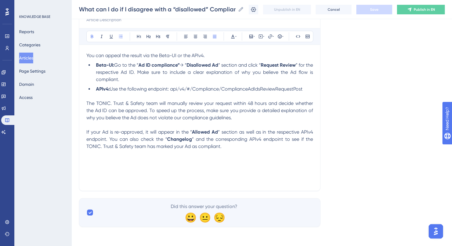
click at [156, 142] on span "” section as well as in the respective APIv4 endpoint. You can also check the “" at bounding box center [200, 135] width 228 height 13
click at [153, 151] on div "You can appeal the result via the Beta-UI or the APIv4. Beta-UI: Go to the “ Ad…" at bounding box center [199, 118] width 227 height 132
click at [404, 12] on button "Publish in EN" at bounding box center [421, 10] width 48 height 10
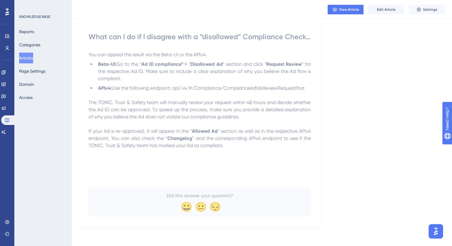
click at [31, 58] on button "Articles" at bounding box center [26, 58] width 14 height 11
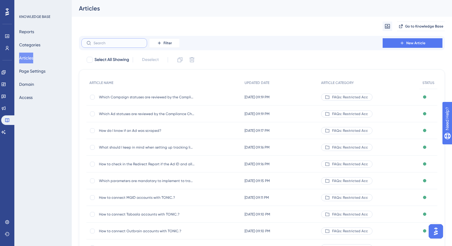
click at [116, 43] on input "text" at bounding box center [118, 43] width 48 height 4
paste input "What should I do if I find misclas"
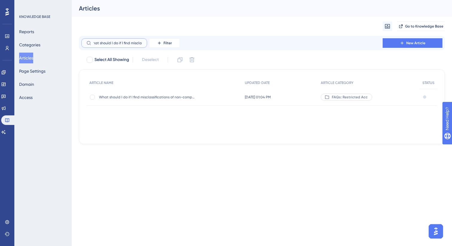
type input "What should I do if I find misclas"
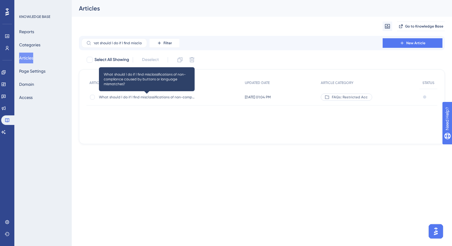
click at [129, 97] on span "What should I do if I find misclassifications of non-compliance caused by butto…" at bounding box center [147, 97] width 96 height 5
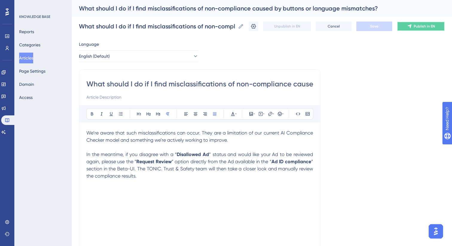
click at [411, 28] on icon at bounding box center [410, 27] width 4 height 4
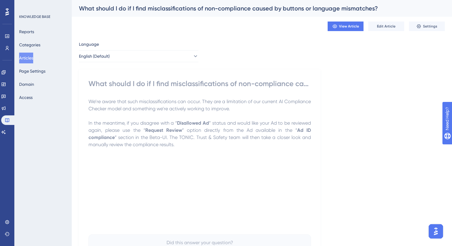
click at [28, 58] on button "Articles" at bounding box center [26, 58] width 14 height 11
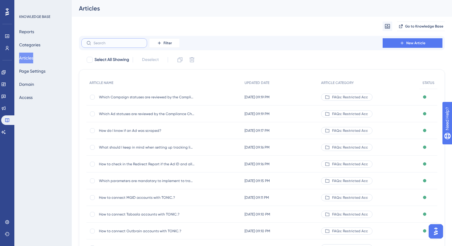
click at [108, 44] on input "text" at bounding box center [118, 43] width 48 height 4
paste input "Is there a chance that an approved Ad coul"
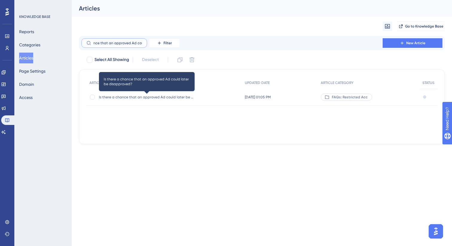
type input "Is there a chance that an approved Ad coul"
click at [146, 95] on span "Is there a chance that an approved Ad could later be disapproved?" at bounding box center [147, 97] width 96 height 5
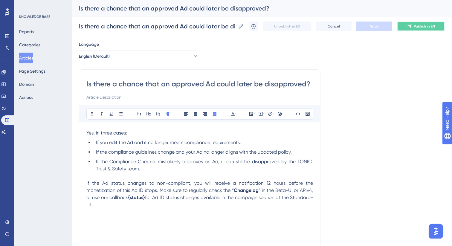
click at [419, 28] on span "Publish in EN" at bounding box center [424, 26] width 21 height 5
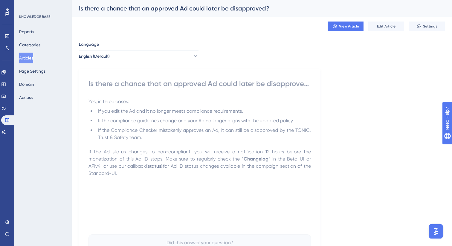
click at [30, 59] on button "Articles" at bounding box center [26, 58] width 14 height 11
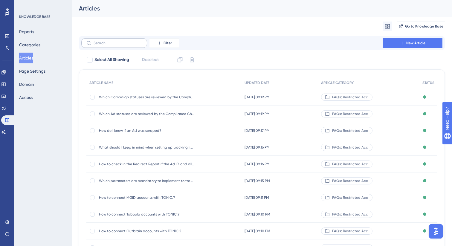
click at [107, 47] on label at bounding box center [114, 43] width 66 height 10
click at [107, 45] on input "text" at bounding box center [118, 43] width 48 height 4
paste input "Does TONIC. consider an automated soluti"
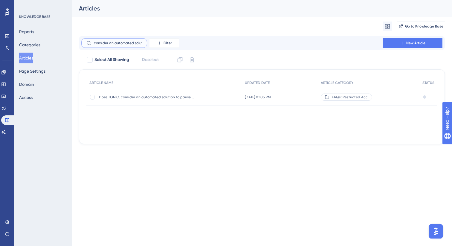
type input "Does TONIC. consider an automated soluti"
click at [148, 100] on div "Does TONIC. consider an automated solution to pause Ads if the Ad status is cha…" at bounding box center [147, 97] width 96 height 17
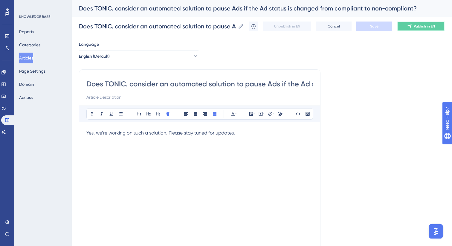
click at [412, 27] on icon at bounding box center [410, 26] width 5 height 5
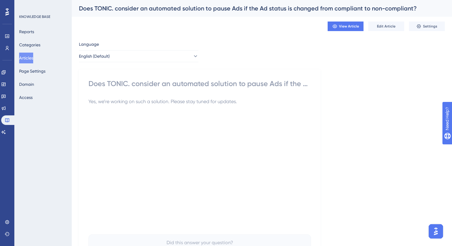
click at [32, 58] on button "Articles" at bounding box center [26, 58] width 14 height 11
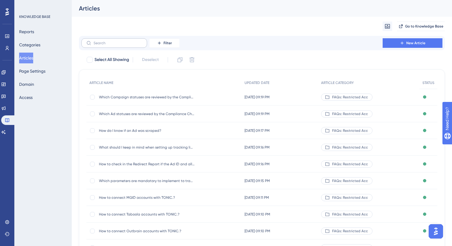
click at [107, 45] on label at bounding box center [114, 43] width 66 height 10
click at [107, 45] on input "text" at bounding box center [118, 43] width 48 height 4
paste input "Should new Ads be uploaded in “Paused”"
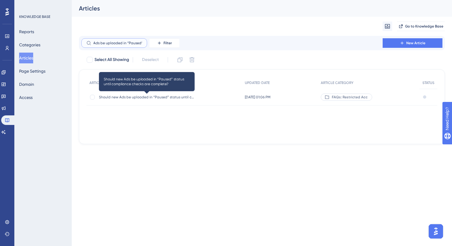
type input "Should new Ads be uploaded in “Paused”"
click at [148, 96] on span "Should new Ads be uploaded in “Paused” status until compliance checks are compl…" at bounding box center [147, 97] width 96 height 5
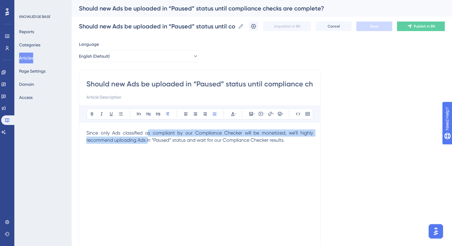
click at [149, 136] on p "Since only Ads classified as compliant by our Compliance Checker will be moneti…" at bounding box center [199, 137] width 227 height 14
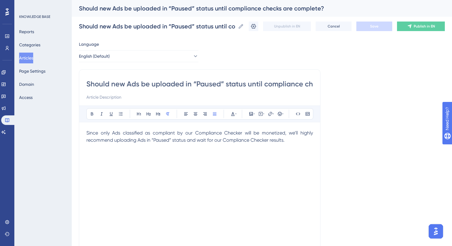
click at [163, 142] on span "Since only Ads classified as compliant by our Compliance Checker will be moneti…" at bounding box center [200, 136] width 228 height 13
click at [90, 115] on icon at bounding box center [92, 114] width 5 height 5
click at [120, 136] on p "Since only Ads classified as compliant by our Compliance Checker will be moneti…" at bounding box center [199, 137] width 227 height 14
click at [383, 28] on button "Save" at bounding box center [375, 27] width 36 height 10
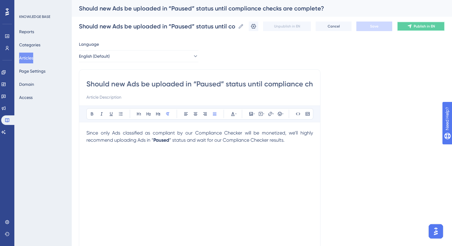
click at [417, 28] on span "Publish in EN" at bounding box center [424, 26] width 21 height 5
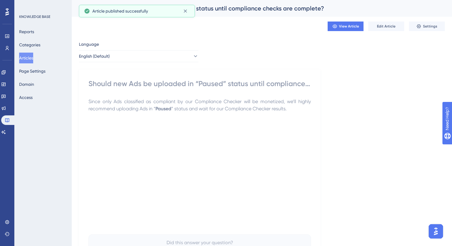
click at [33, 60] on button "Articles" at bounding box center [26, 58] width 14 height 11
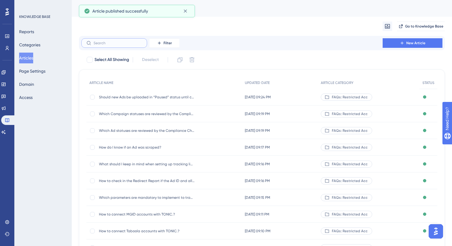
click at [122, 43] on input "text" at bounding box center [118, 43] width 48 height 4
paste input "Should new Campaigns be uploaded in “P"
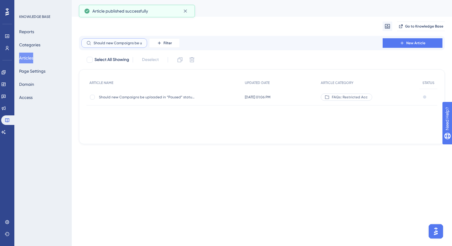
scroll to position [0, 21]
type input "Should new Campaigns be uploaded in “P"
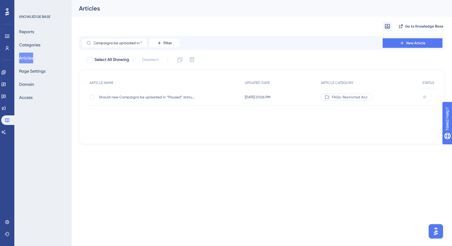
scroll to position [0, 0]
click at [132, 93] on div "Should new Campaigns be uploaded in “Paused” status until compliance checks are…" at bounding box center [147, 97] width 96 height 17
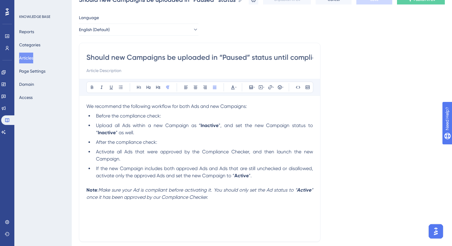
scroll to position [34, 0]
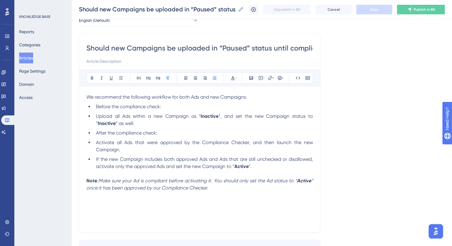
click at [200, 164] on span "If the new Campaign includes both approved Ads and Ads that are still unchecked…" at bounding box center [205, 163] width 218 height 13
click at [200, 130] on li "After the compliance check:" at bounding box center [204, 133] width 220 height 7
click at [200, 117] on span "Upload all Ads within a new Campaign as “" at bounding box center [148, 116] width 105 height 6
click at [197, 98] on span "We recommend the following workflow for both Ads and new Campaigns:" at bounding box center [166, 97] width 161 height 6
click at [93, 118] on ul "Before the compliance check: Upload all Ads within a new Campaign as “ Inactive…" at bounding box center [199, 136] width 227 height 67
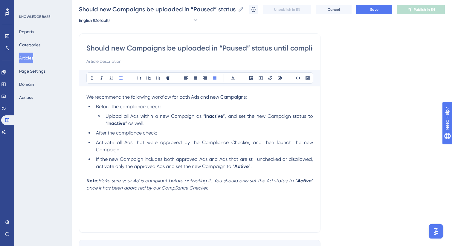
click at [95, 143] on li "Activate all Ads that were approved by the Compliance Checker, and then launch …" at bounding box center [204, 146] width 220 height 14
click at [95, 159] on li "If the new Campaign includes both approved Ads and Ads that are still unchecked…" at bounding box center [204, 163] width 220 height 14
drag, startPoint x: 221, startPoint y: 189, endPoint x: 106, endPoint y: 118, distance: 135.1
click at [106, 118] on div "We recommend the following workflow for both Ads and new Campaigns: Before the …" at bounding box center [199, 160] width 227 height 132
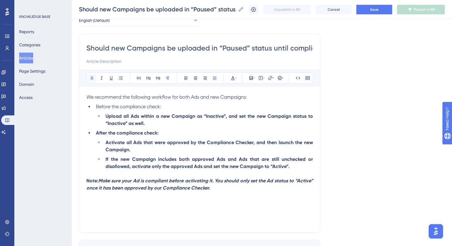
click at [91, 78] on icon at bounding box center [92, 78] width 5 height 5
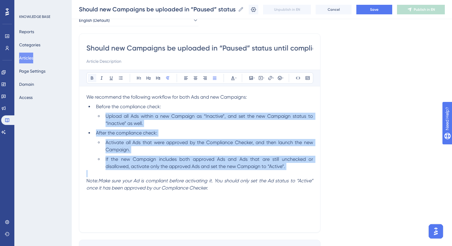
click at [91, 78] on icon at bounding box center [92, 78] width 5 height 5
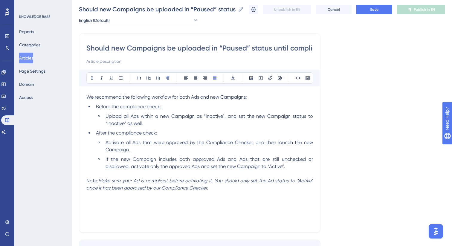
click at [90, 179] on span "Note:" at bounding box center [92, 181] width 12 height 6
click at [91, 79] on icon at bounding box center [92, 78] width 2 height 3
click at [108, 105] on span "Before the compliance check:" at bounding box center [128, 107] width 65 height 6
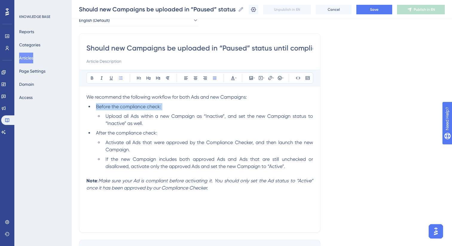
click at [108, 105] on span "Before the compliance check:" at bounding box center [128, 107] width 65 height 6
click at [93, 79] on icon at bounding box center [92, 78] width 5 height 5
click at [111, 132] on span "After the compliance check:" at bounding box center [126, 133] width 61 height 6
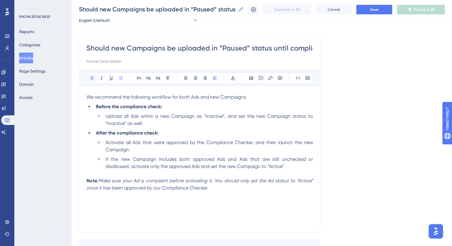
click at [91, 78] on icon at bounding box center [92, 78] width 5 height 5
click at [177, 127] on li "Upload all Ads within a new Campaign as “Inactive”, and set the new Campaign st…" at bounding box center [208, 120] width 210 height 14
click at [373, 10] on span "Save" at bounding box center [374, 9] width 8 height 5
click at [413, 10] on button "Publish in EN" at bounding box center [421, 10] width 48 height 10
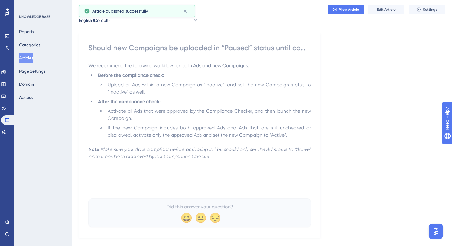
click at [33, 59] on button "Articles" at bounding box center [26, 58] width 14 height 11
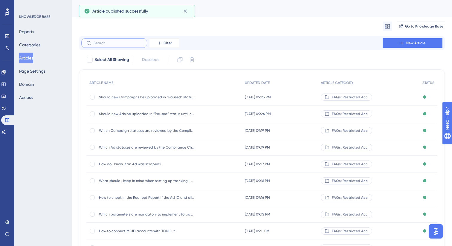
click at [120, 44] on input "text" at bounding box center [118, 43] width 48 height 4
paste input "Will I receive an email notification when a c"
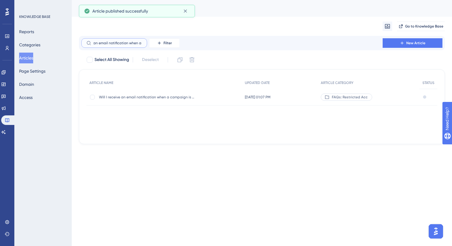
type input "Will I receive an email notification when a c"
click at [135, 99] on div "Will I receive an email notification when a campaign is deleted? Will I receive…" at bounding box center [147, 97] width 96 height 17
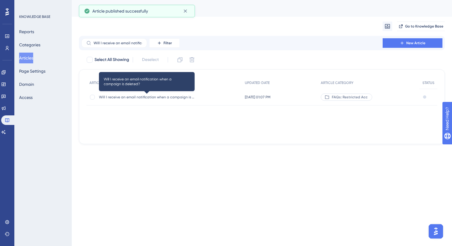
click at [160, 98] on span "Will I receive an email notification when a campaign is deleted?" at bounding box center [147, 97] width 96 height 5
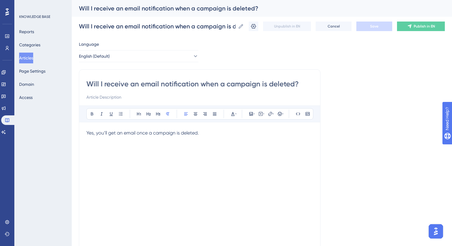
click at [177, 136] on p "Yes, you’ll get an email once a campaign is deleted." at bounding box center [199, 133] width 227 height 7
click at [214, 113] on icon at bounding box center [215, 114] width 4 height 3
click at [379, 27] on button "Save" at bounding box center [375, 27] width 36 height 10
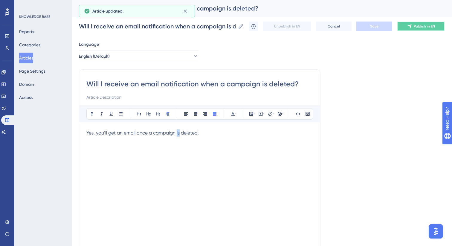
click at [406, 28] on button "Publish in EN" at bounding box center [421, 27] width 48 height 10
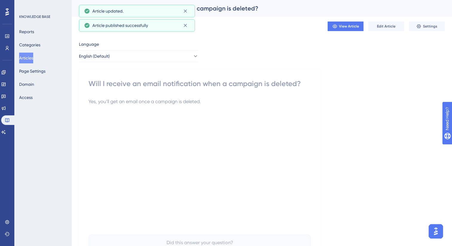
click at [33, 58] on button "Articles" at bounding box center [26, 58] width 14 height 11
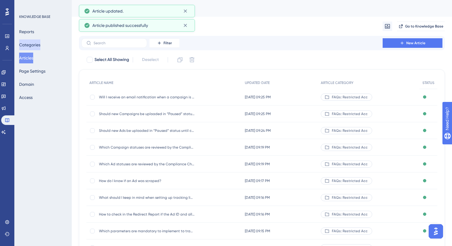
click at [36, 46] on button "Categories" at bounding box center [29, 44] width 21 height 11
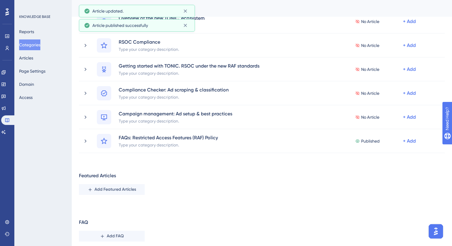
scroll to position [278, 0]
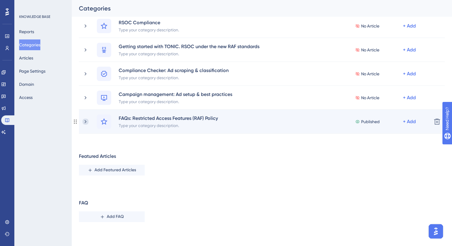
click at [88, 121] on icon at bounding box center [86, 122] width 6 height 6
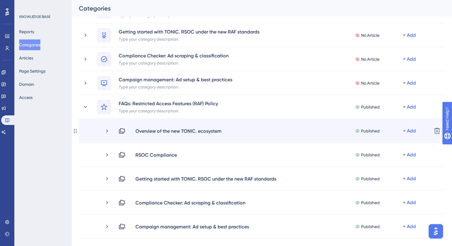
scroll to position [291, 0]
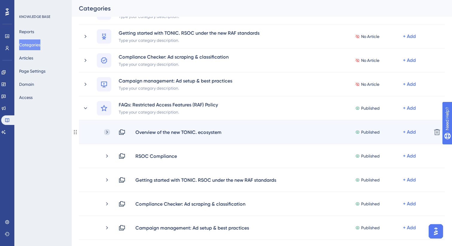
click at [106, 132] on icon at bounding box center [107, 132] width 6 height 6
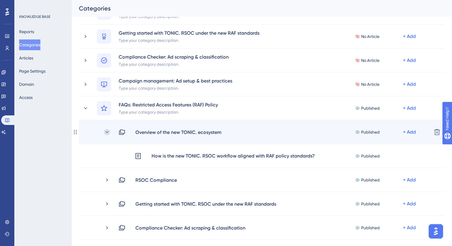
click at [107, 132] on icon at bounding box center [107, 132] width 6 height 6
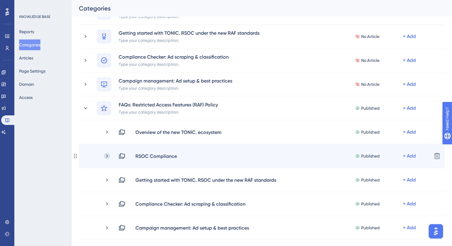
click at [108, 157] on icon at bounding box center [107, 156] width 6 height 6
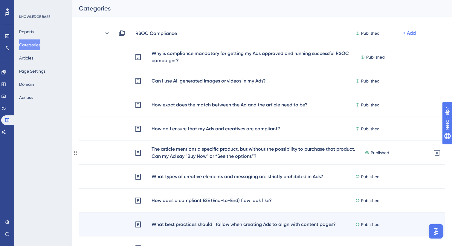
scroll to position [389, 0]
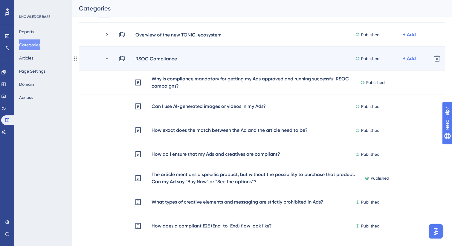
click at [110, 58] on div "RSOC Compliance Published + Add" at bounding box center [265, 58] width 323 height 7
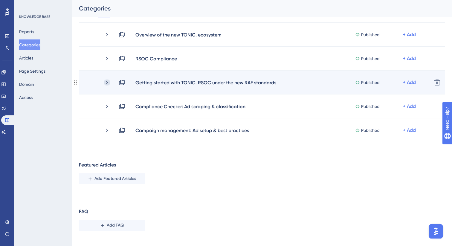
click at [109, 80] on icon at bounding box center [107, 83] width 6 height 6
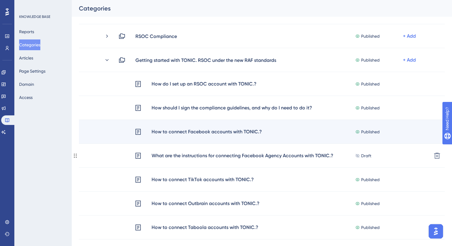
scroll to position [409, 0]
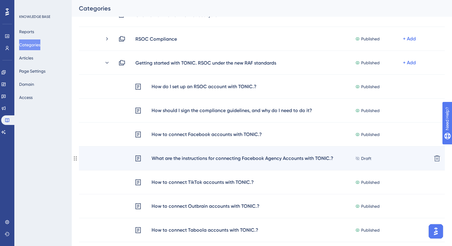
click at [176, 159] on div "What are the instructions for connecting Facebook Agency Accounts with TONIC.?" at bounding box center [242, 159] width 183 height 8
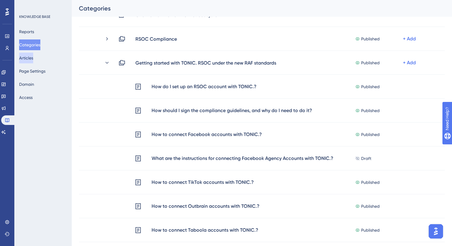
click at [31, 60] on button "Articles" at bounding box center [26, 58] width 14 height 11
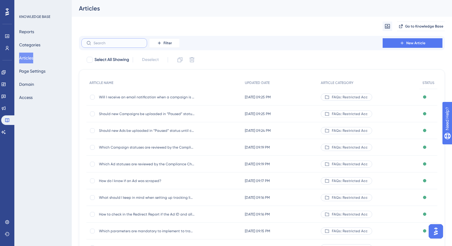
click at [118, 43] on input "text" at bounding box center [118, 43] width 48 height 4
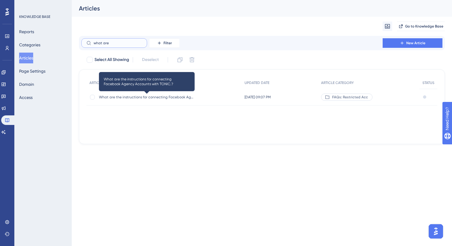
type input "what are"
click at [144, 100] on div "What are the instructions for connecting Facebook Agency Accounts with TONIC.? …" at bounding box center [147, 97] width 96 height 17
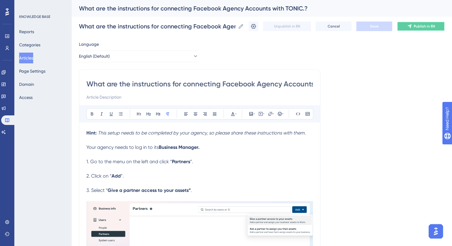
click at [410, 28] on icon at bounding box center [410, 26] width 5 height 5
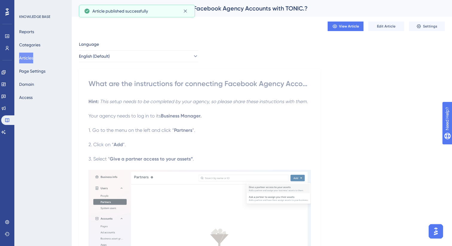
click at [33, 58] on button "Articles" at bounding box center [26, 58] width 14 height 11
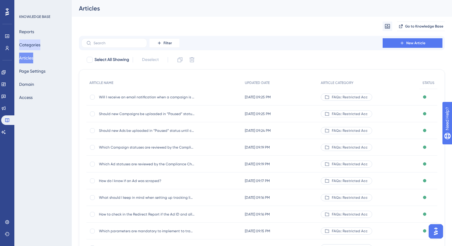
click at [31, 44] on button "Categories" at bounding box center [29, 44] width 21 height 11
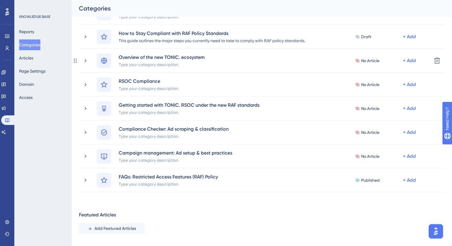
scroll to position [278, 0]
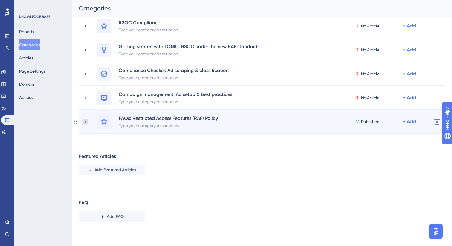
click at [87, 122] on icon at bounding box center [86, 122] width 6 height 6
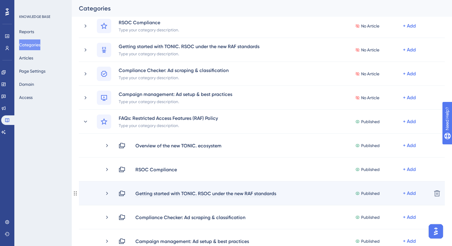
scroll to position [398, 0]
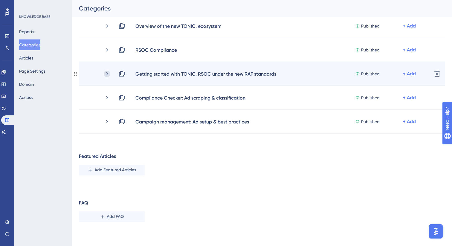
click at [108, 72] on icon at bounding box center [107, 74] width 6 height 6
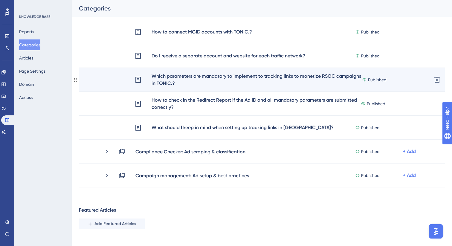
scroll to position [644, 0]
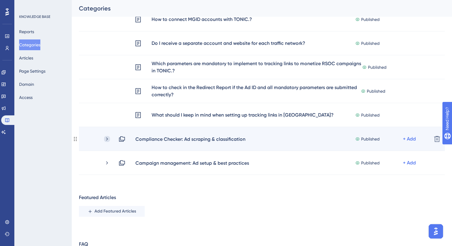
click at [109, 139] on icon at bounding box center [107, 139] width 6 height 6
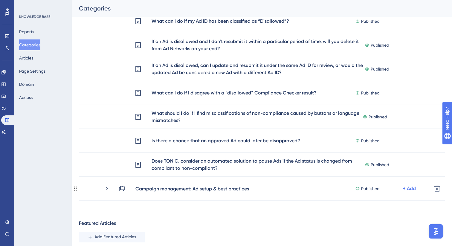
scroll to position [980, 0]
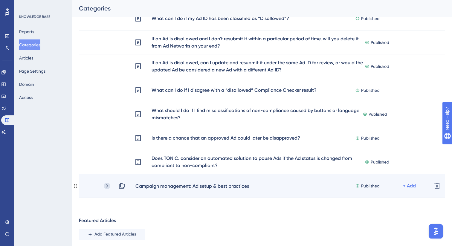
click at [107, 187] on icon at bounding box center [107, 186] width 6 height 6
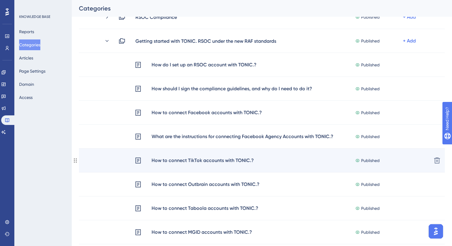
scroll to position [430, 0]
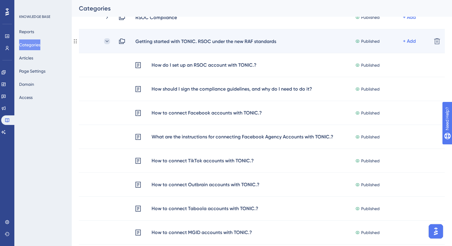
click at [109, 41] on icon at bounding box center [107, 41] width 6 height 6
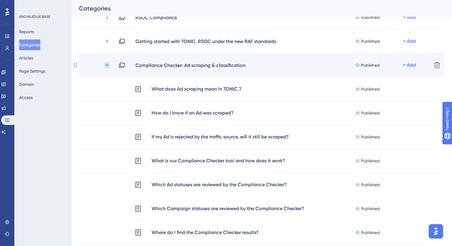
click at [110, 68] on icon at bounding box center [107, 65] width 6 height 6
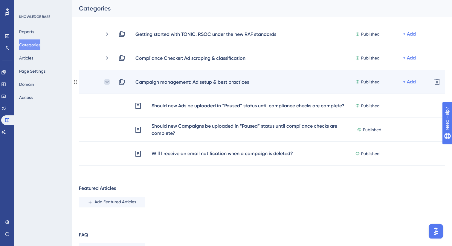
click at [108, 80] on icon at bounding box center [107, 82] width 6 height 6
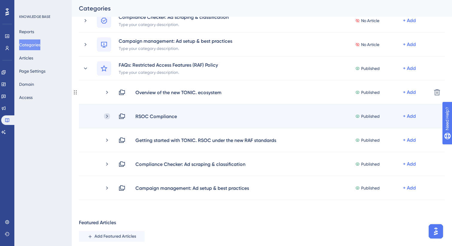
scroll to position [328, 0]
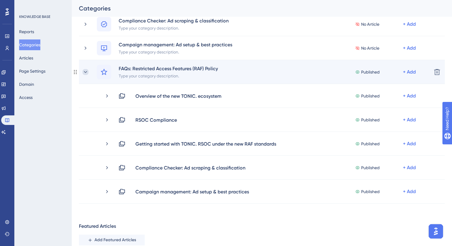
click at [88, 72] on icon at bounding box center [86, 72] width 6 height 6
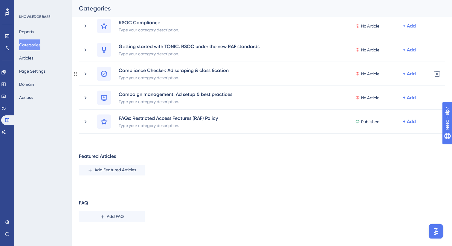
scroll to position [278, 0]
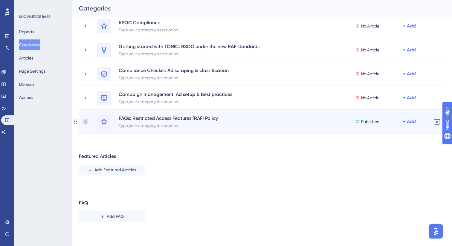
click at [86, 122] on icon at bounding box center [86, 121] width 2 height 3
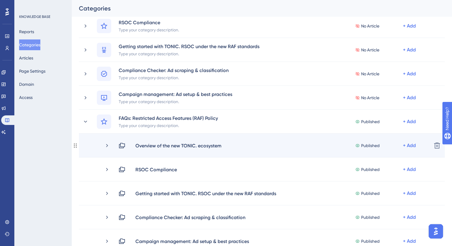
click at [111, 145] on div "Overview of the new TONIC. ecosystem Published + Add" at bounding box center [265, 145] width 323 height 7
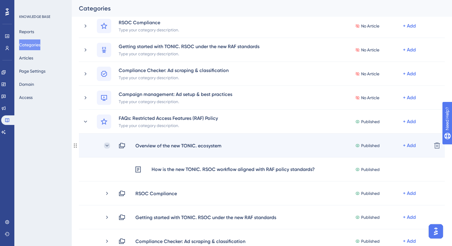
click at [105, 146] on icon at bounding box center [107, 146] width 6 height 6
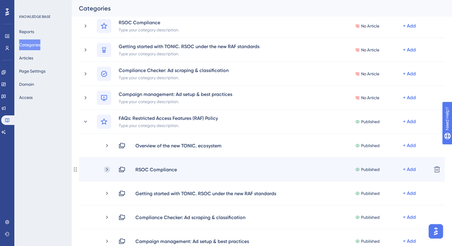
click at [110, 171] on icon at bounding box center [107, 170] width 6 height 6
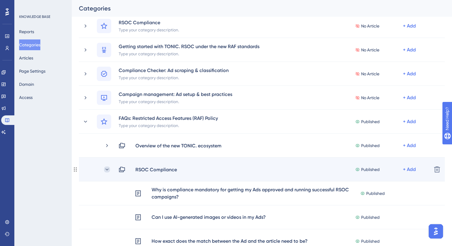
click at [108, 170] on icon at bounding box center [107, 170] width 6 height 6
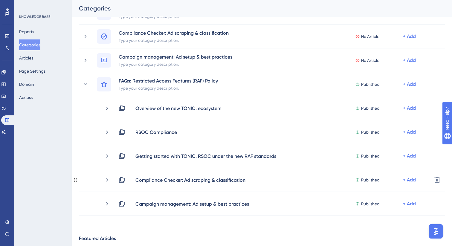
scroll to position [316, 0]
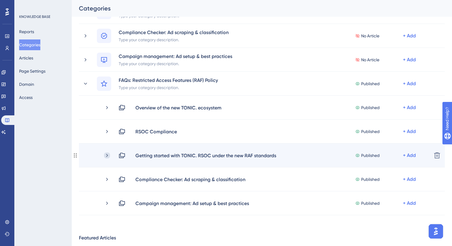
click at [108, 155] on icon at bounding box center [107, 155] width 2 height 3
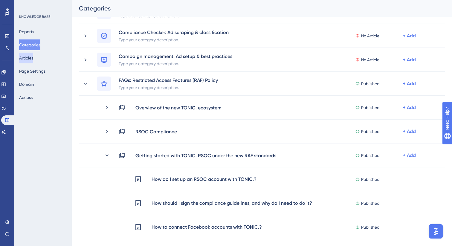
click at [33, 54] on button "Articles" at bounding box center [26, 58] width 14 height 11
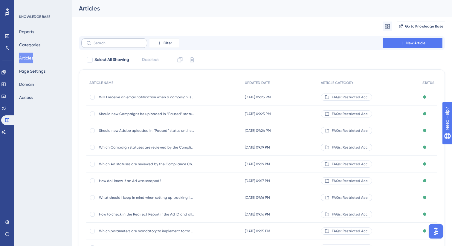
click at [105, 45] on label at bounding box center [114, 43] width 66 height 10
click at [105, 45] on input "text" at bounding box center [118, 43] width 48 height 4
paste input "What types of creative elements and messaging are strictly prohibited in Ads?"
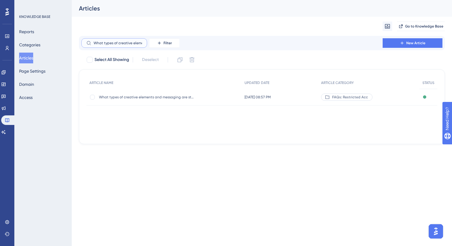
scroll to position [0, 80]
type input "What types of creative elements and messaging are strictly prohibited in Ads?"
click at [129, 100] on div "What types of creative elements and messaging are strictly prohibited in Ads? W…" at bounding box center [147, 97] width 96 height 17
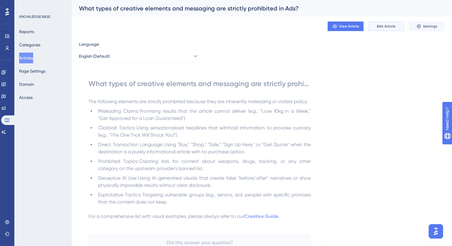
click at [379, 27] on span "Edit Article" at bounding box center [386, 26] width 19 height 5
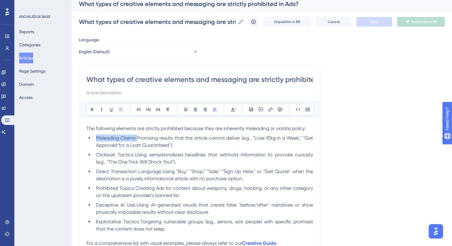
drag, startPoint x: 138, startPoint y: 139, endPoint x: 96, endPoint y: 140, distance: 41.9
click at [96, 140] on span "Misleading Claims: Promising results that the article cannot deliver (e.g., "Lo…" at bounding box center [205, 141] width 218 height 13
click at [93, 110] on icon at bounding box center [92, 109] width 2 height 3
drag, startPoint x: 135, startPoint y: 156, endPoint x: 96, endPoint y: 157, distance: 38.9
click at [96, 157] on span "Clickbait Tactics: Using sensationalized headlines that withhold information to…" at bounding box center [205, 158] width 218 height 13
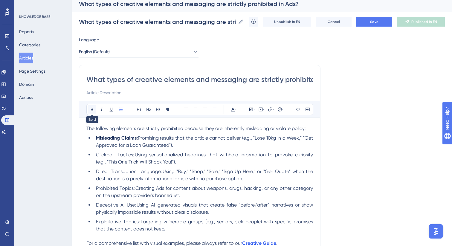
click at [90, 111] on icon at bounding box center [92, 109] width 5 height 5
drag, startPoint x: 162, startPoint y: 174, endPoint x: 97, endPoint y: 174, distance: 65.2
click at [97, 174] on span "Direct Transaction Language: Using "Buy," "Shop," "Sale," "Sign Up Here," or "G…" at bounding box center [205, 175] width 218 height 13
click at [92, 112] on button at bounding box center [92, 109] width 8 height 8
drag, startPoint x: 135, startPoint y: 190, endPoint x: 95, endPoint y: 190, distance: 39.8
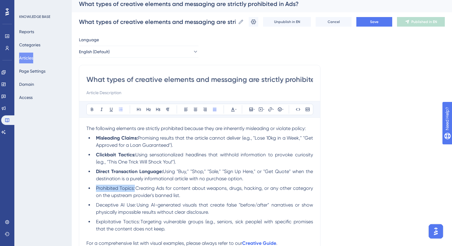
click at [95, 190] on li "Prohibited Topics: Creating Ads for content about weapons, drugs, hacking, or a…" at bounding box center [204, 192] width 220 height 14
click at [92, 112] on button at bounding box center [92, 109] width 8 height 8
drag, startPoint x: 136, startPoint y: 207, endPoint x: 96, endPoint y: 206, distance: 40.4
click at [96, 206] on li "Deceptive AI Use: Using AI-generated visuals that create false "before/after" n…" at bounding box center [204, 209] width 220 height 14
click at [92, 109] on icon at bounding box center [92, 109] width 5 height 5
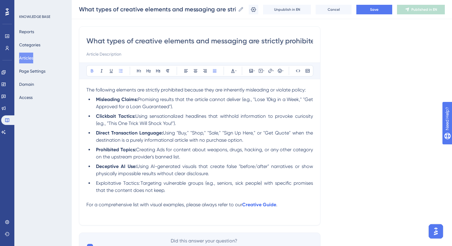
scroll to position [55, 0]
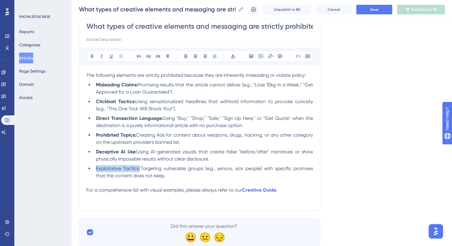
drag, startPoint x: 140, startPoint y: 171, endPoint x: 96, endPoint y: 171, distance: 44.0
click at [96, 171] on li "Exploitative Tactics: Targeting vulnerable groups (e.g., seniors, sick people) …" at bounding box center [204, 172] width 220 height 14
click at [91, 58] on icon at bounding box center [92, 56] width 5 height 5
click at [368, 14] on button "Save" at bounding box center [375, 10] width 36 height 10
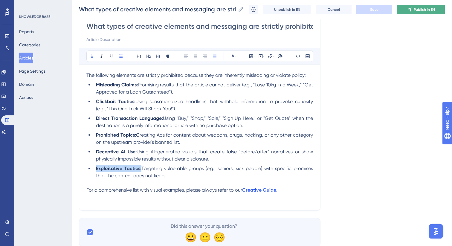
click at [421, 10] on span "Publish in EN" at bounding box center [424, 9] width 21 height 5
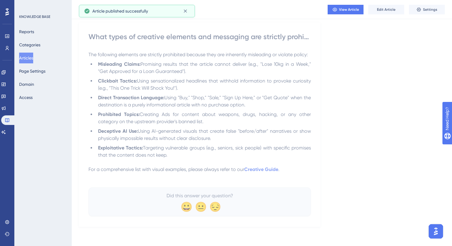
scroll to position [45, 0]
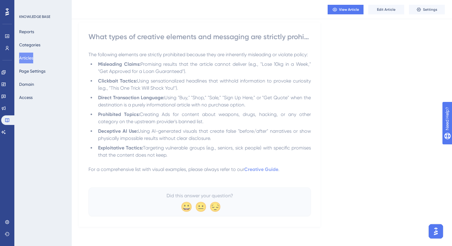
click at [31, 60] on button "Articles" at bounding box center [26, 58] width 14 height 11
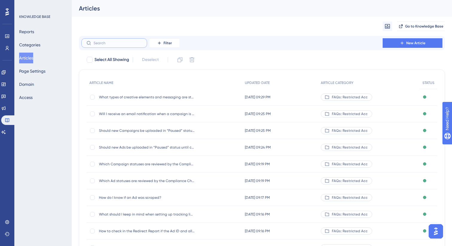
click at [118, 43] on input "text" at bounding box center [118, 43] width 48 height 4
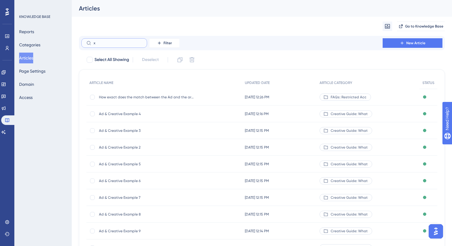
type input "xo"
checkbox input "true"
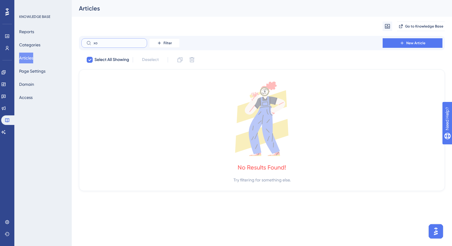
type input "x"
checkbox input "false"
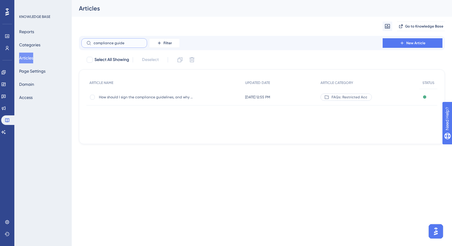
type input "compliance guide"
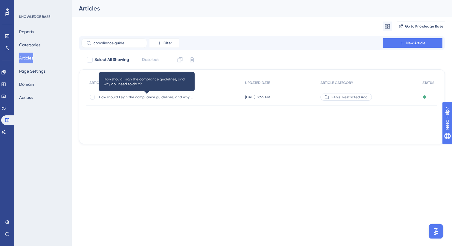
click at [145, 98] on span "How should I sign the compliance guidelines, and why do I need to do it?" at bounding box center [147, 97] width 96 height 5
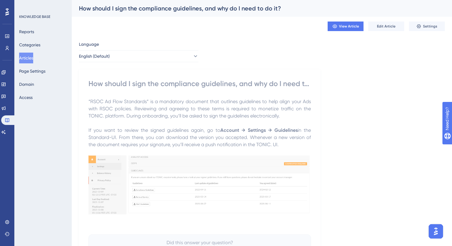
click at [162, 176] on img at bounding box center [200, 185] width 223 height 59
click at [387, 29] on button "Edit Article" at bounding box center [387, 27] width 36 height 10
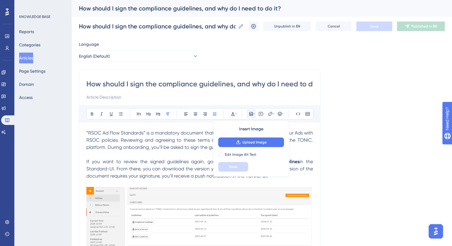
click at [188, 215] on img at bounding box center [199, 217] width 227 height 60
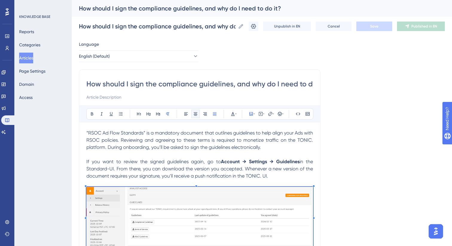
click at [198, 115] on icon at bounding box center [195, 114] width 5 height 5
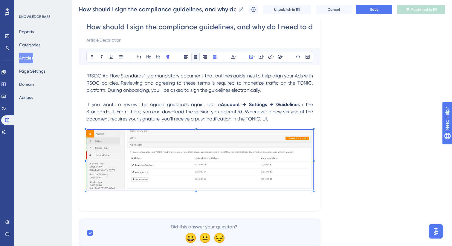
scroll to position [59, 0]
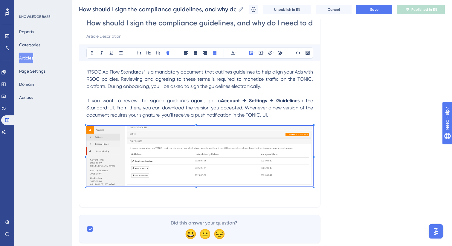
click at [186, 157] on img at bounding box center [199, 156] width 227 height 60
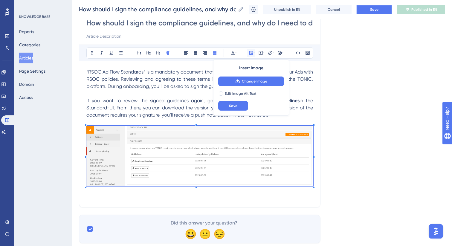
click at [368, 11] on button "Save" at bounding box center [375, 10] width 36 height 10
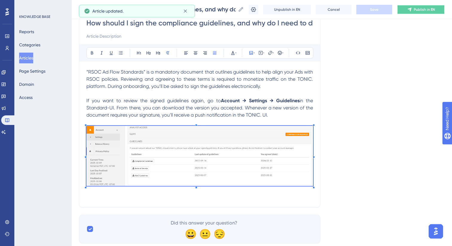
click at [410, 10] on icon at bounding box center [410, 9] width 5 height 5
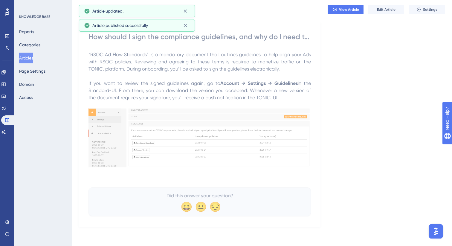
scroll to position [45, 0]
click at [25, 60] on button "Articles" at bounding box center [26, 58] width 14 height 11
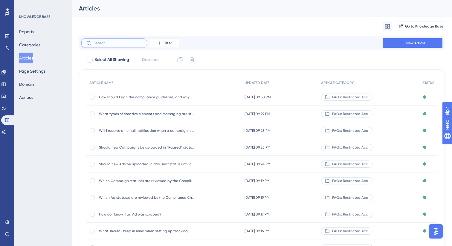
click at [127, 43] on input "text" at bounding box center [118, 43] width 48 height 4
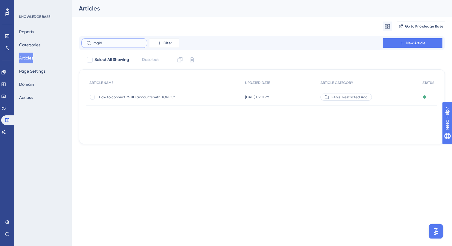
type input "mgid"
click at [124, 98] on span "How to connect MGID accounts with TONIC.?" at bounding box center [147, 97] width 96 height 5
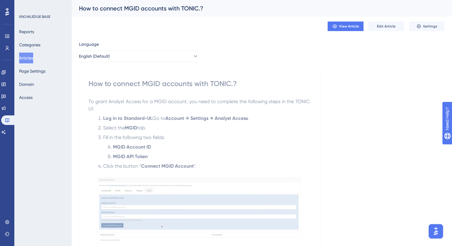
click at [181, 205] on img at bounding box center [199, 212] width 204 height 71
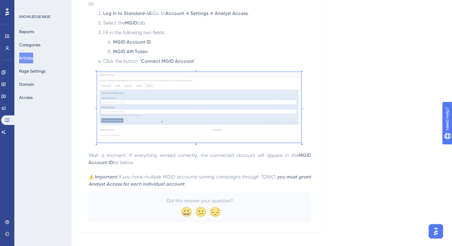
scroll to position [109, 0]
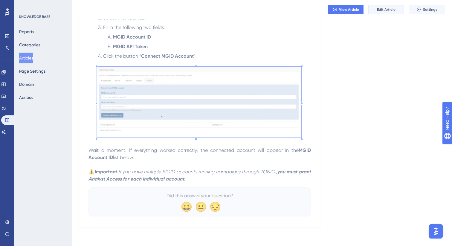
click at [385, 11] on span "Edit Article" at bounding box center [386, 9] width 19 height 5
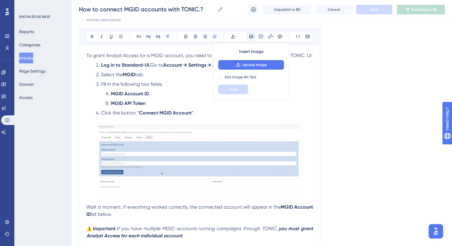
click at [191, 158] on img at bounding box center [199, 159] width 204 height 71
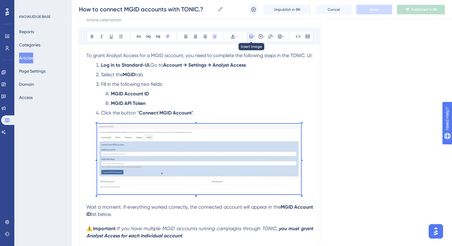
click at [253, 36] on icon at bounding box center [252, 37] width 4 height 4
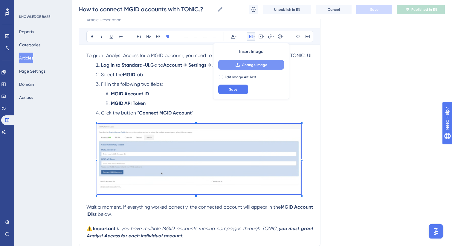
click at [257, 65] on span "Change Image" at bounding box center [254, 65] width 25 height 5
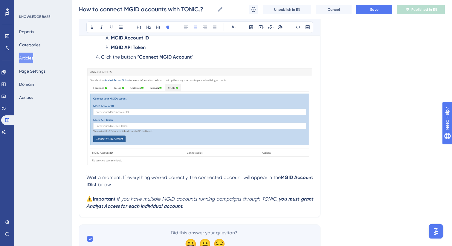
scroll to position [159, 0]
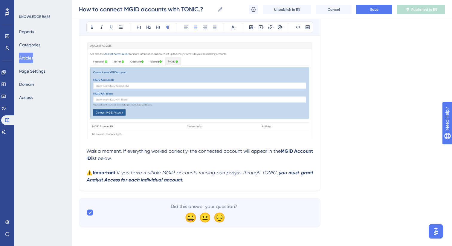
click at [214, 94] on img at bounding box center [199, 90] width 227 height 97
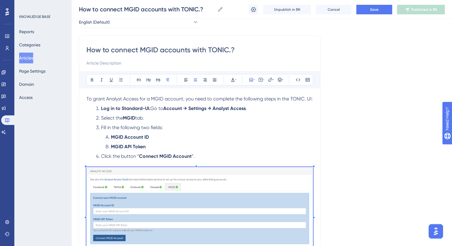
scroll to position [0, 0]
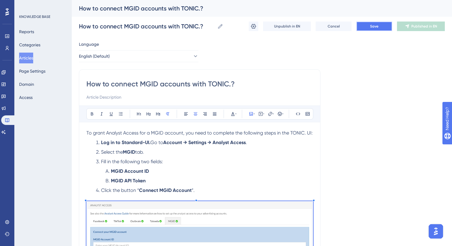
click at [374, 28] on span "Save" at bounding box center [374, 26] width 8 height 5
click at [30, 60] on button "Articles" at bounding box center [26, 58] width 14 height 11
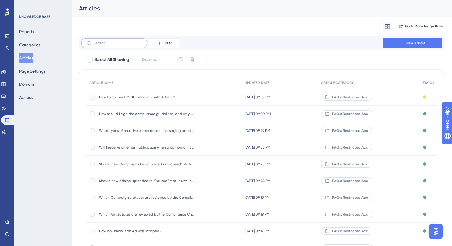
click at [112, 45] on label at bounding box center [114, 43] width 66 height 10
click at [112, 45] on input "text" at bounding box center [118, 43] width 48 height 4
click at [130, 95] on span "How to connect MGID accounts with TONIC.?" at bounding box center [147, 97] width 96 height 5
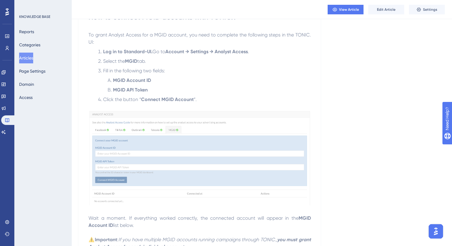
scroll to position [68, 0]
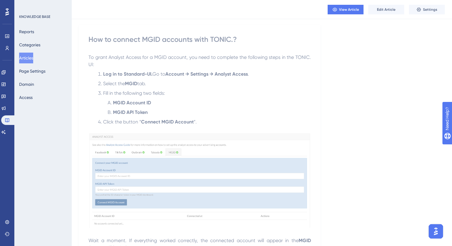
click at [30, 58] on button "Articles" at bounding box center [26, 58] width 14 height 11
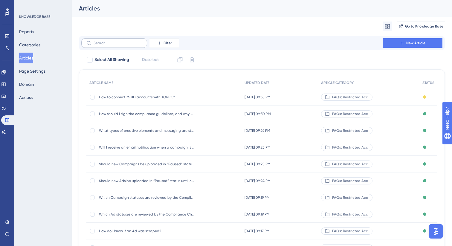
click at [116, 45] on label at bounding box center [114, 43] width 66 height 10
click at [116, 45] on input "text" at bounding box center [118, 43] width 48 height 4
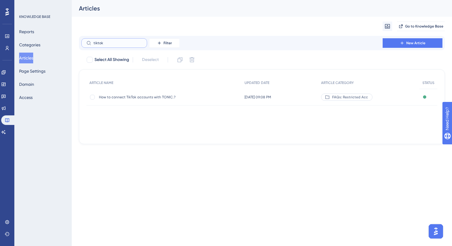
type input "tiktok"
click at [139, 92] on div "How to connect TikTok accounts with TONIC.? How to connect TikTok accounts with…" at bounding box center [147, 97] width 96 height 17
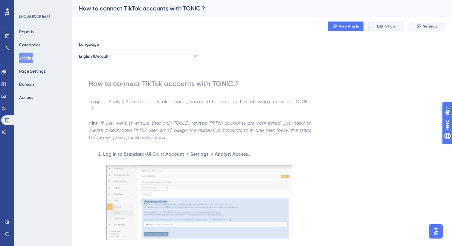
click at [376, 27] on button "Edit Article" at bounding box center [387, 27] width 36 height 10
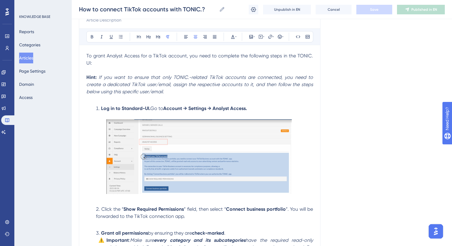
click at [227, 139] on img at bounding box center [200, 156] width 186 height 75
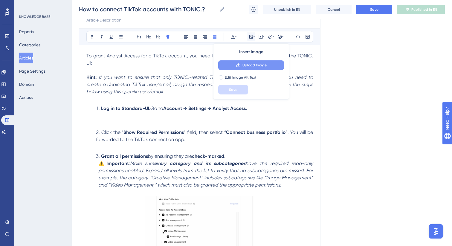
click at [256, 66] on span "Upload Image" at bounding box center [255, 65] width 24 height 5
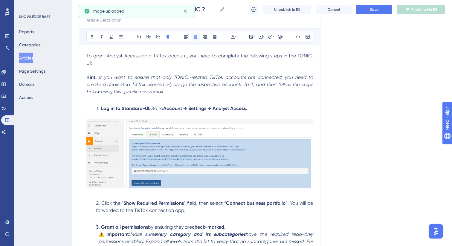
click at [196, 40] on button at bounding box center [196, 37] width 8 height 8
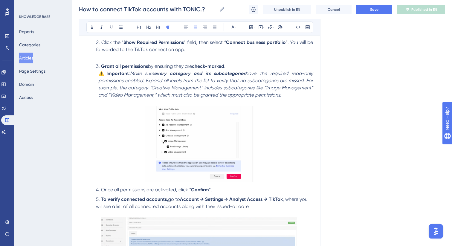
scroll to position [333, 0]
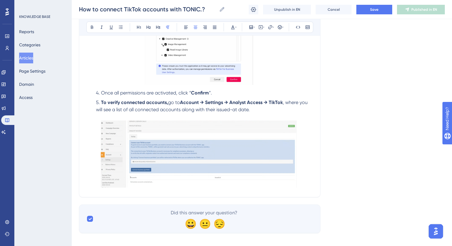
click at [196, 163] on img at bounding box center [199, 154] width 197 height 67
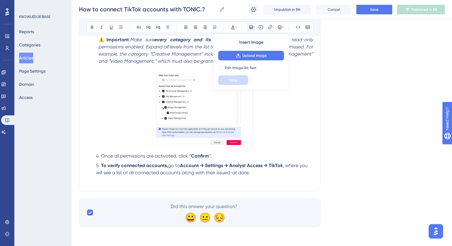
scroll to position [264, 0]
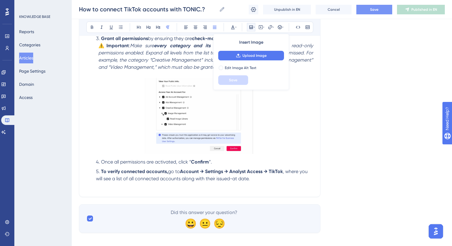
click at [367, 10] on button "Save" at bounding box center [375, 10] width 36 height 10
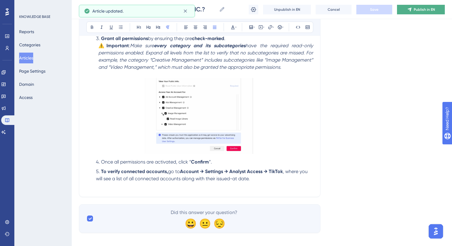
click at [412, 10] on icon at bounding box center [410, 9] width 5 height 5
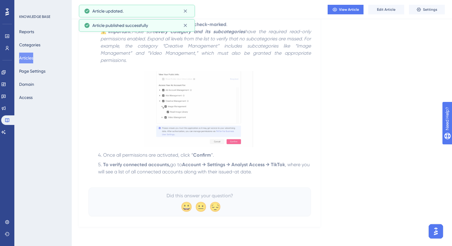
scroll to position [246, 0]
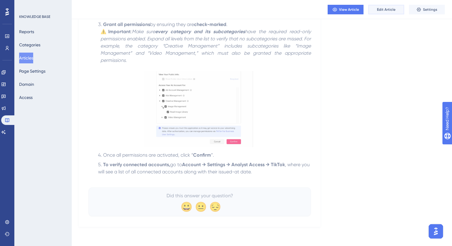
click at [386, 9] on span "Edit Article" at bounding box center [386, 9] width 19 height 5
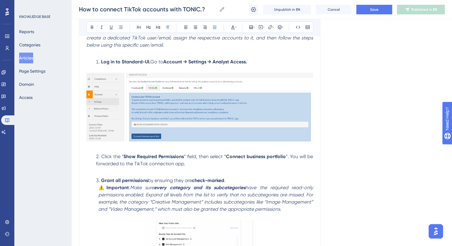
scroll to position [264, 0]
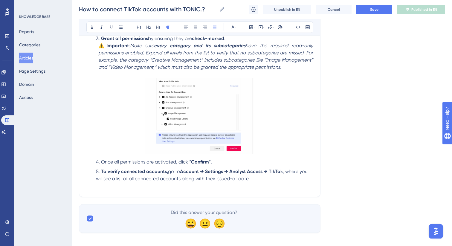
click at [193, 169] on strong "Account → Settings → Analyst Access → TikTok" at bounding box center [231, 172] width 103 height 6
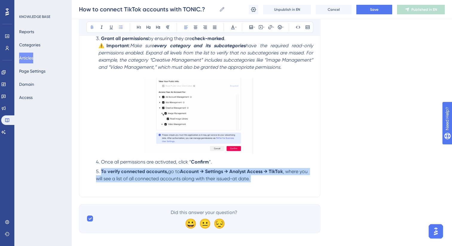
click at [193, 169] on strong "Account → Settings → Analyst Access → TikTok" at bounding box center [231, 172] width 103 height 6
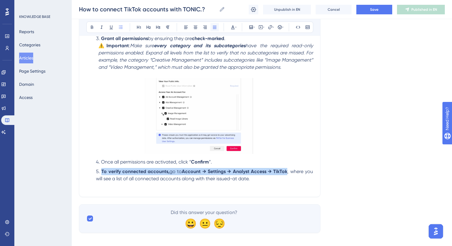
click at [217, 25] on icon at bounding box center [214, 27] width 5 height 5
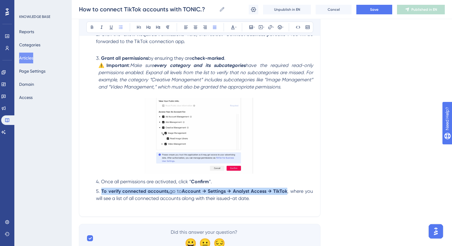
scroll to position [200, 0]
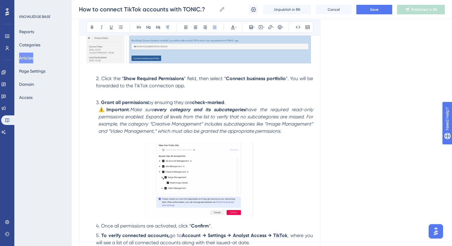
click at [289, 127] on p "⚠️ Important : Make sure every category and its subcategories have the required…" at bounding box center [199, 120] width 227 height 29
click at [247, 99] on li "Grant all permissions by ensuring they are check-marked ." at bounding box center [204, 102] width 220 height 7
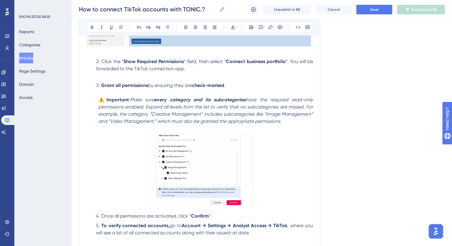
scroll to position [227, 0]
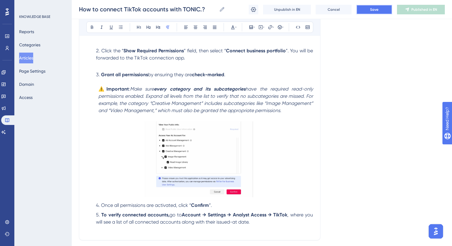
click at [371, 12] on button "Save" at bounding box center [375, 10] width 36 height 10
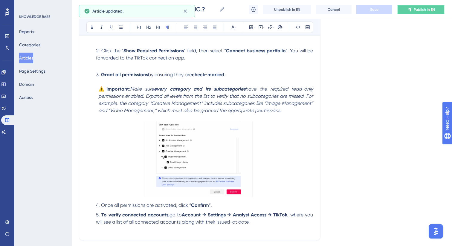
click at [412, 11] on icon at bounding box center [410, 9] width 5 height 5
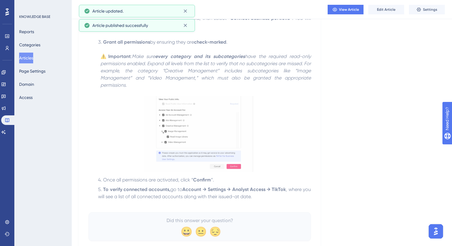
click at [33, 58] on button "Articles" at bounding box center [26, 58] width 14 height 11
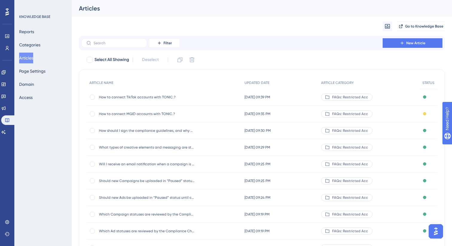
click at [120, 115] on span "How to connect MGID accounts with TONIC.?" at bounding box center [147, 114] width 96 height 5
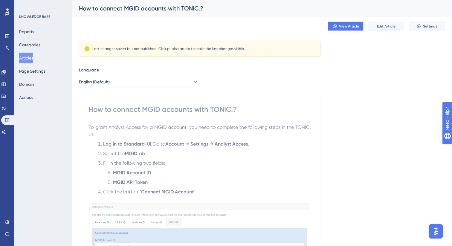
click at [349, 28] on span "View Article" at bounding box center [349, 26] width 20 height 5
click at [384, 31] on button "Edit Article" at bounding box center [387, 27] width 36 height 10
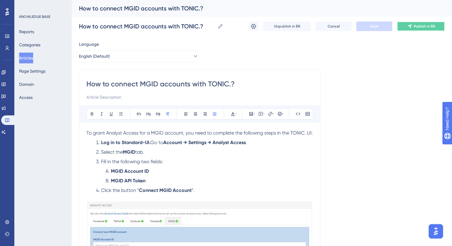
click at [414, 26] on button "Publish in EN" at bounding box center [421, 27] width 48 height 10
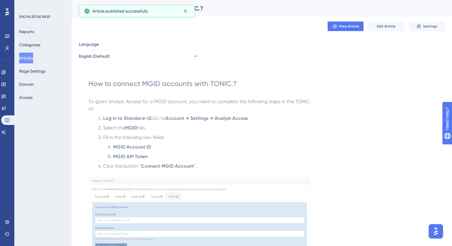
scroll to position [31, 0]
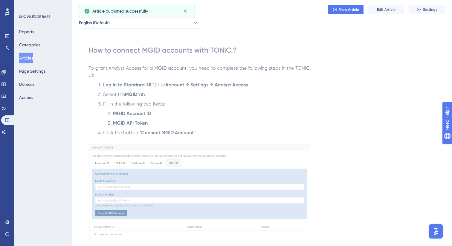
click at [33, 57] on button "Articles" at bounding box center [26, 58] width 14 height 11
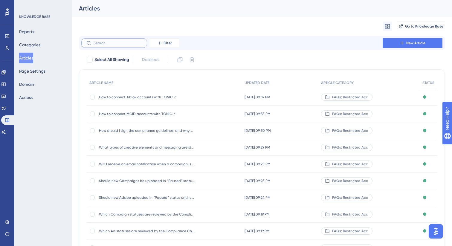
click at [122, 44] on input "text" at bounding box center [118, 43] width 48 height 4
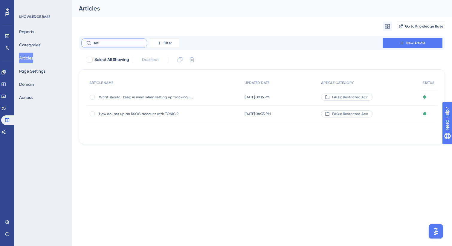
type input "setu"
checkbox input "true"
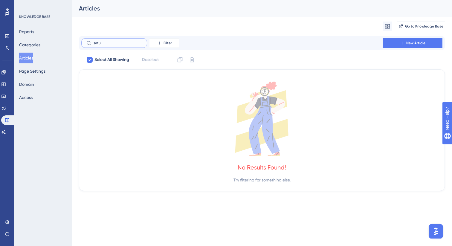
type input "set"
checkbox input "false"
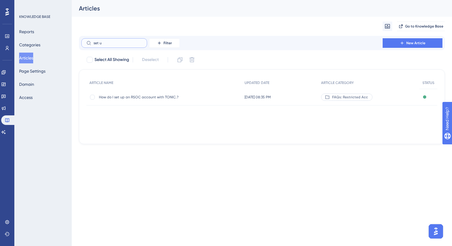
type input "set u"
click at [159, 99] on div "How do I set up an RSOC account with TONIC.? How do I set up an RSOC account wi…" at bounding box center [147, 97] width 96 height 17
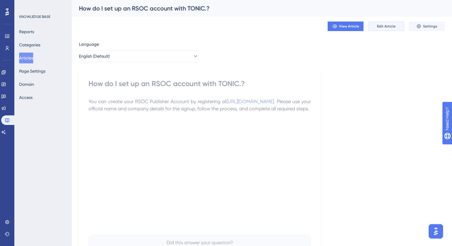
click at [379, 25] on span "Edit Article" at bounding box center [386, 26] width 19 height 5
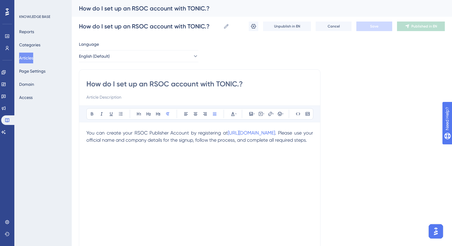
click at [228, 135] on span "You can create your RSOC Publisher Account by registering at" at bounding box center [157, 133] width 142 height 6
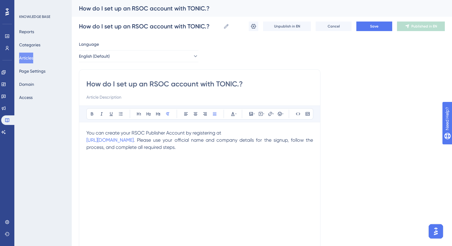
click at [166, 139] on span ". Please use your official name and company details for the signup, follow the …" at bounding box center [200, 143] width 228 height 13
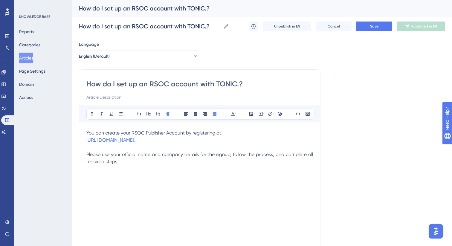
click at [183, 134] on span "You can create your RSOC Publisher Account by registering at" at bounding box center [153, 133] width 135 height 6
click at [187, 115] on icon at bounding box center [186, 114] width 5 height 5
click at [167, 154] on span "Please use your official name and company details for the signup, follow the pr…" at bounding box center [200, 158] width 228 height 13
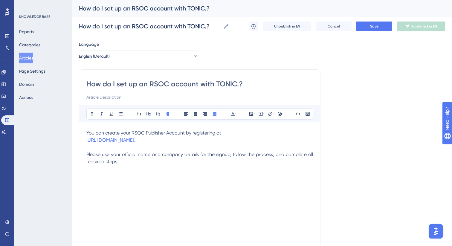
click at [168, 141] on p "[URL][DOMAIN_NAME] . Please use your official name and company details for the …" at bounding box center [199, 151] width 227 height 29
drag, startPoint x: 177, startPoint y: 140, endPoint x: 84, endPoint y: 131, distance: 93.5
click at [84, 131] on div "How do I set up an RSOC account with TONIC.? Bold Italic Underline Bullet Point…" at bounding box center [200, 168] width 242 height 199
click at [188, 115] on icon at bounding box center [186, 114] width 4 height 3
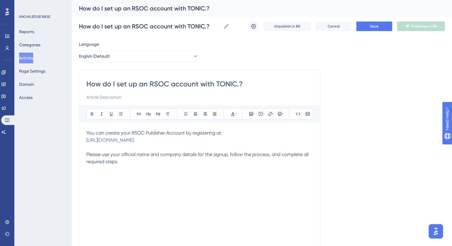
click at [156, 155] on span "Please use your official name and company details for the signup, follow the pr…" at bounding box center [198, 158] width 224 height 13
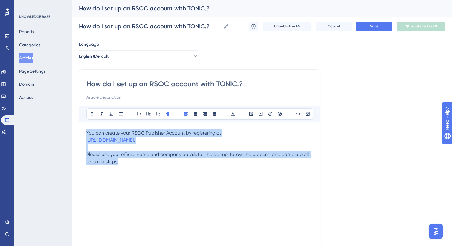
drag, startPoint x: 115, startPoint y: 161, endPoint x: 80, endPoint y: 130, distance: 46.8
click at [80, 130] on div "How do I set up an RSOC account with TONIC.? Bold Italic Underline Bullet Point…" at bounding box center [200, 168] width 242 height 199
click at [187, 115] on icon at bounding box center [186, 114] width 4 height 3
click at [150, 154] on span "Please use your official name and company details for the signup, follow the pr…" at bounding box center [198, 158] width 224 height 13
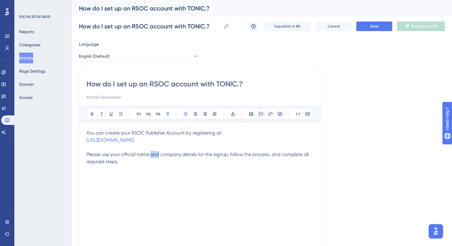
click at [150, 154] on span "Please use your official name and company details for the signup, follow the pr…" at bounding box center [198, 158] width 224 height 13
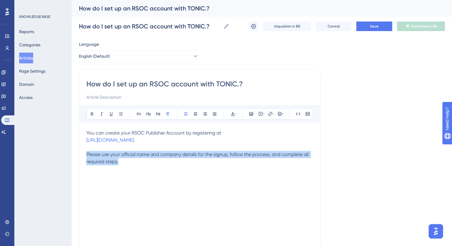
click at [150, 154] on span "Please use your official name and company details for the signup, follow the pr…" at bounding box center [198, 158] width 224 height 13
click at [215, 113] on icon at bounding box center [214, 114] width 5 height 5
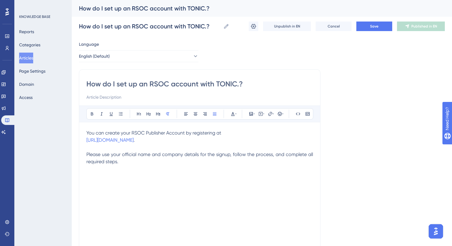
click at [207, 171] on div "You can create your RSOC Publisher Account by registering at [URL][DOMAIN_NAME]…" at bounding box center [199, 196] width 227 height 132
click at [384, 28] on button "Save" at bounding box center [375, 27] width 36 height 10
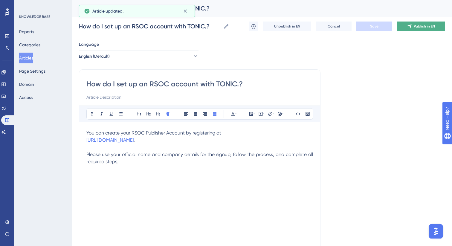
click at [409, 29] on button "Publish in EN" at bounding box center [421, 27] width 48 height 10
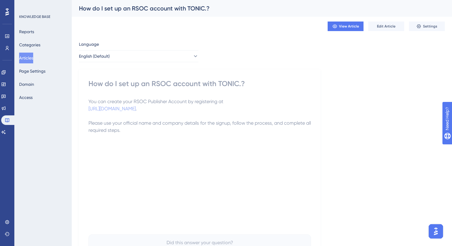
click at [186, 110] on p "[URL][DOMAIN_NAME] . Please use your official name and company details for the …" at bounding box center [200, 119] width 223 height 29
click at [380, 28] on span "Edit Article" at bounding box center [386, 26] width 19 height 5
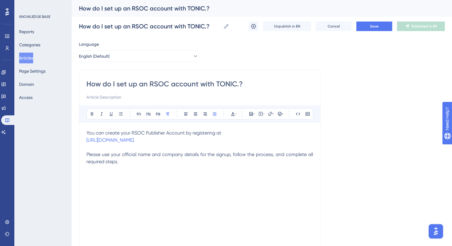
click at [163, 144] on p "[URL][DOMAIN_NAME] . Please use your official name and company details for the …" at bounding box center [199, 151] width 227 height 29
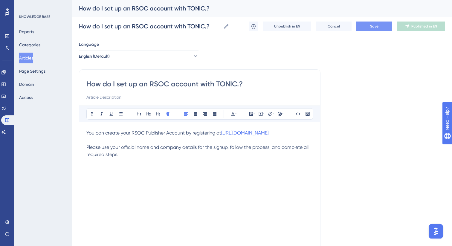
click at [372, 27] on span "Save" at bounding box center [374, 26] width 8 height 5
click at [31, 60] on button "Articles" at bounding box center [26, 58] width 14 height 11
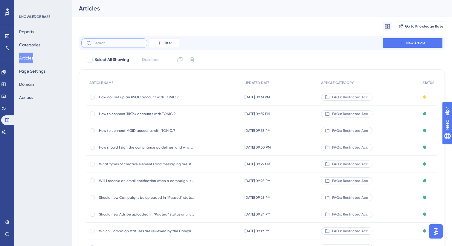
click at [129, 42] on input "text" at bounding box center [118, 43] width 48 height 4
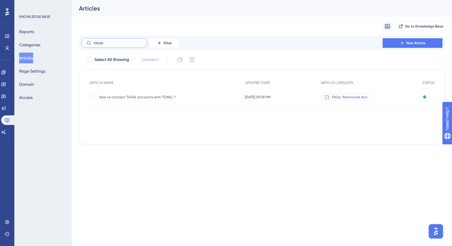
type input "tiktok"
click at [152, 95] on span "How to connect TikTok accounts with TONIC.?" at bounding box center [147, 97] width 96 height 5
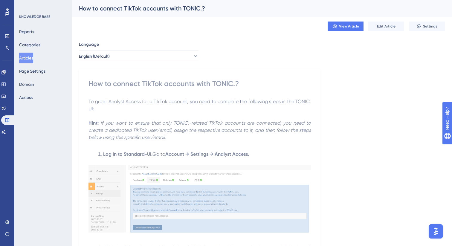
click at [138, 197] on img at bounding box center [200, 199] width 223 height 68
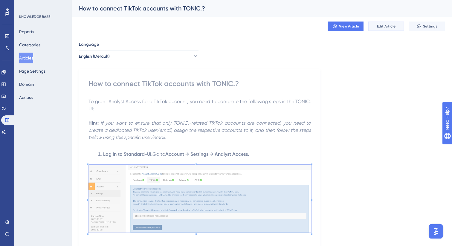
click at [381, 25] on span "Edit Article" at bounding box center [386, 26] width 19 height 5
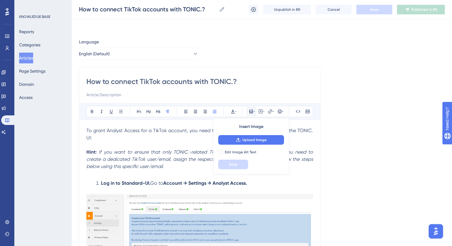
scroll to position [68, 0]
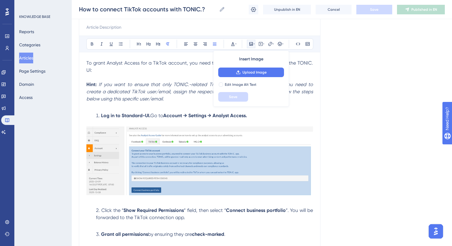
click at [251, 153] on img at bounding box center [199, 161] width 227 height 69
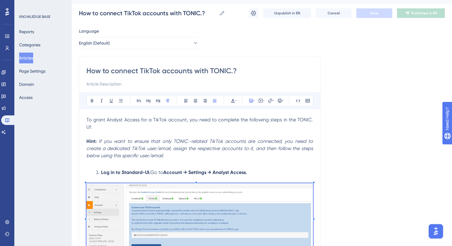
scroll to position [79, 0]
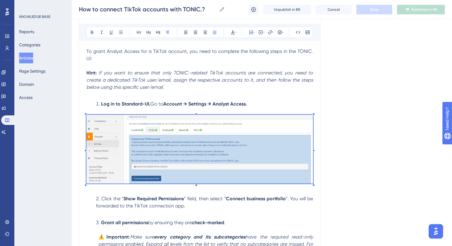
click at [251, 153] on img at bounding box center [199, 149] width 227 height 69
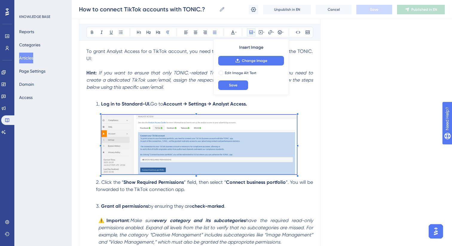
click at [282, 115] on span at bounding box center [199, 146] width 196 height 62
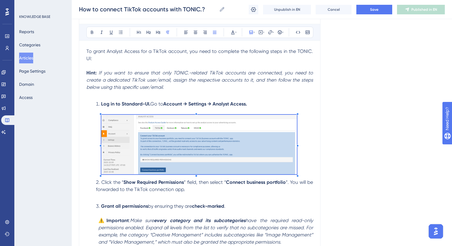
click at [315, 109] on div "How to connect TikTok accounts with TONIC.? Bold Italic Underline Bullet Point …" at bounding box center [200, 180] width 242 height 385
click at [279, 101] on li "Log in to Standard-UI. Go to Account → Settings → Analyst Access." at bounding box center [204, 104] width 220 height 7
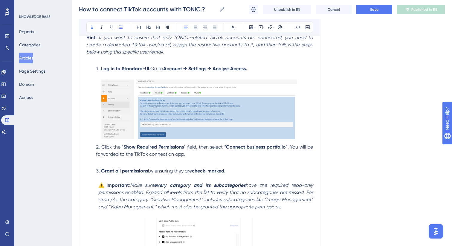
scroll to position [119, 0]
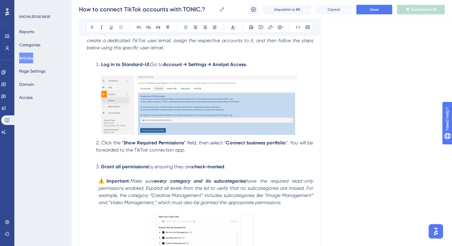
click at [227, 107] on img at bounding box center [199, 105] width 196 height 60
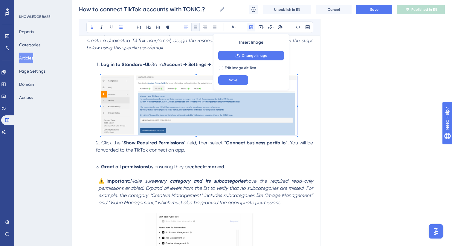
click at [198, 28] on button at bounding box center [196, 27] width 8 height 8
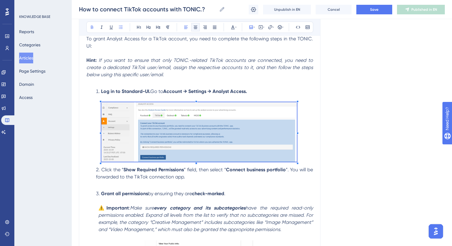
scroll to position [0, 0]
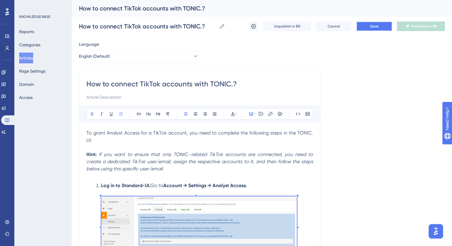
click at [365, 25] on button "Save" at bounding box center [375, 27] width 36 height 10
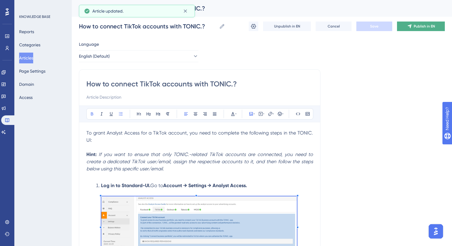
click at [404, 30] on button "Publish in EN" at bounding box center [421, 27] width 48 height 10
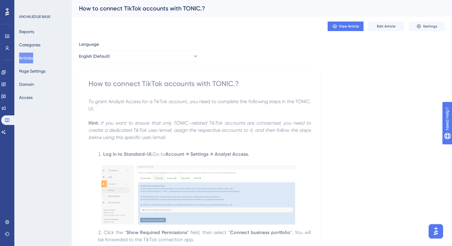
click at [31, 60] on button "Articles" at bounding box center [26, 58] width 14 height 11
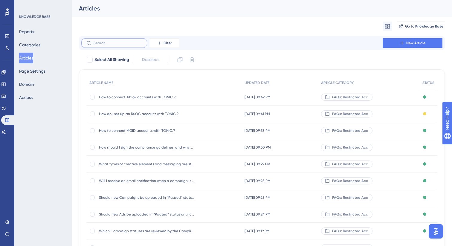
click at [108, 44] on input "text" at bounding box center [118, 43] width 48 height 4
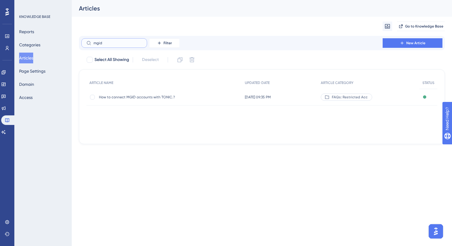
type input "mgid"
click at [147, 103] on div "How to connect MGID accounts with TONIC.? How to connect MGID accounts with TON…" at bounding box center [147, 97] width 96 height 17
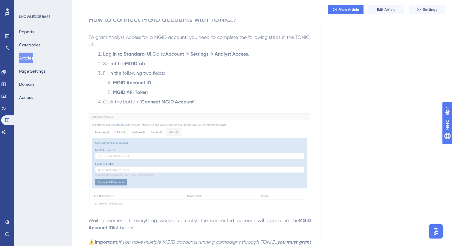
scroll to position [71, 0]
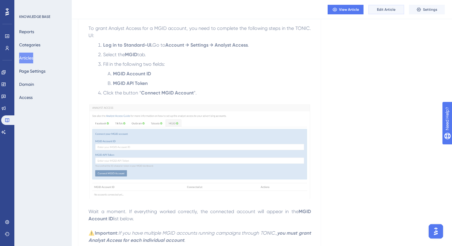
click at [384, 11] on span "Edit Article" at bounding box center [386, 9] width 19 height 5
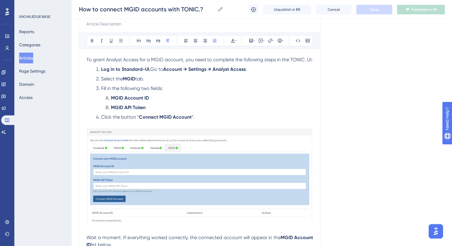
click at [159, 180] on img at bounding box center [199, 176] width 227 height 97
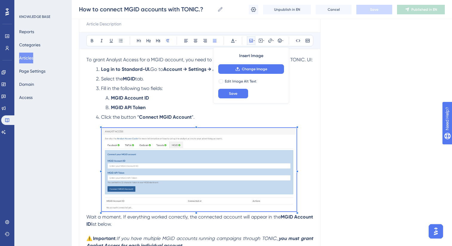
click at [282, 139] on span at bounding box center [199, 171] width 195 height 86
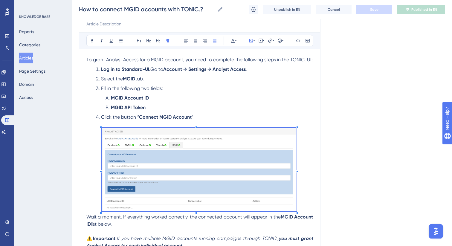
click at [281, 115] on li "Click the button “ Connect MGID Account ”." at bounding box center [204, 117] width 220 height 7
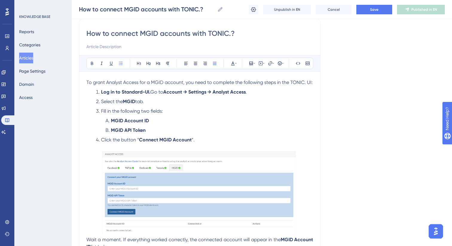
scroll to position [126, 0]
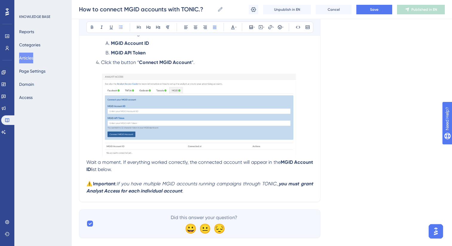
click at [85, 162] on div "How to connect MGID accounts with TONIC.? Bold Italic Underline Bullet Point He…" at bounding box center [200, 71] width 242 height 261
click at [89, 163] on span "Wait a moment. If everything worked correctly, the connected account will appea…" at bounding box center [183, 162] width 195 height 6
click at [88, 164] on span "Wait a moment. If everything worked correctly, the connected account will appea…" at bounding box center [183, 162] width 195 height 6
click at [310, 146] on p at bounding box center [199, 116] width 227 height 86
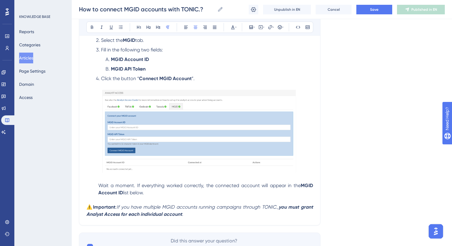
scroll to position [104, 0]
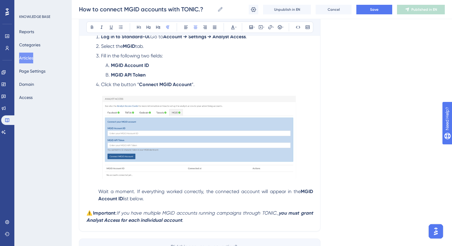
click at [86, 216] on span "⚠️" at bounding box center [89, 213] width 7 height 6
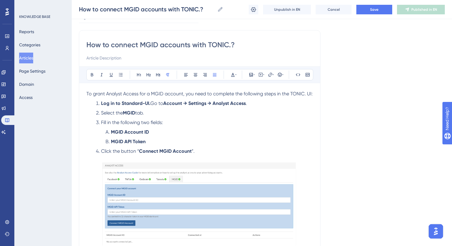
scroll to position [145, 0]
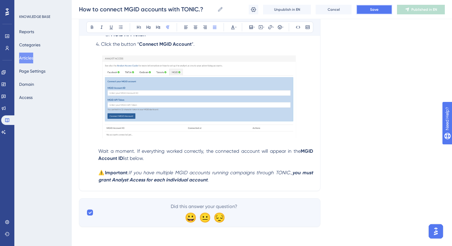
click at [374, 9] on span "Save" at bounding box center [374, 9] width 8 height 5
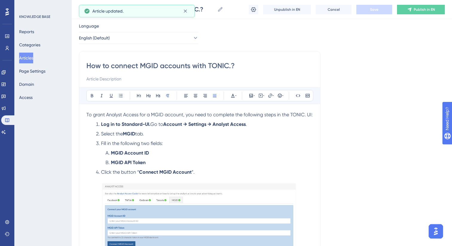
scroll to position [0, 0]
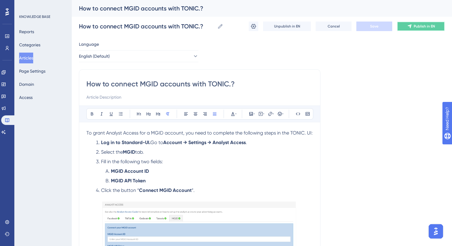
click at [419, 27] on span "Publish in EN" at bounding box center [424, 26] width 21 height 5
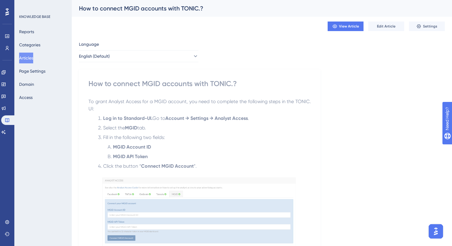
click at [27, 57] on button "Articles" at bounding box center [26, 58] width 14 height 11
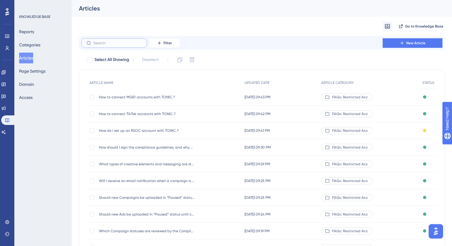
click at [102, 43] on input "text" at bounding box center [118, 43] width 48 height 4
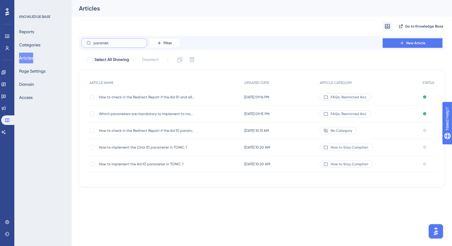
type input "paramete"
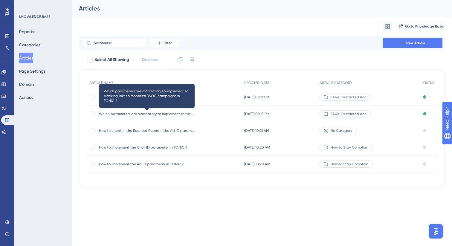
type input "parameter"
click at [172, 116] on span "Which parameters are mandatory to implement to tracking links to monetize RSOC …" at bounding box center [147, 114] width 96 height 5
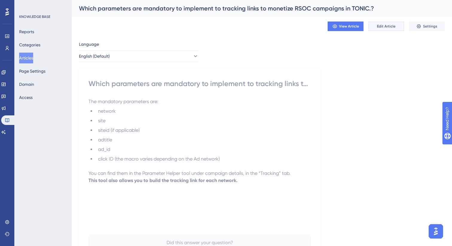
click at [394, 27] on span "Edit Article" at bounding box center [386, 26] width 19 height 5
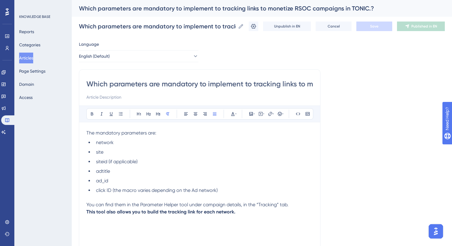
click at [267, 204] on span "You can find them in the Parameter Helper tool under campaign details, in the “…" at bounding box center [187, 205] width 202 height 6
click at [91, 115] on icon at bounding box center [92, 114] width 2 height 3
drag, startPoint x: 141, startPoint y: 206, endPoint x: 188, endPoint y: 205, distance: 47.3
click at [188, 205] on span "You can find them in the Parameter Helper tool under campaign details, in the “" at bounding box center [172, 205] width 172 height 6
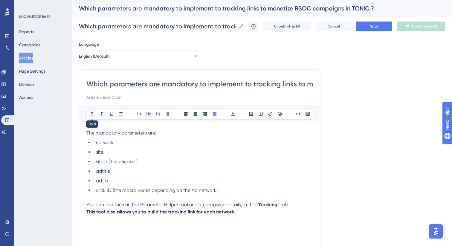
click at [93, 117] on button at bounding box center [92, 114] width 8 height 8
click at [297, 206] on p "You can find them in the Parameter Helper tool under campaign details, in the “…" at bounding box center [199, 204] width 227 height 7
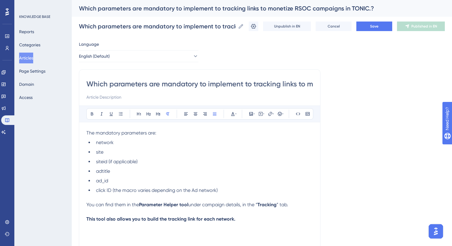
scroll to position [60, 0]
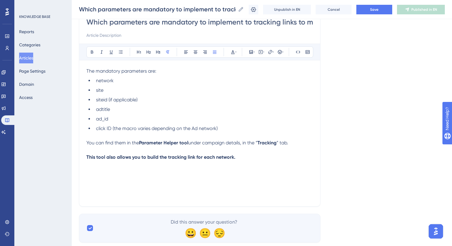
click at [184, 160] on strong "This tool also allows you to build the tracking link for each network." at bounding box center [160, 157] width 149 height 6
click at [139, 159] on strong "This tool also allows you to build the tracking link for each network." at bounding box center [160, 157] width 149 height 6
drag, startPoint x: 144, startPoint y: 159, endPoint x: 76, endPoint y: 156, distance: 68.3
click at [76, 156] on div "Performance Users Engagement Widgets Feedback Product Updates Knowledge Base AI…" at bounding box center [262, 96] width 381 height 312
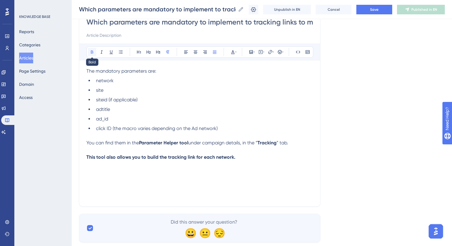
click at [92, 53] on icon at bounding box center [92, 52] width 5 height 5
click at [176, 145] on strong "Parameter Helper tool" at bounding box center [163, 143] width 49 height 6
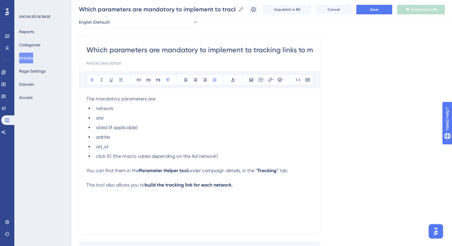
scroll to position [27, 0]
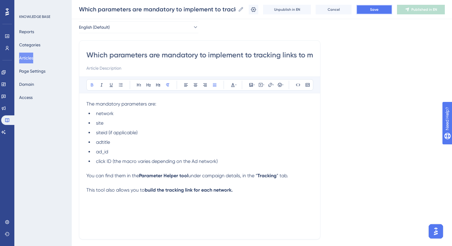
click at [376, 12] on span "Save" at bounding box center [374, 9] width 8 height 5
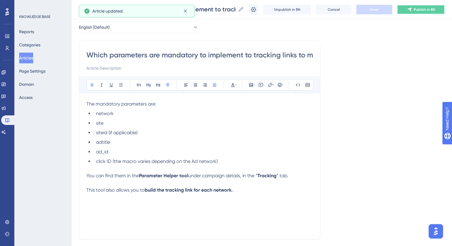
click at [414, 10] on button "Publish in EN" at bounding box center [421, 10] width 48 height 10
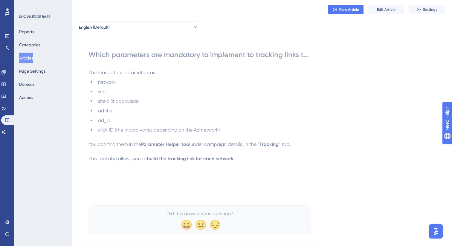
click at [26, 57] on button "Articles" at bounding box center [26, 58] width 14 height 11
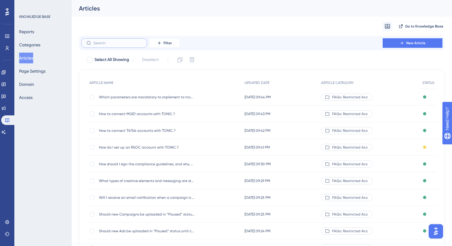
click at [108, 42] on input "text" at bounding box center [118, 43] width 48 height 4
paste input "What is our Compliance Checker"
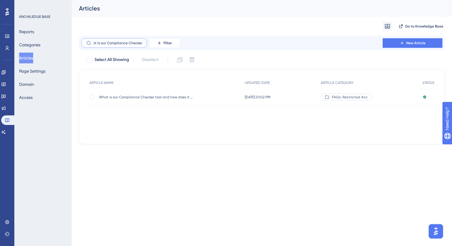
type input "What is our Compliance Checker"
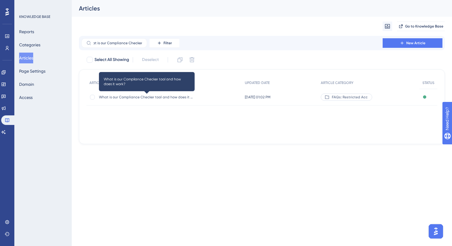
scroll to position [0, 0]
click at [134, 96] on span "What is our Compliance Checker tool and how does it work?" at bounding box center [147, 97] width 96 height 5
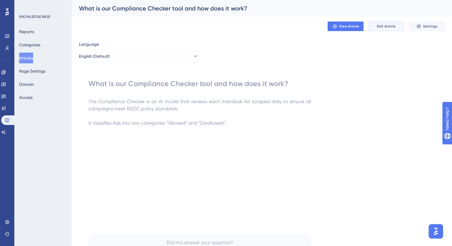
click at [386, 26] on span "Edit Article" at bounding box center [386, 26] width 19 height 5
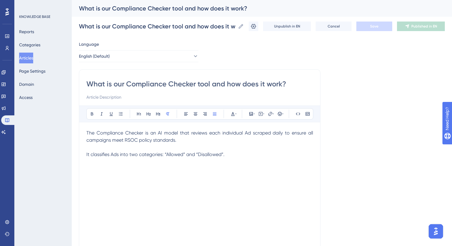
click at [174, 154] on span "It classifies Ads into two categories: “Allowed” and “Disallowed”." at bounding box center [155, 155] width 138 height 6
click at [92, 113] on icon at bounding box center [92, 114] width 5 height 5
click at [211, 157] on span "” and “Disallowed”." at bounding box center [205, 155] width 41 height 6
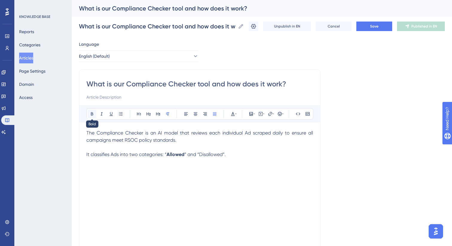
click at [92, 114] on icon at bounding box center [92, 114] width 5 height 5
click at [365, 28] on button "Save" at bounding box center [375, 27] width 36 height 10
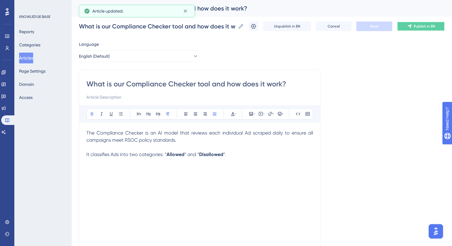
click at [410, 29] on button "Publish in EN" at bounding box center [421, 27] width 48 height 10
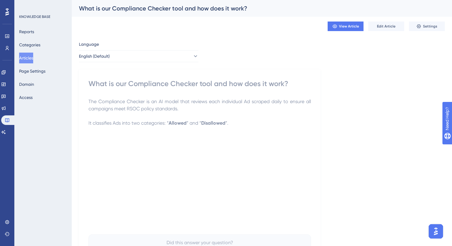
click at [31, 60] on button "Articles" at bounding box center [26, 58] width 14 height 11
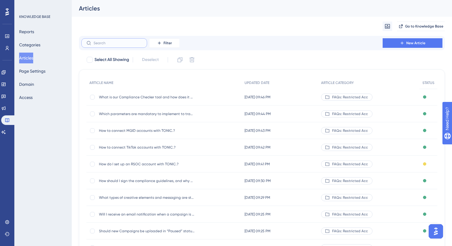
click at [123, 45] on input "text" at bounding box center [118, 43] width 48 height 4
paste input "If an Ad is disallowed, can I update and resubmit it under the same Ad ID f"
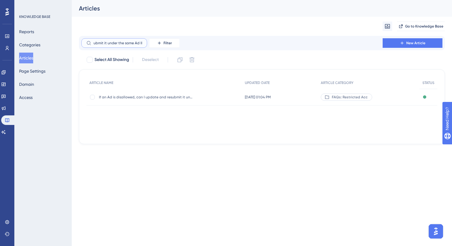
type input "If an Ad is disallowed, can I update and resubmit it under the same Ad ID f"
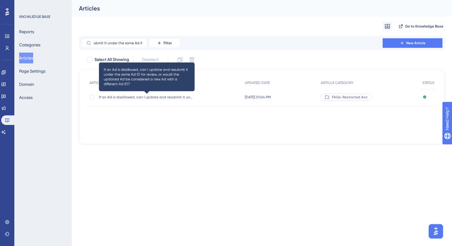
click at [176, 97] on span "If an Ad is disallowed, can I update and resubmit it under the same Ad ID for r…" at bounding box center [147, 97] width 96 height 5
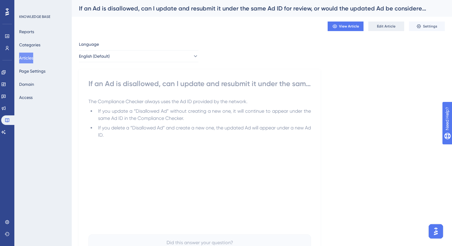
click at [384, 27] on span "Edit Article" at bounding box center [386, 26] width 19 height 5
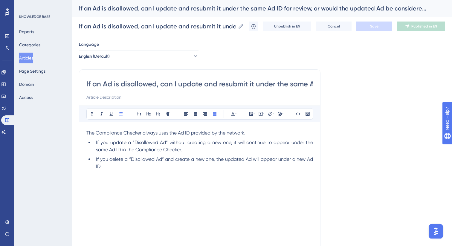
click at [254, 133] on p "The Compliance Checker always uses the Ad ID provided by the network." at bounding box center [199, 133] width 227 height 7
click at [381, 28] on button "Save" at bounding box center [375, 27] width 36 height 10
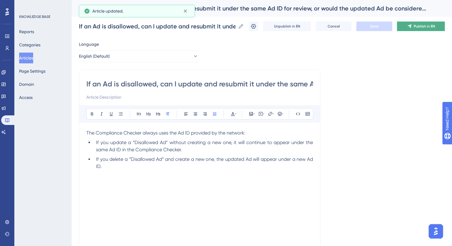
click at [408, 28] on icon at bounding box center [410, 26] width 5 height 5
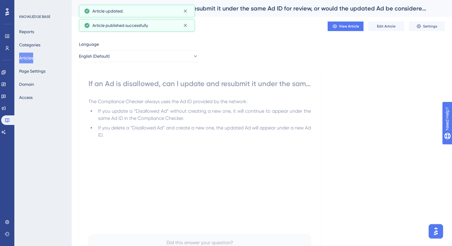
click at [33, 58] on button "Articles" at bounding box center [26, 58] width 14 height 11
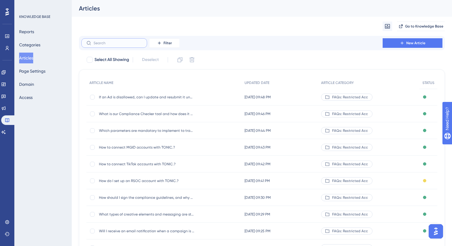
click at [123, 42] on input "text" at bounding box center [118, 43] width 48 height 4
paste input "What can I do if I disagree wi"
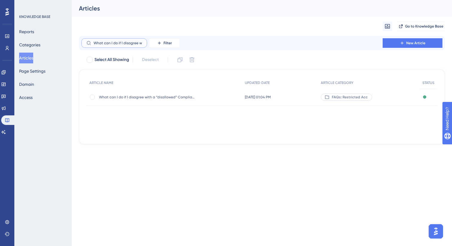
type input "What can I do if I disagree wi"
click at [157, 94] on div "What can I do if I disagree with a “disallowed” Compliance Checker result? What…" at bounding box center [147, 97] width 96 height 17
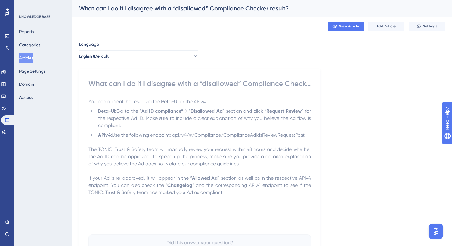
scroll to position [4, 0]
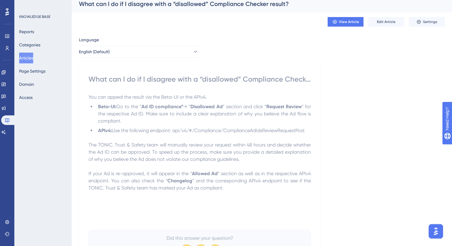
click at [174, 132] on span "Use the following endpoint: api/v4/#/Compliance/ComplianceAdIdsReviewRequestPost" at bounding box center [208, 131] width 193 height 6
click at [391, 25] on button "Edit Article" at bounding box center [387, 22] width 36 height 10
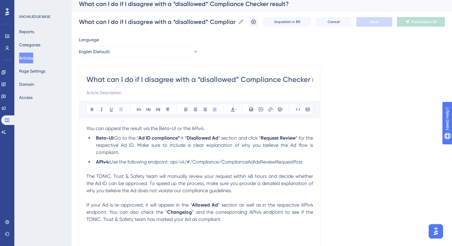
click at [172, 163] on span "Use the following endpoint: api/v4/#/Compliance/ComplianceAdIdsReviewRequestPost" at bounding box center [206, 162] width 193 height 6
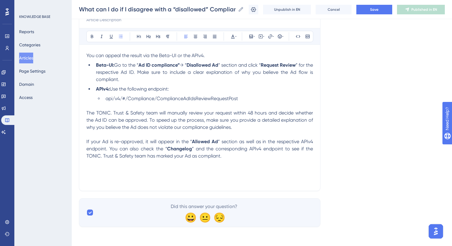
scroll to position [0, 0]
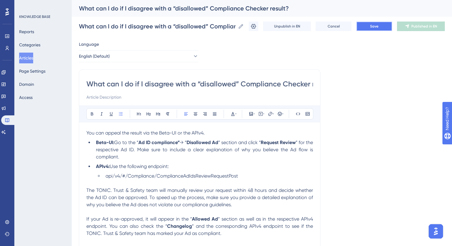
click at [381, 25] on button "Save" at bounding box center [375, 27] width 36 height 10
click at [410, 27] on icon at bounding box center [410, 27] width 4 height 4
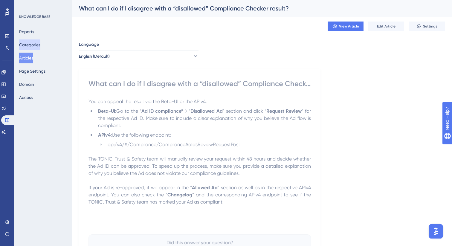
click at [33, 45] on button "Categories" at bounding box center [29, 44] width 21 height 11
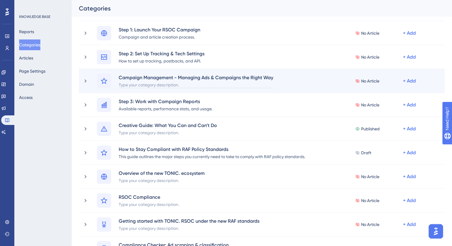
scroll to position [278, 0]
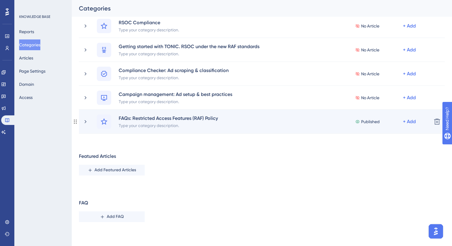
click at [89, 121] on div "FAQs: Restricted Access Features (RAF) Policy Type your category description. P…" at bounding box center [255, 122] width 345 height 14
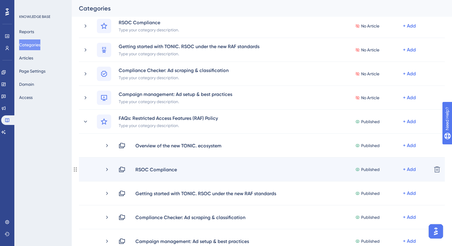
scroll to position [398, 0]
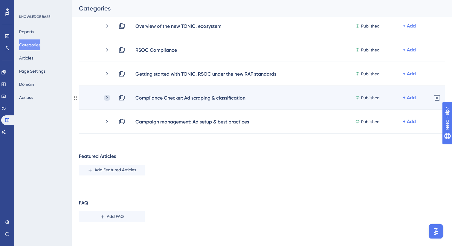
click at [109, 100] on icon at bounding box center [107, 98] width 6 height 6
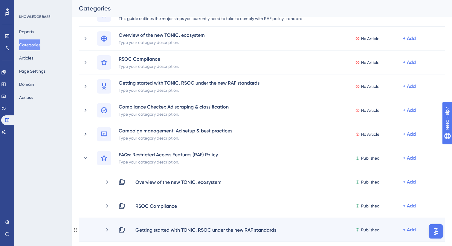
scroll to position [313, 0]
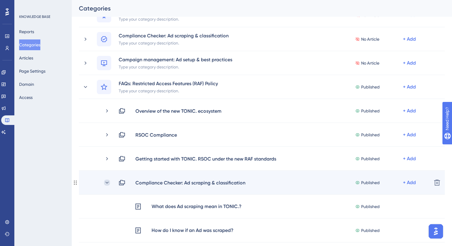
click at [109, 180] on icon at bounding box center [107, 183] width 6 height 6
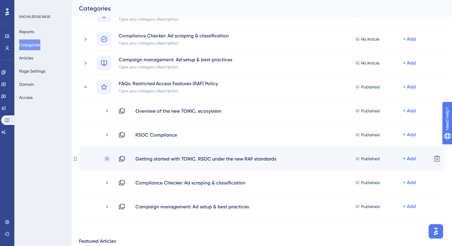
click at [108, 160] on icon at bounding box center [107, 159] width 6 height 6
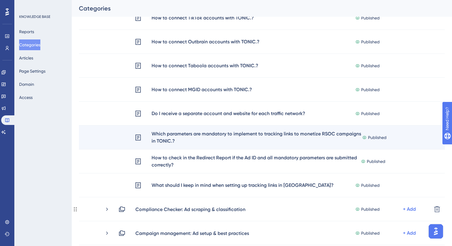
scroll to position [589, 0]
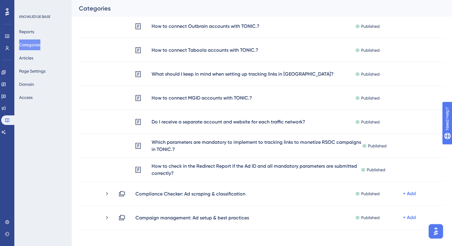
drag, startPoint x: 77, startPoint y: 171, endPoint x: 350, endPoint y: 11, distance: 315.9
